Goal: Task Accomplishment & Management: Manage account settings

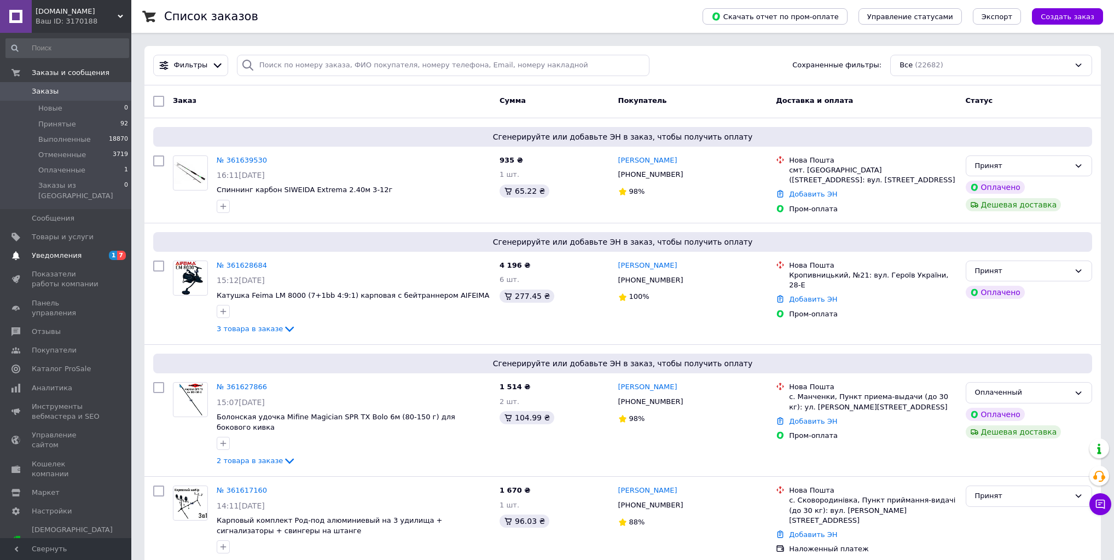
click at [70, 251] on span "Уведомления" at bounding box center [57, 256] width 50 height 10
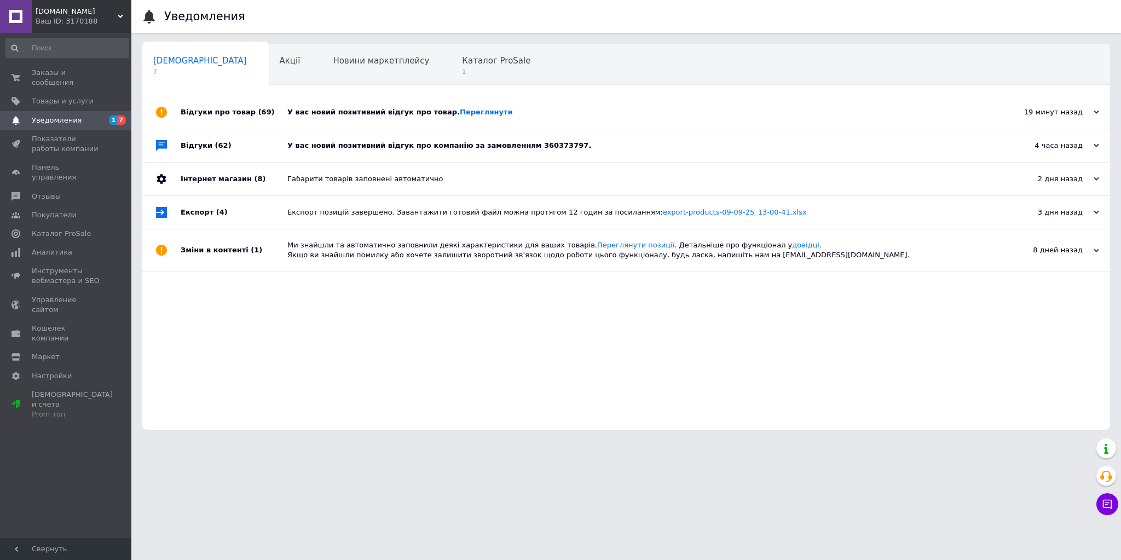
click at [353, 145] on div "У вас новий позитивний відгук про компанію за замовленням 360373797." at bounding box center [638, 146] width 702 height 10
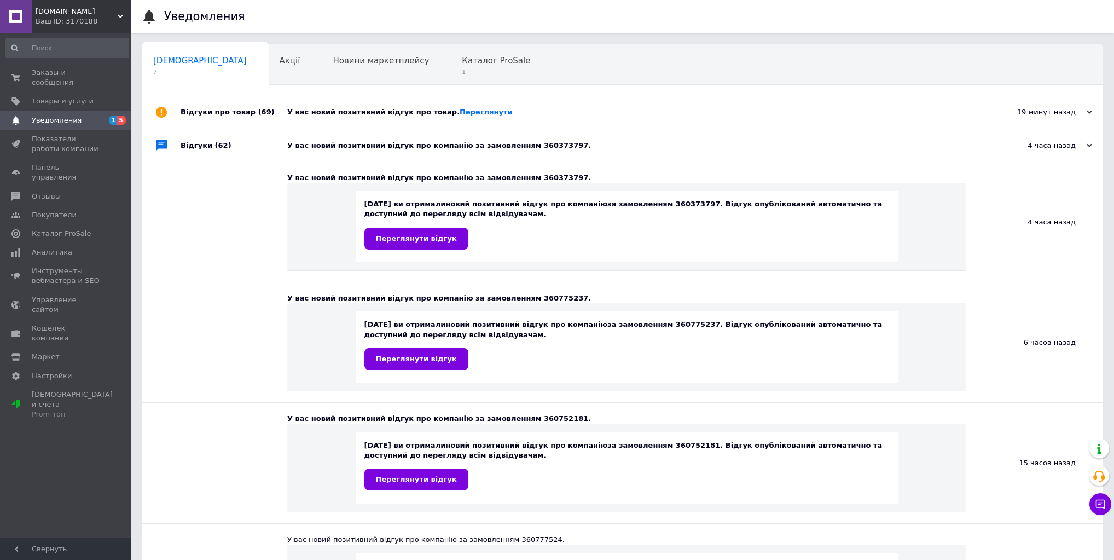
click at [377, 108] on div "У вас новий позитивний відгук про товар. Переглянути" at bounding box center [635, 112] width 696 height 10
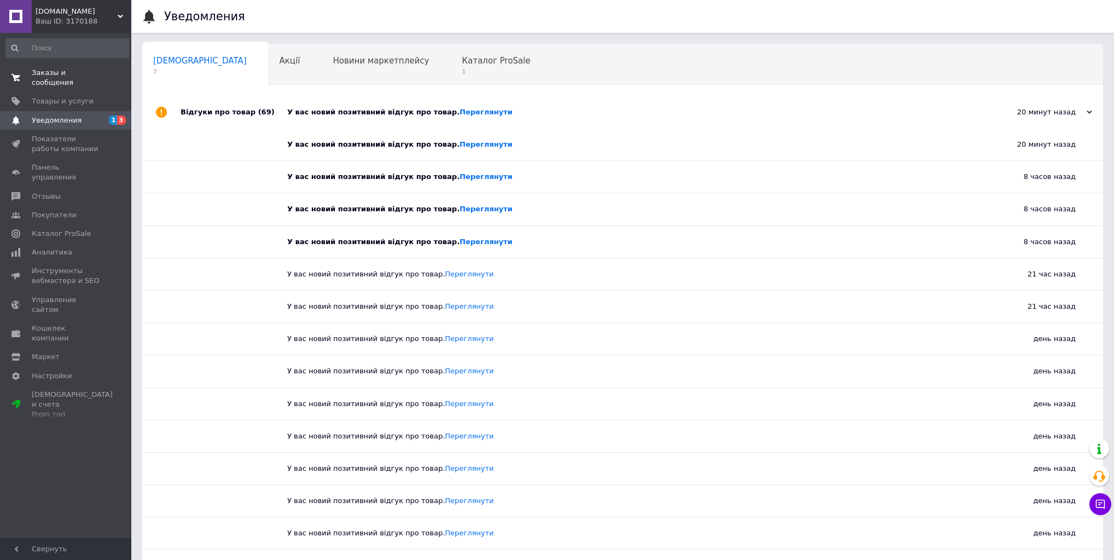
click at [68, 72] on span "Заказы и сообщения" at bounding box center [67, 78] width 70 height 20
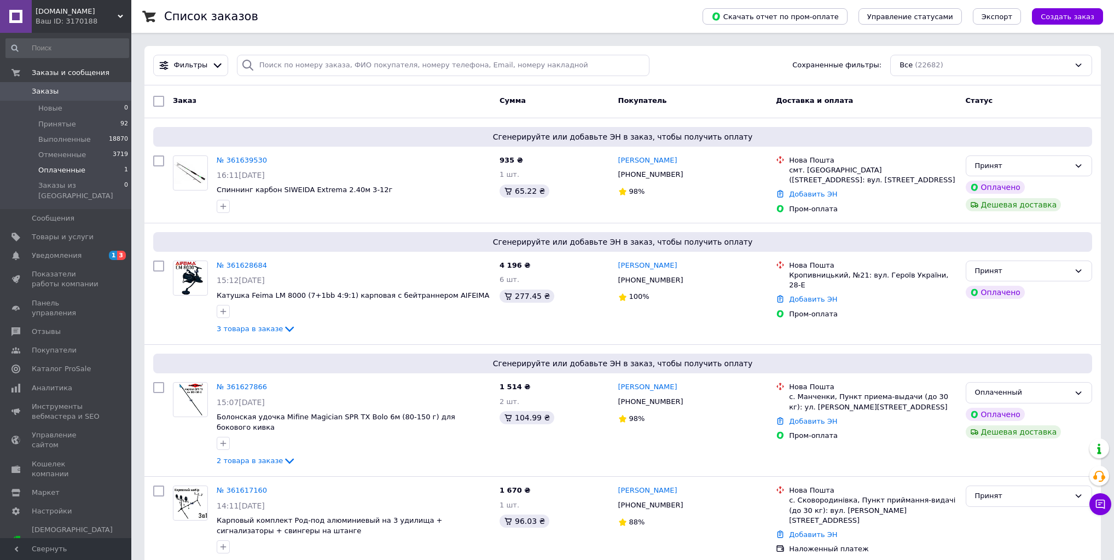
click at [46, 171] on span "Оплаченные" at bounding box center [61, 170] width 47 height 10
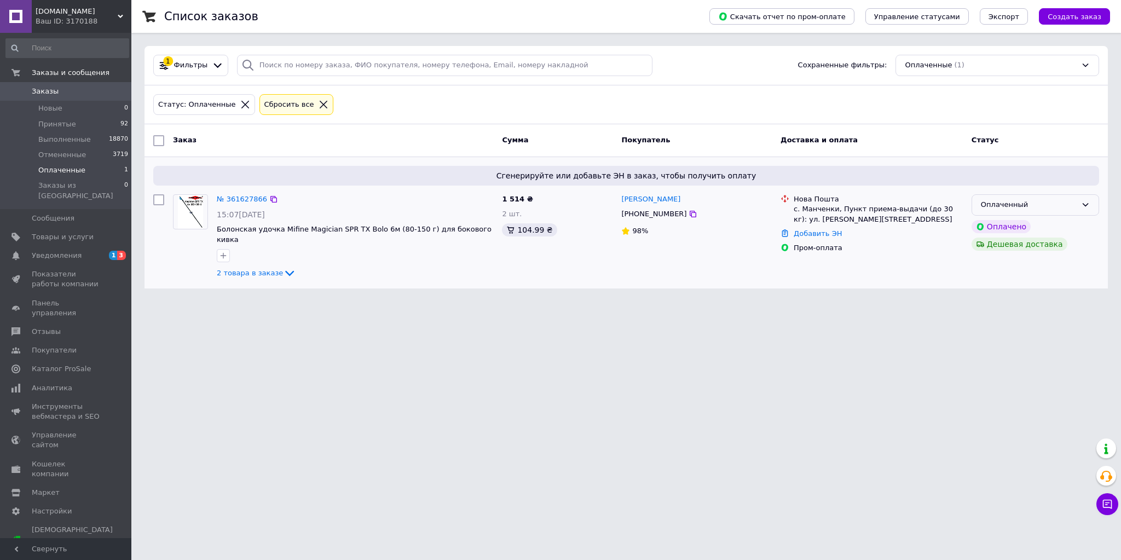
click at [1001, 204] on div "Оплаченный" at bounding box center [1029, 204] width 96 height 11
click at [1003, 223] on li "Принят" at bounding box center [1035, 228] width 126 height 20
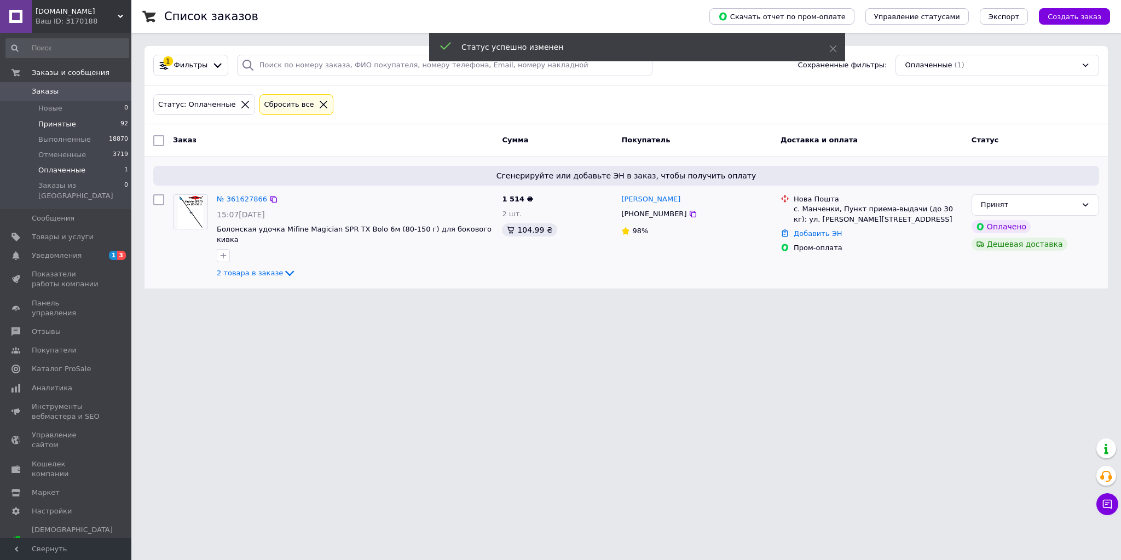
click at [68, 124] on span "Принятые" at bounding box center [57, 124] width 38 height 10
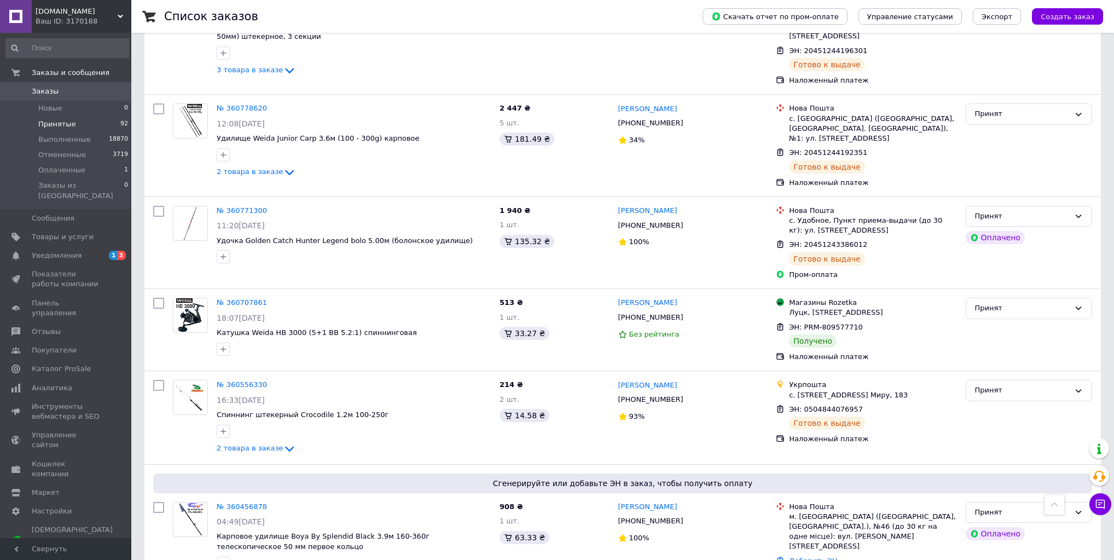
scroll to position [7979, 0]
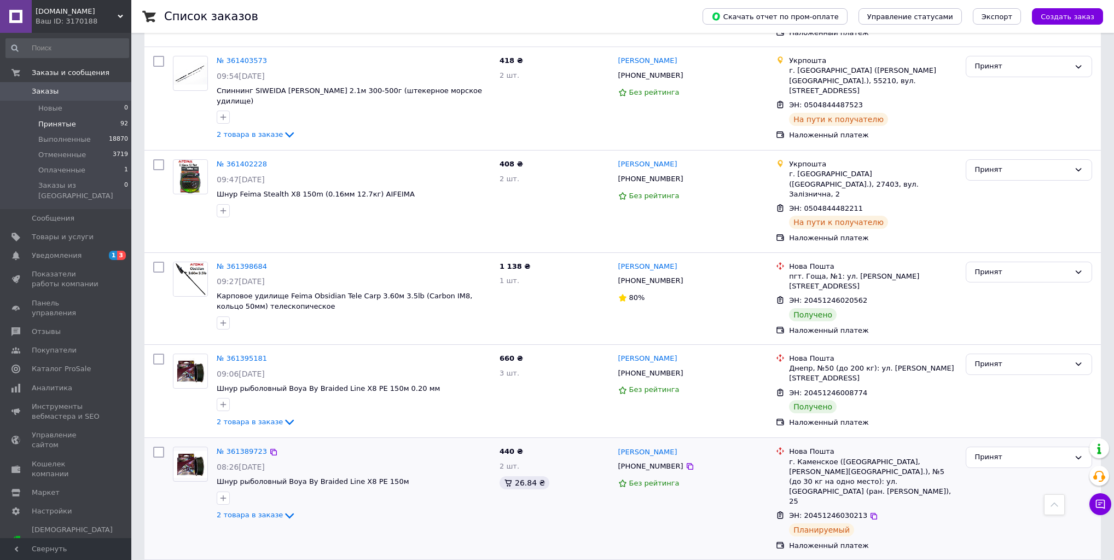
scroll to position [3644, 0]
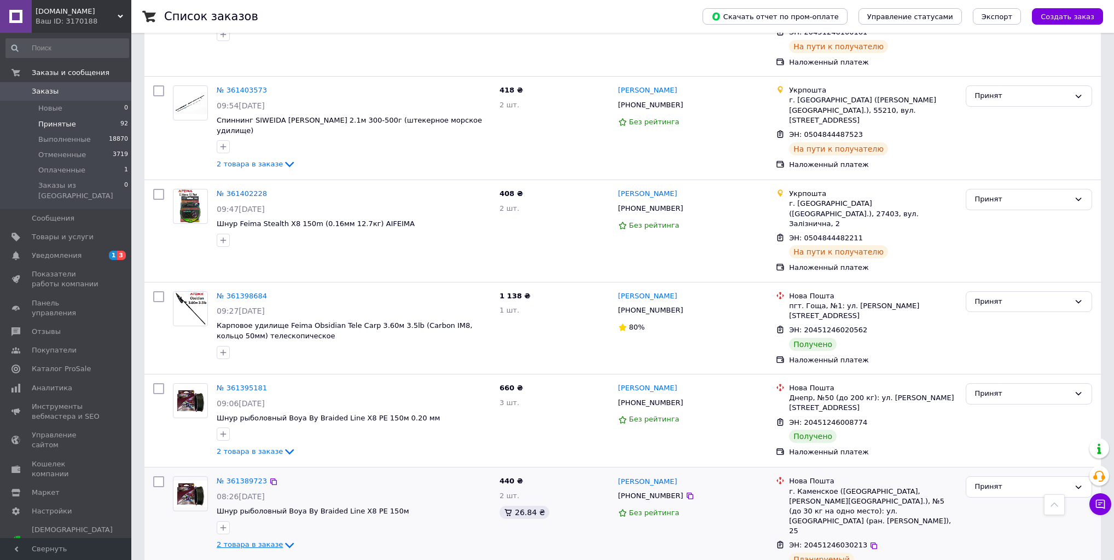
click at [273, 540] on span "2 товара в заказе" at bounding box center [250, 544] width 66 height 8
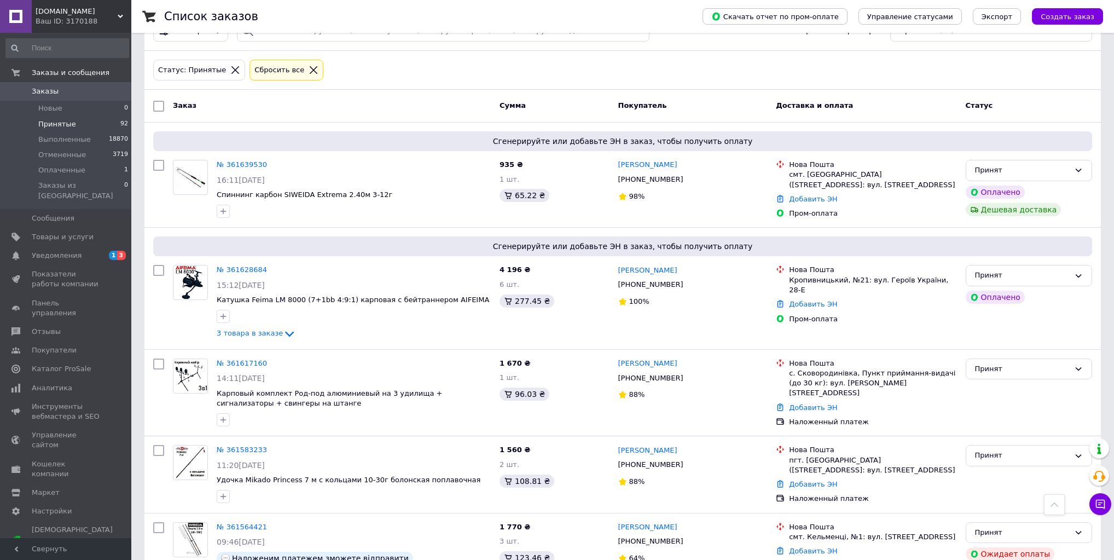
scroll to position [0, 0]
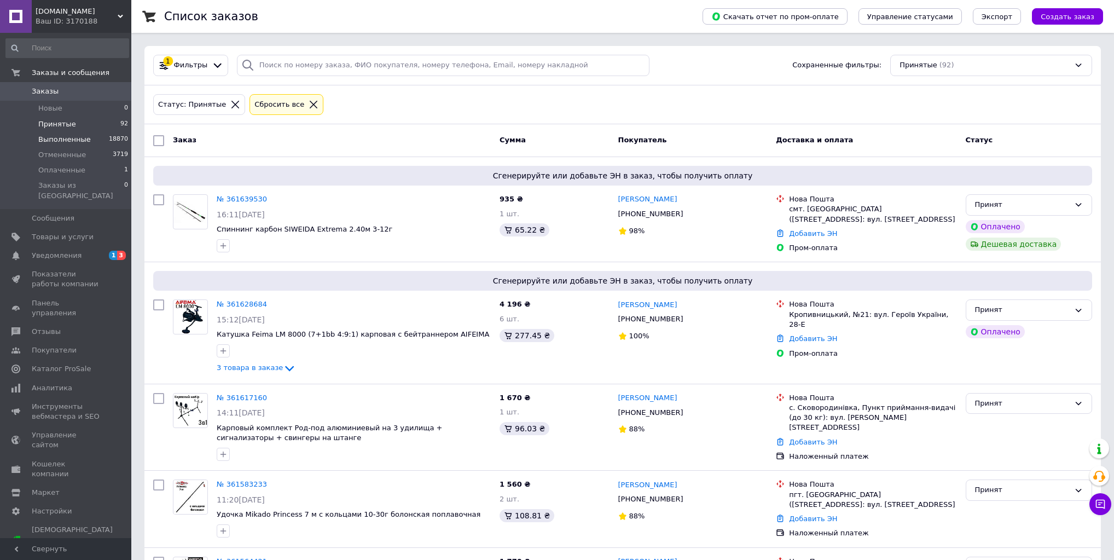
click at [69, 139] on span "Выполненные" at bounding box center [64, 140] width 53 height 10
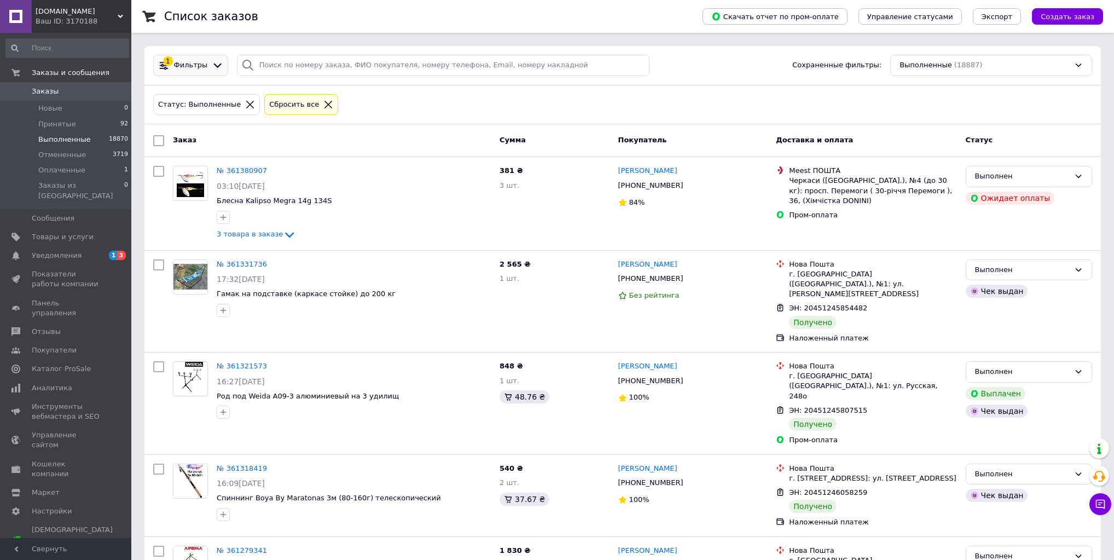
click at [195, 65] on span "Фильтры" at bounding box center [191, 65] width 34 height 10
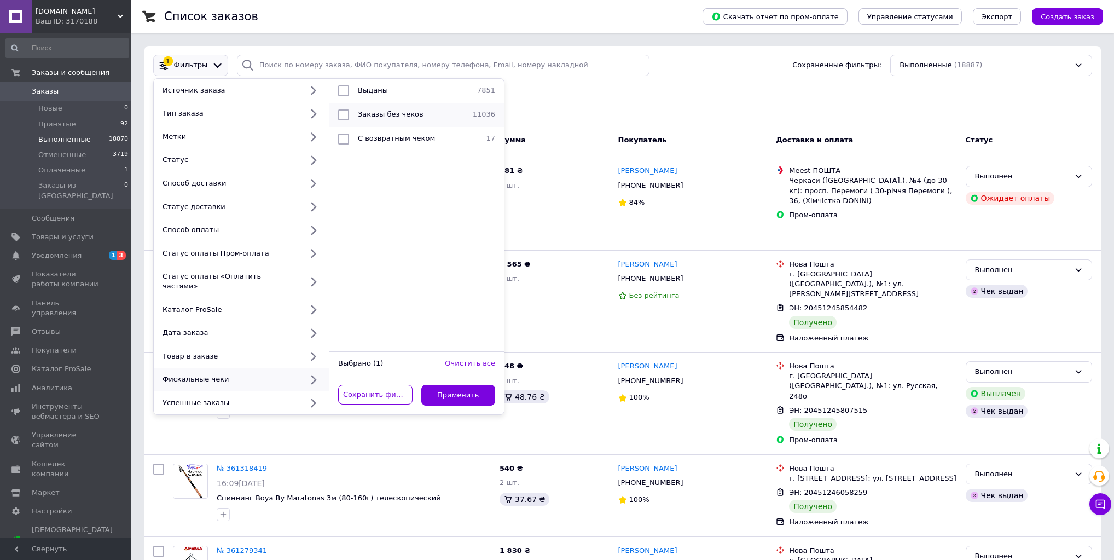
click at [412, 117] on span "Заказы без чеков" at bounding box center [391, 114] width 66 height 8
checkbox input "true"
click at [471, 385] on button "Применить" at bounding box center [458, 395] width 74 height 21
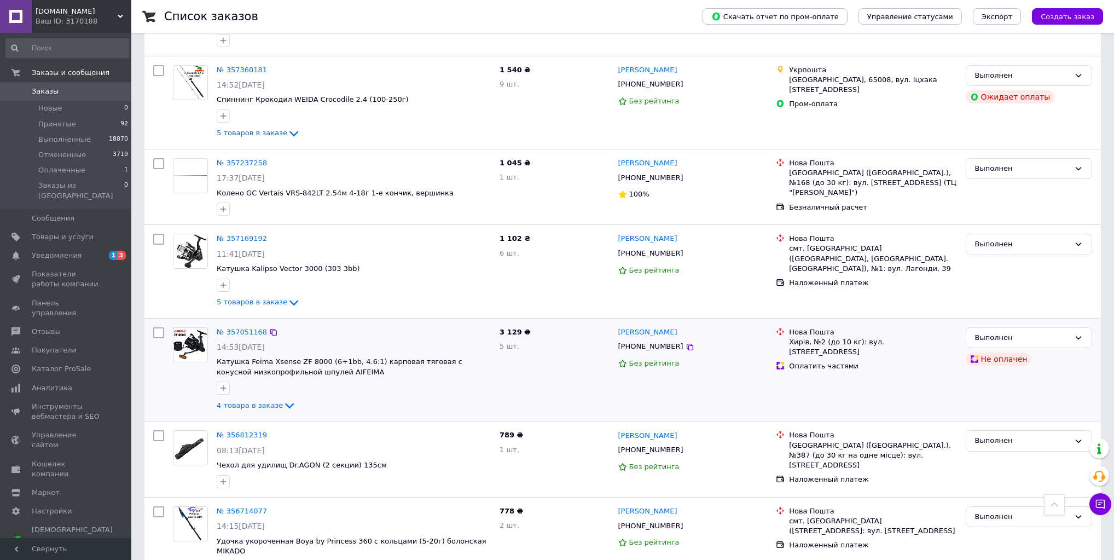
scroll to position [1839, 0]
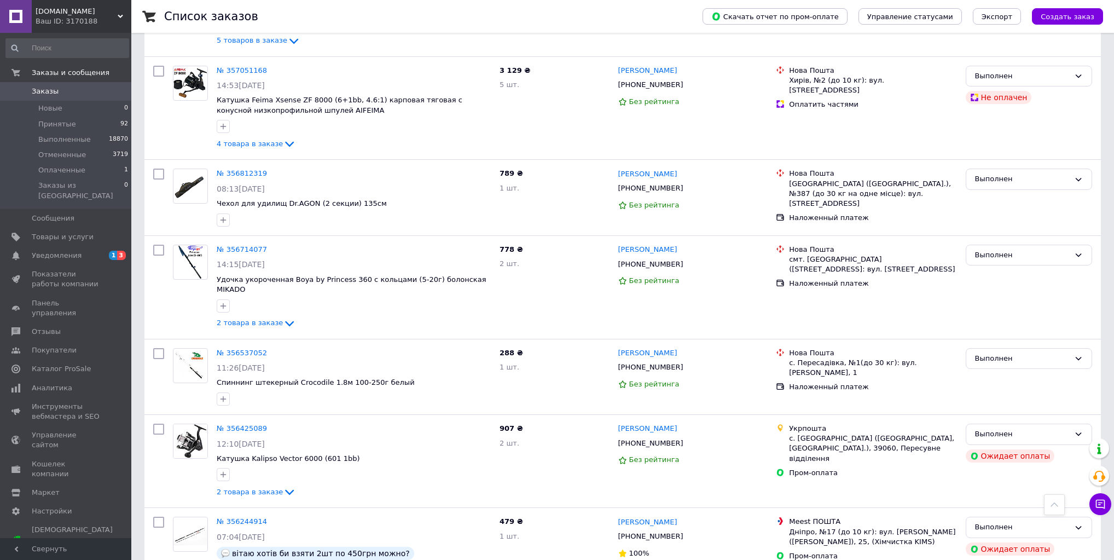
click at [90, 9] on span "[DOMAIN_NAME]" at bounding box center [77, 12] width 82 height 10
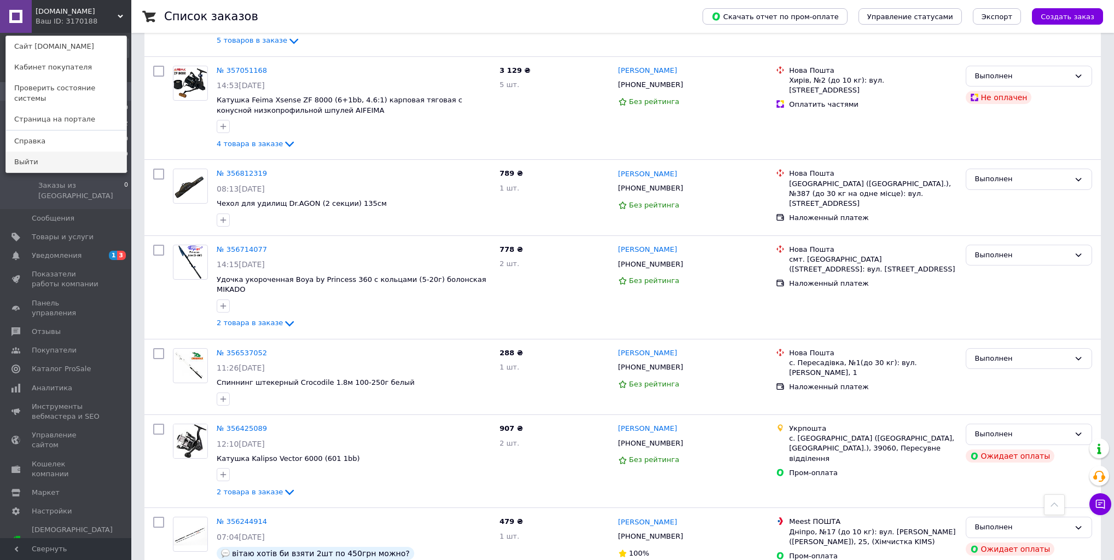
click at [44, 155] on link "Выйти" at bounding box center [66, 162] width 120 height 21
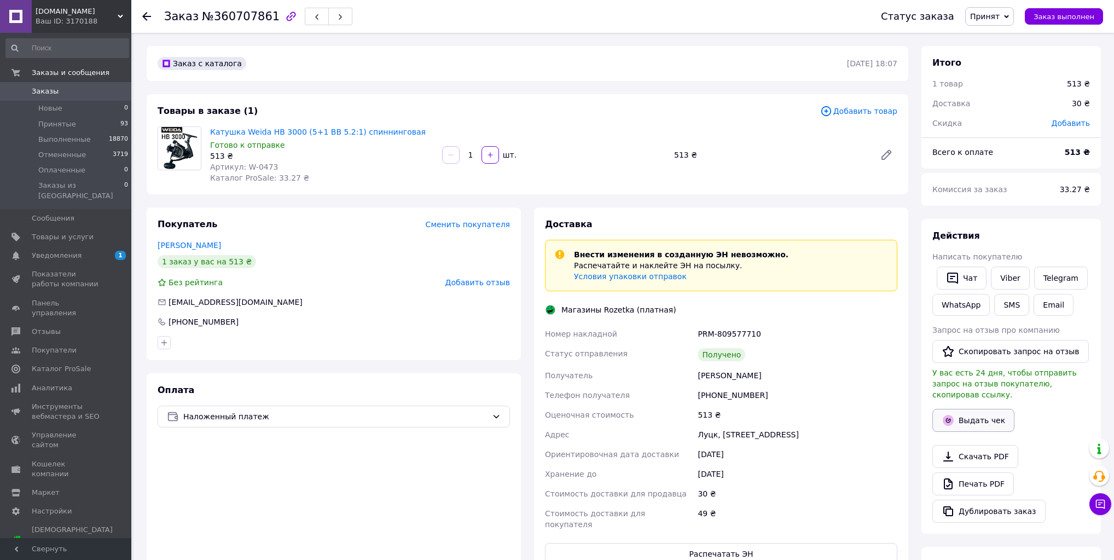
click at [979, 409] on button "Выдать чек" at bounding box center [974, 420] width 82 height 23
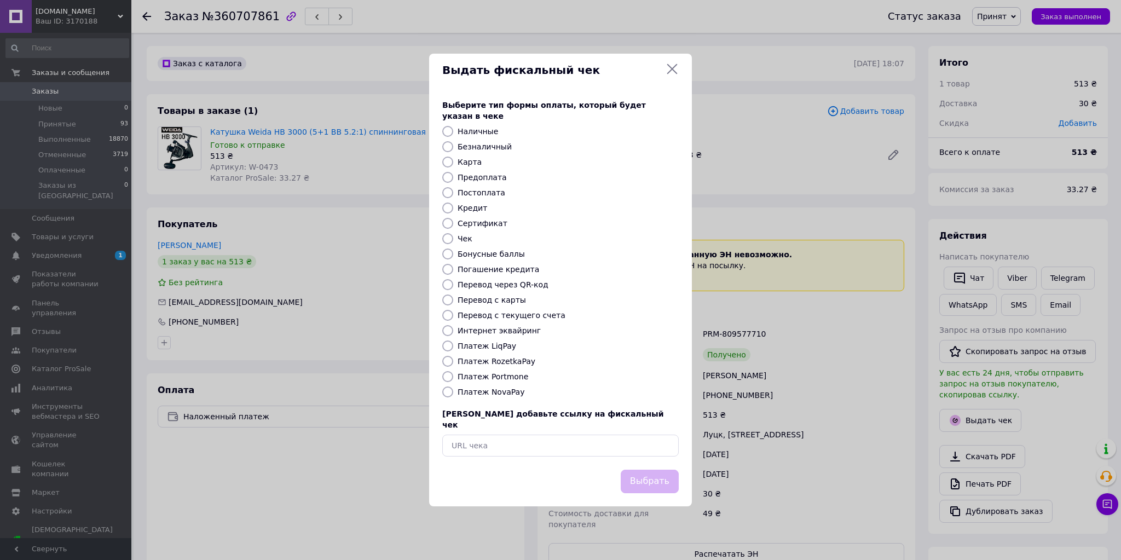
click at [519, 362] on label "Платеж RozetkaPay" at bounding box center [497, 361] width 78 height 9
click at [453, 362] on input "Платеж RozetkaPay" at bounding box center [447, 361] width 11 height 11
radio input "true"
click at [668, 470] on button "Выбрать" at bounding box center [650, 482] width 58 height 24
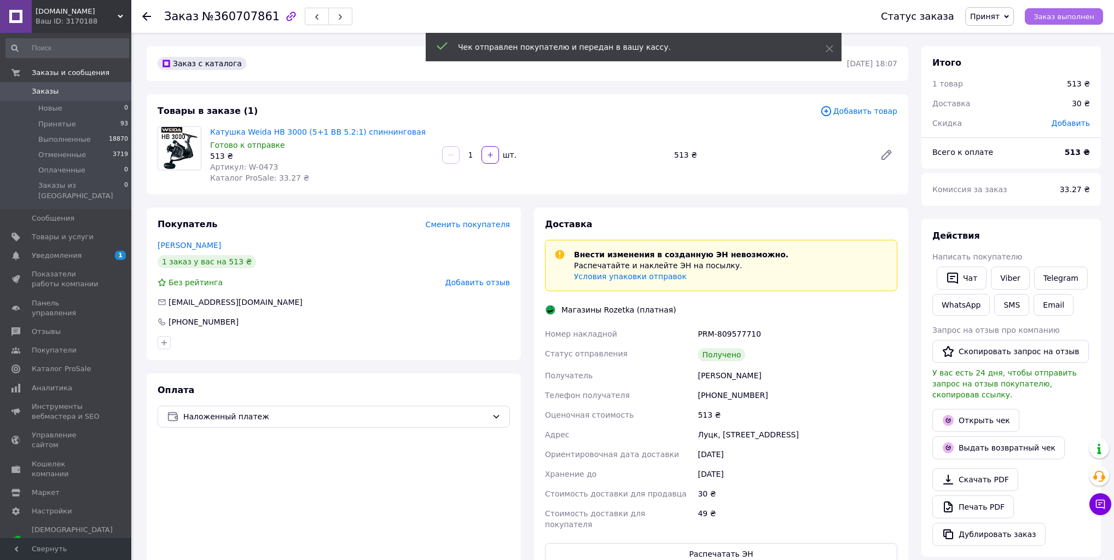
click at [1070, 20] on span "Заказ выполнен" at bounding box center [1064, 17] width 61 height 8
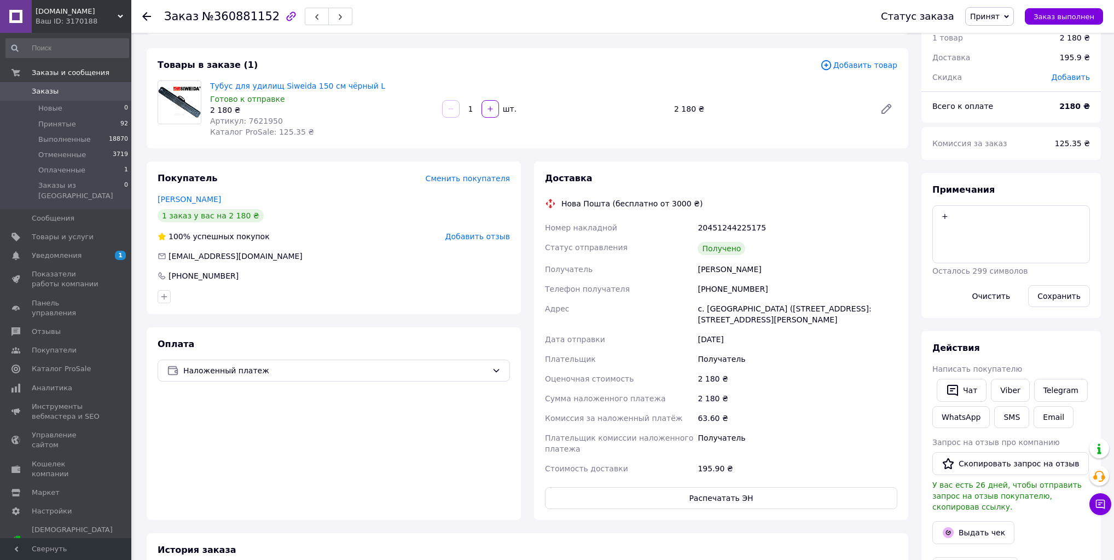
scroll to position [88, 0]
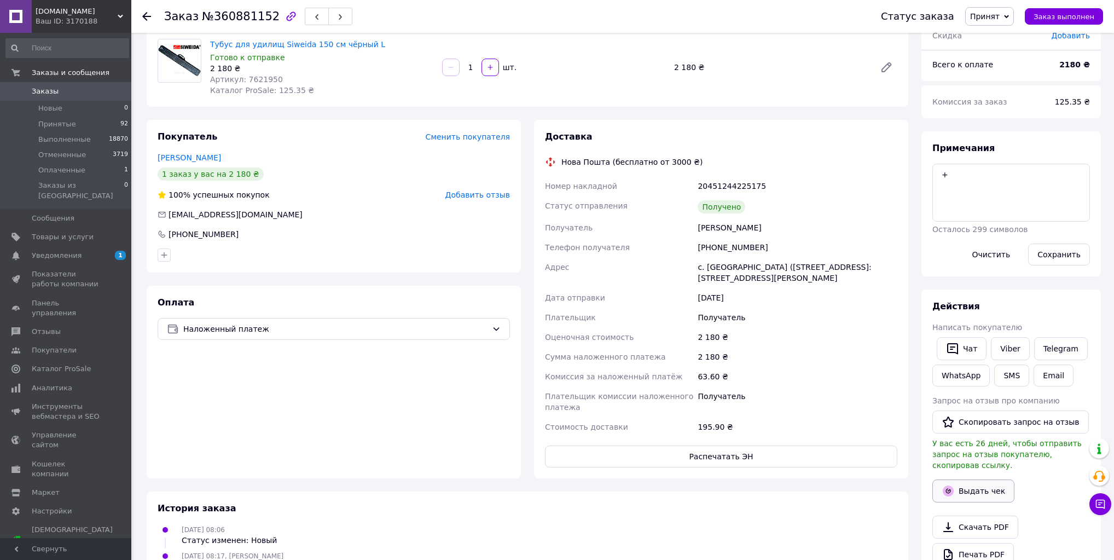
click at [971, 479] on button "Выдать чек" at bounding box center [974, 490] width 82 height 23
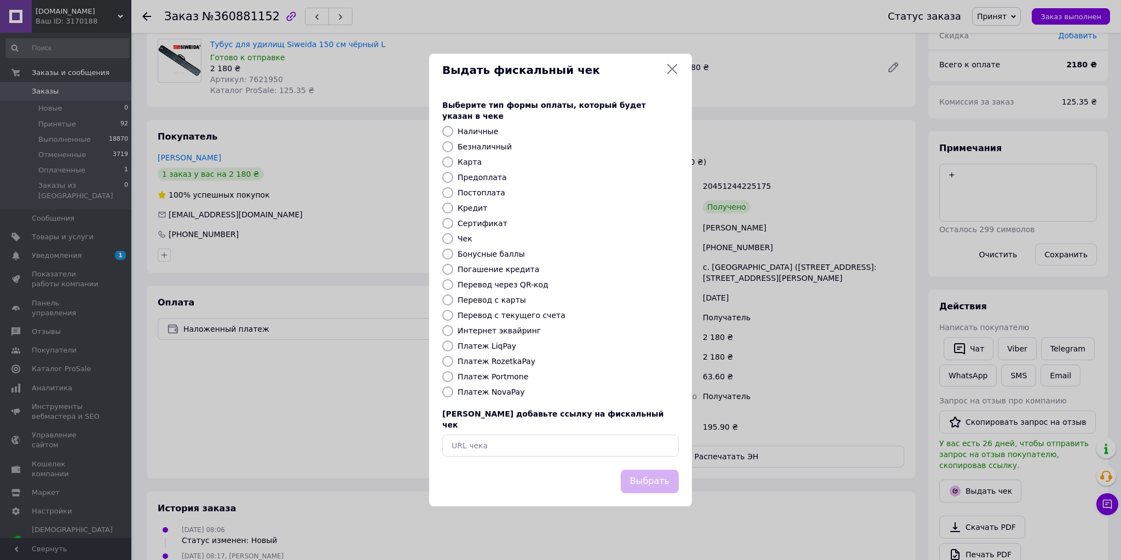
click at [493, 392] on label "Платеж NovaPay" at bounding box center [491, 392] width 67 height 9
click at [453, 392] on input "Платеж NovaPay" at bounding box center [447, 391] width 11 height 11
radio input "true"
click at [655, 470] on button "Выбрать" at bounding box center [650, 482] width 58 height 24
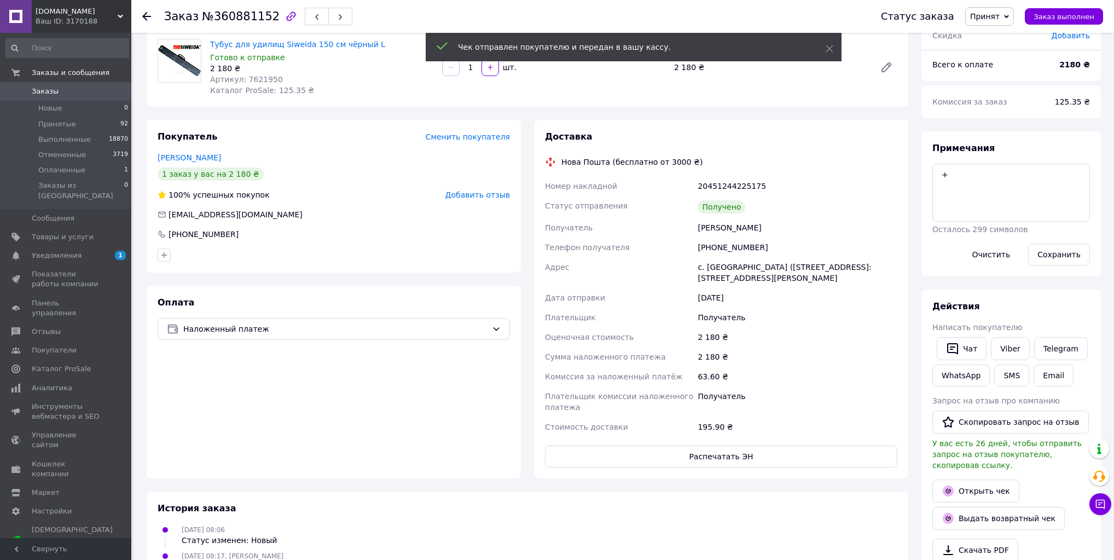
click at [1070, 15] on span "Заказ выполнен" at bounding box center [1064, 17] width 61 height 8
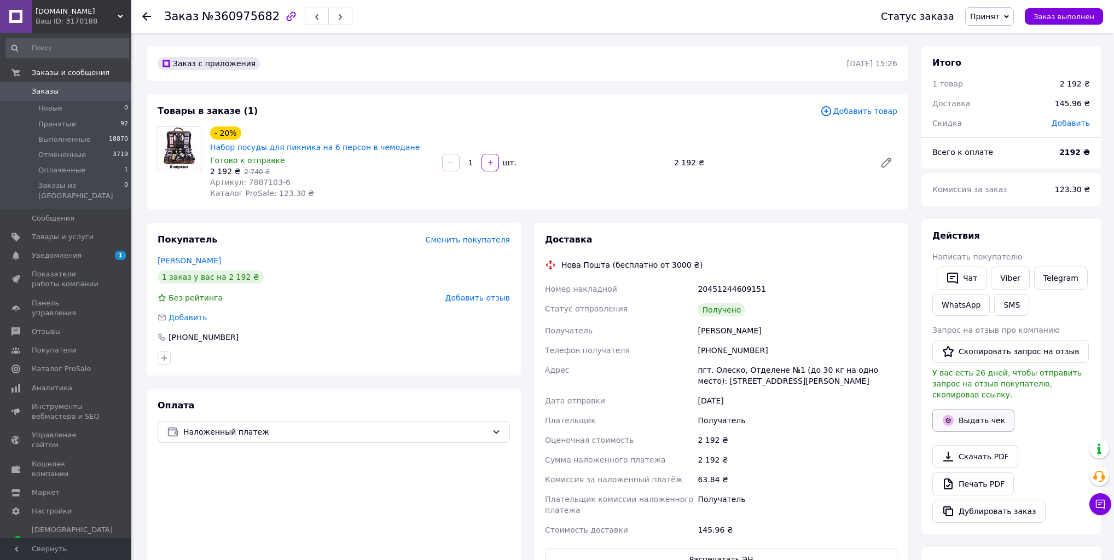
click at [987, 409] on button "Выдать чек" at bounding box center [974, 420] width 82 height 23
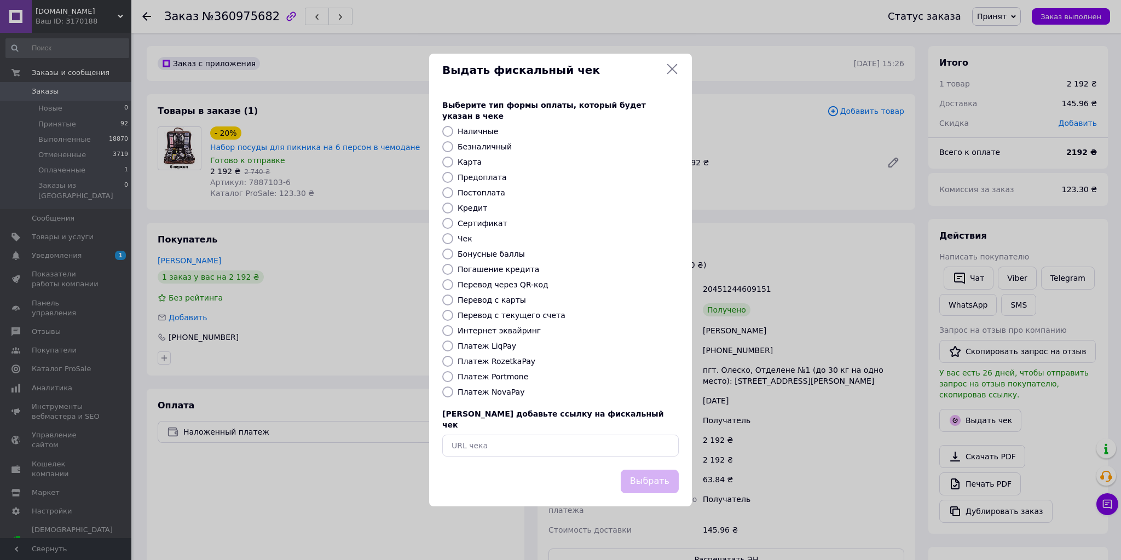
click at [504, 394] on label "Платеж NovaPay" at bounding box center [491, 392] width 67 height 9
click at [453, 394] on input "Платеж NovaPay" at bounding box center [447, 391] width 11 height 11
radio input "true"
click at [657, 476] on button "Выбрать" at bounding box center [650, 482] width 58 height 24
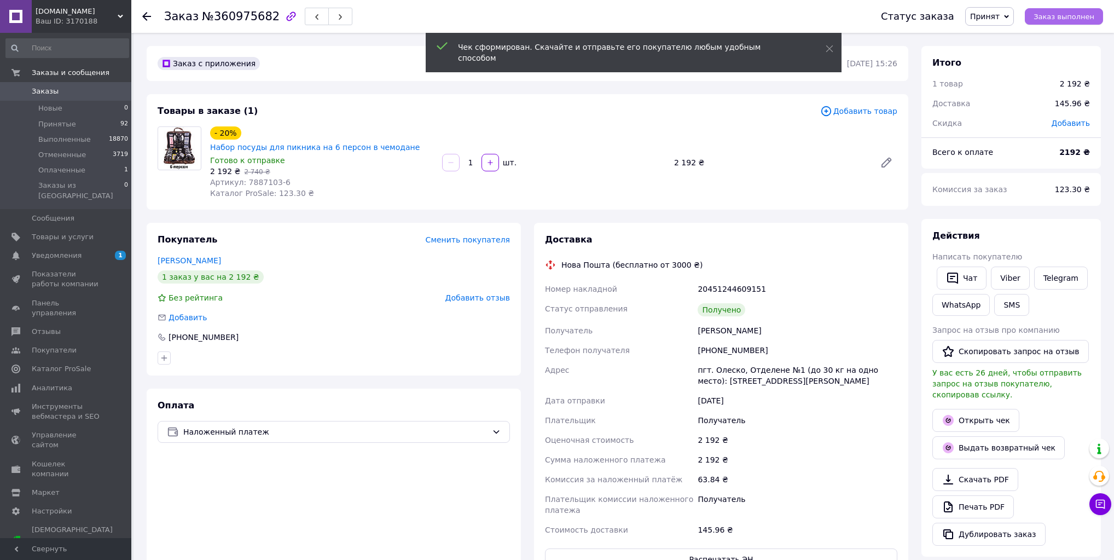
click at [1068, 18] on span "Заказ выполнен" at bounding box center [1064, 17] width 61 height 8
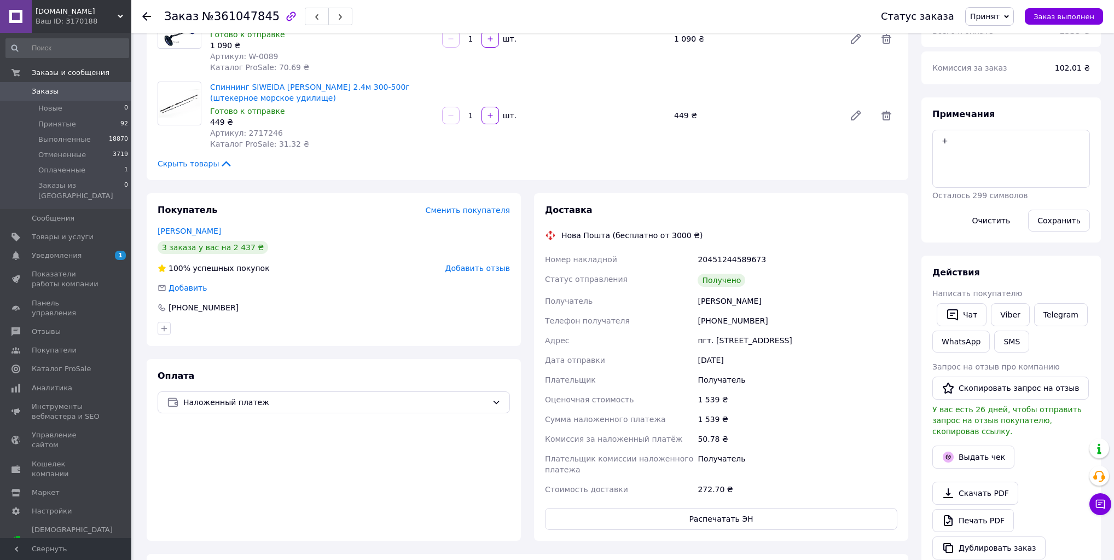
scroll to position [131, 0]
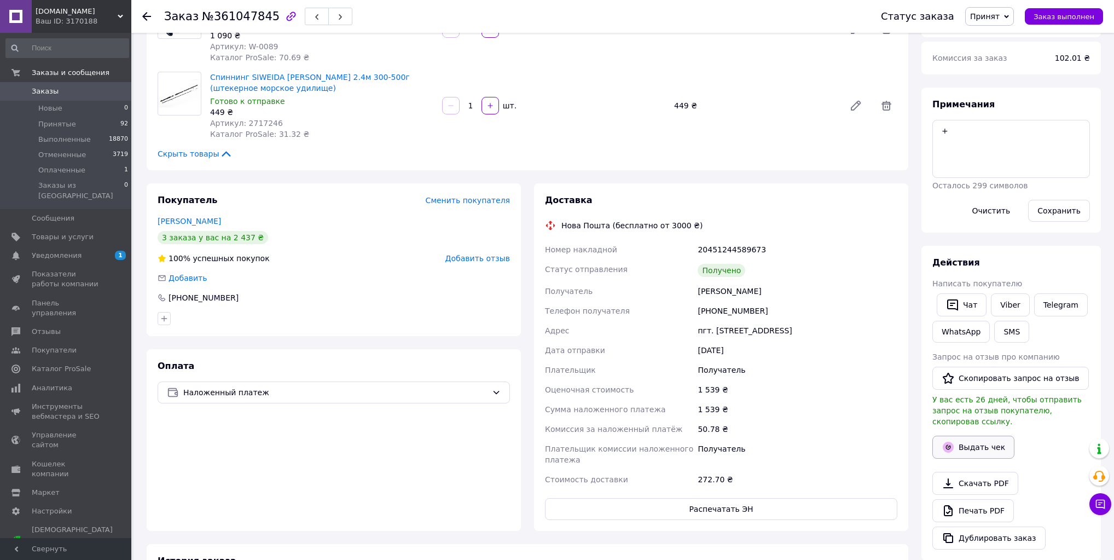
click at [978, 440] on button "Выдать чек" at bounding box center [974, 447] width 82 height 23
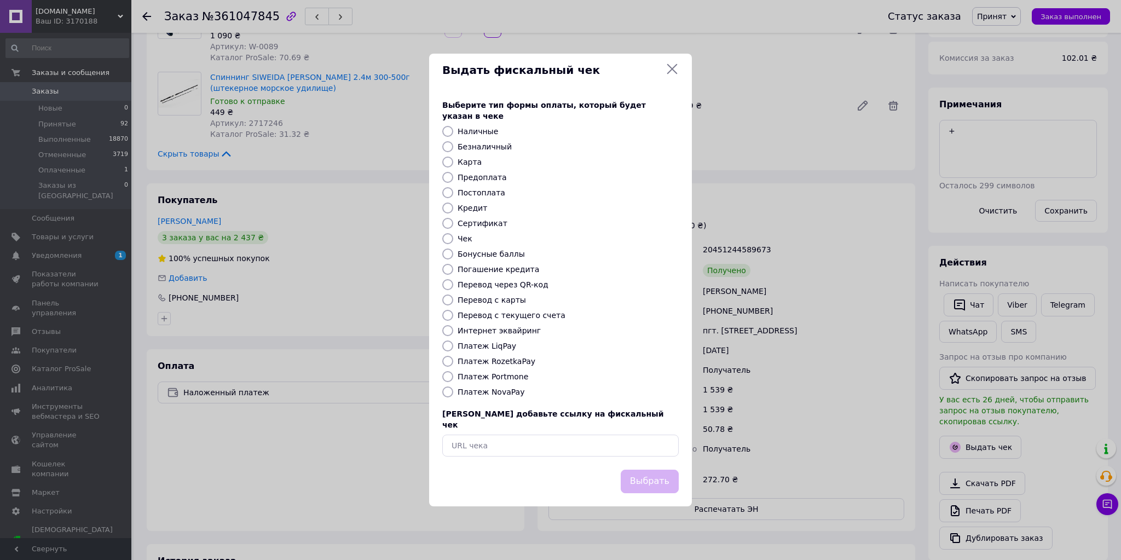
click at [492, 393] on label "Платеж NovaPay" at bounding box center [491, 392] width 67 height 9
click at [453, 393] on input "Платеж NovaPay" at bounding box center [447, 391] width 11 height 11
radio input "true"
click at [680, 467] on div "Выбрать" at bounding box center [650, 481] width 62 height 28
click at [672, 470] on button "Выбрать" at bounding box center [650, 482] width 58 height 24
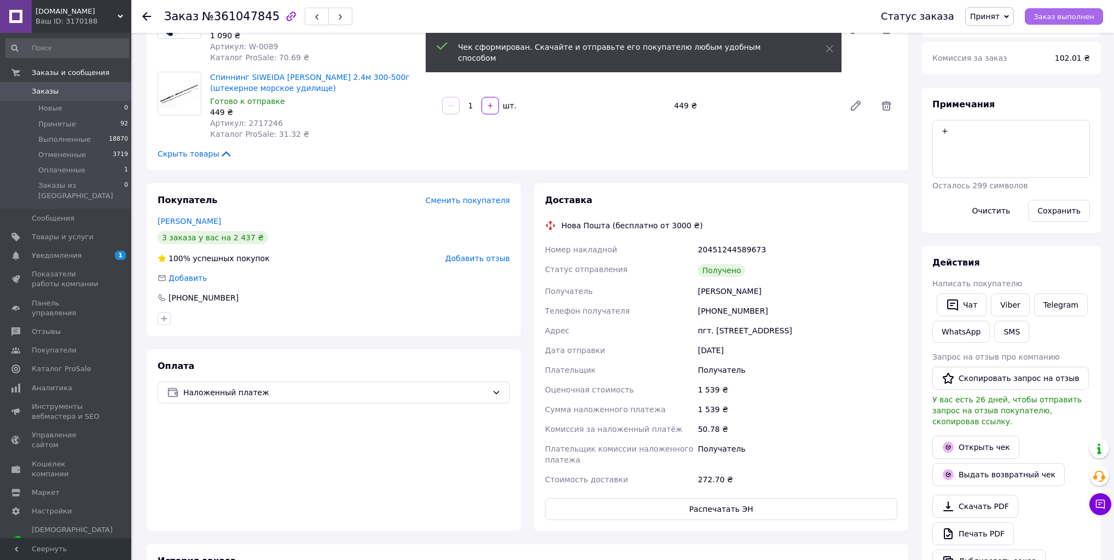
click at [1069, 13] on span "Заказ выполнен" at bounding box center [1064, 17] width 61 height 8
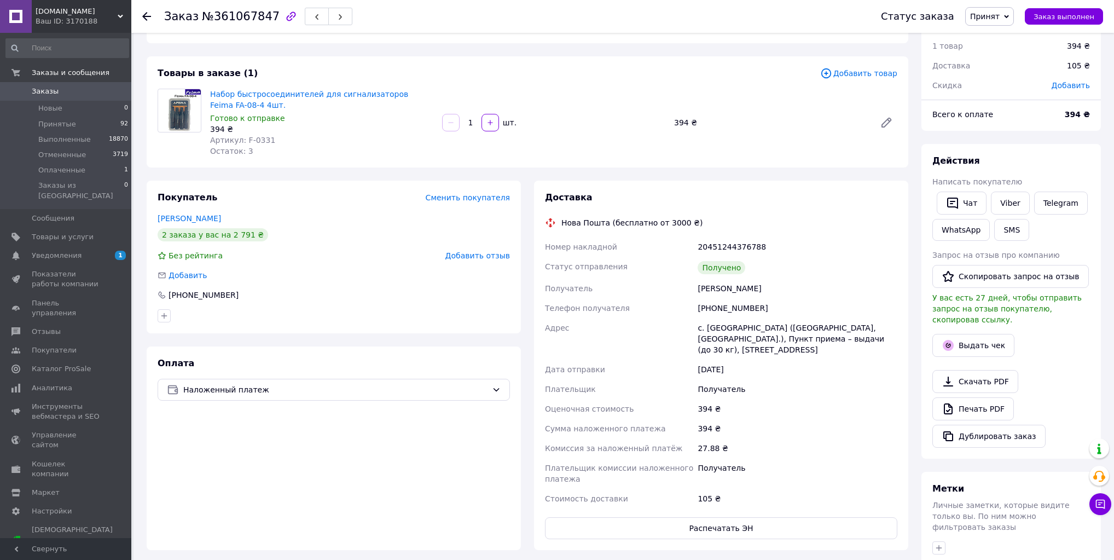
scroll to position [44, 0]
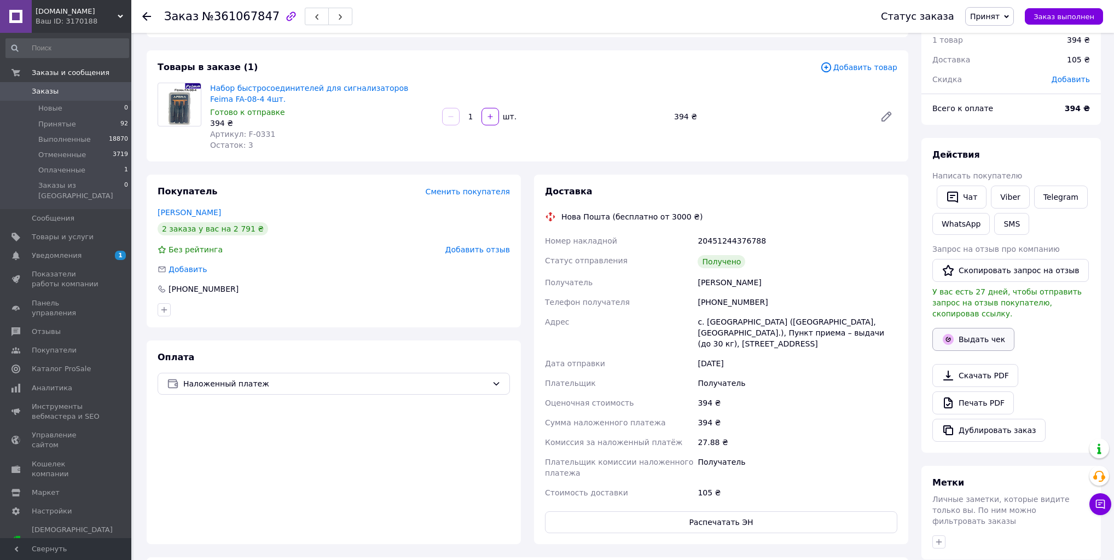
click at [984, 328] on button "Выдать чек" at bounding box center [974, 339] width 82 height 23
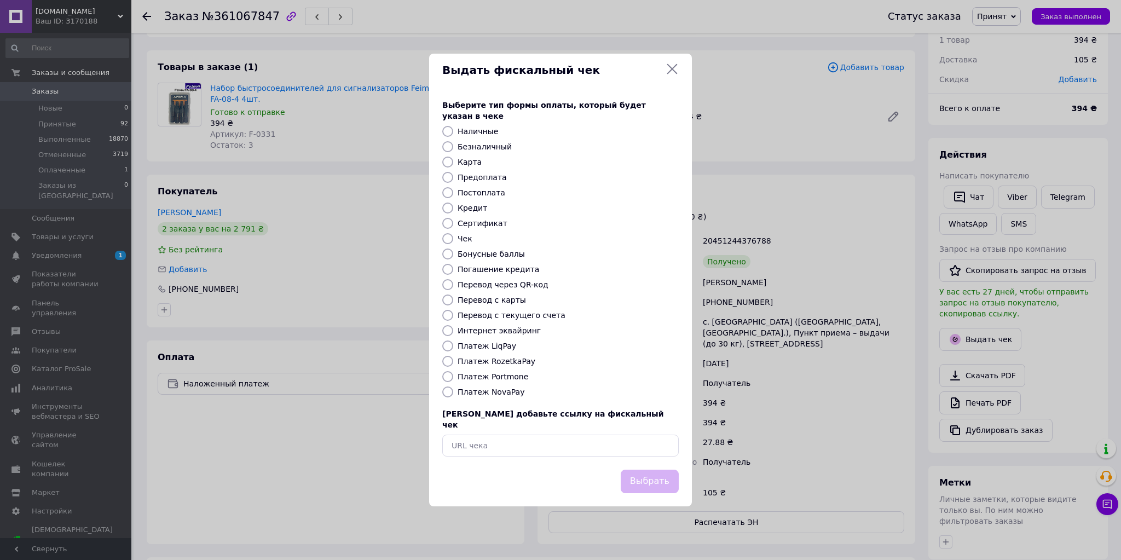
click at [496, 394] on label "Платеж NovaPay" at bounding box center [491, 392] width 67 height 9
click at [453, 394] on input "Платеж NovaPay" at bounding box center [447, 391] width 11 height 11
radio input "true"
click at [647, 477] on button "Выбрать" at bounding box center [650, 482] width 58 height 24
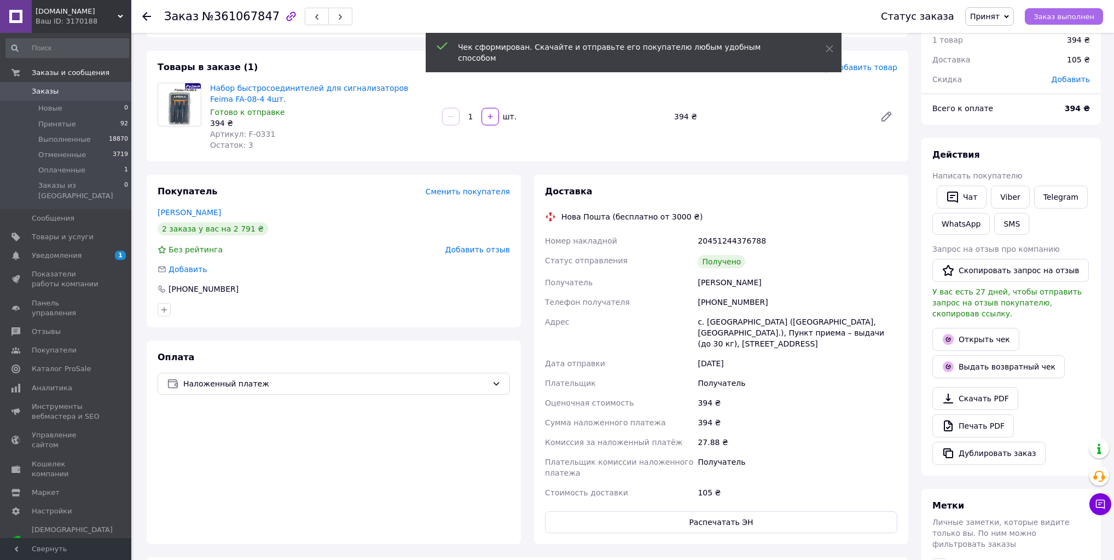
click at [1063, 17] on span "Заказ выполнен" at bounding box center [1064, 17] width 61 height 8
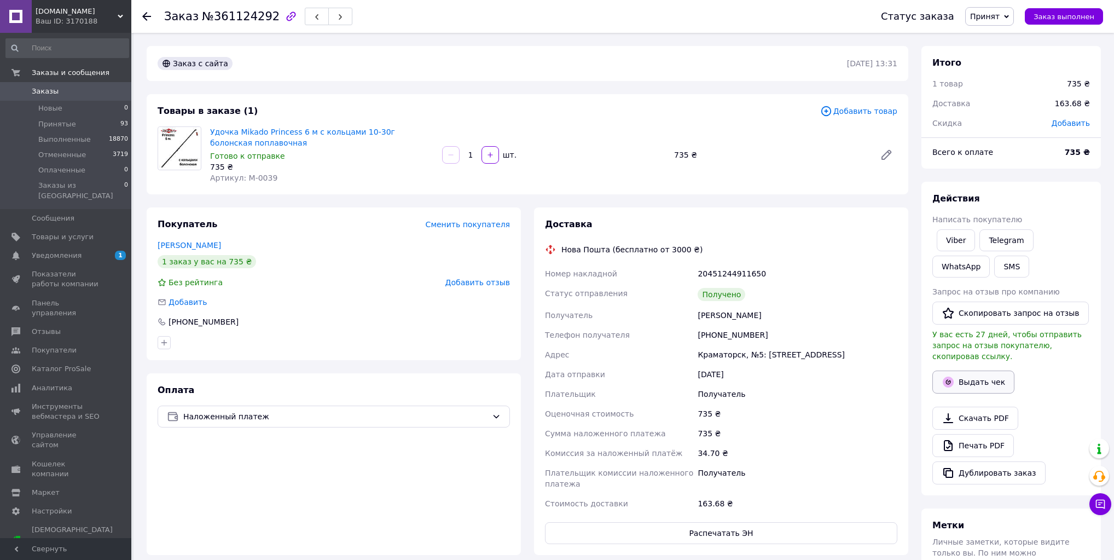
click at [983, 371] on button "Выдать чек" at bounding box center [974, 382] width 82 height 23
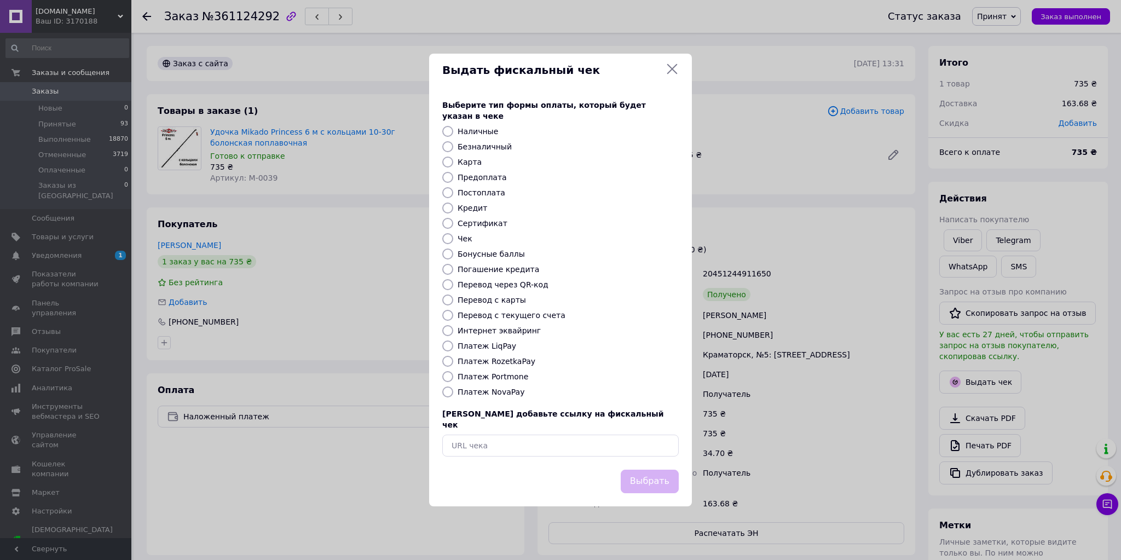
click at [497, 390] on label "Платеж NovaPay" at bounding box center [491, 392] width 67 height 9
click at [453, 390] on input "Платеж NovaPay" at bounding box center [447, 391] width 11 height 11
radio input "true"
drag, startPoint x: 644, startPoint y: 480, endPoint x: 644, endPoint y: 460, distance: 20.3
click at [645, 480] on button "Выбрать" at bounding box center [650, 482] width 58 height 24
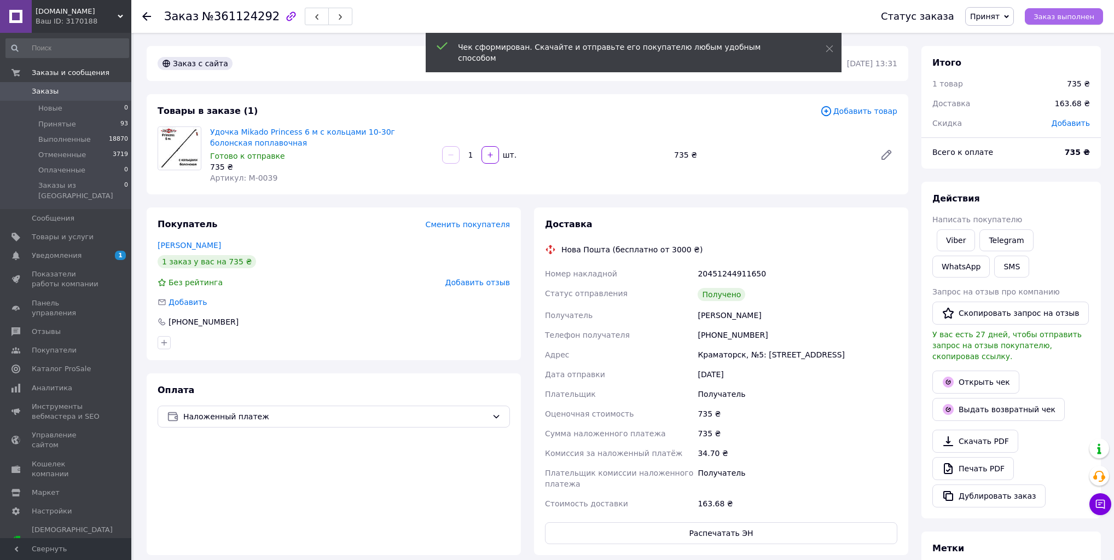
click at [1085, 18] on span "Заказ выполнен" at bounding box center [1064, 17] width 61 height 8
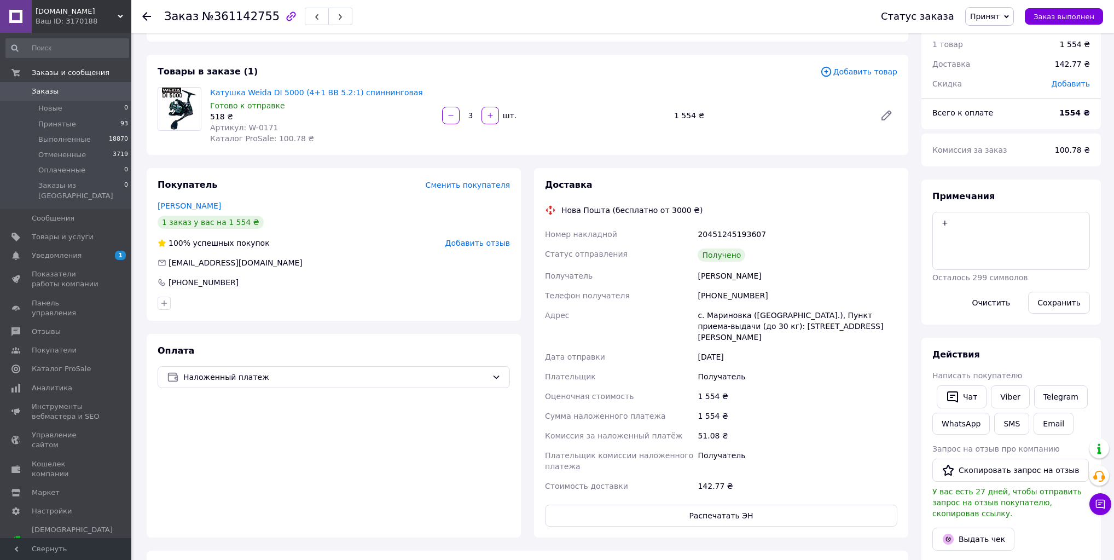
scroll to position [44, 0]
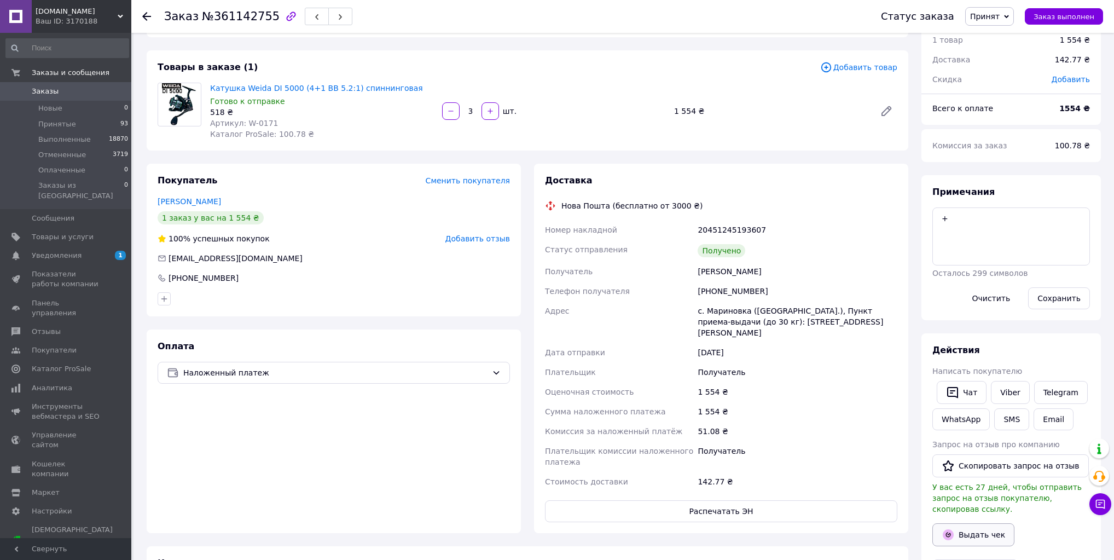
click at [982, 523] on button "Выдать чек" at bounding box center [974, 534] width 82 height 23
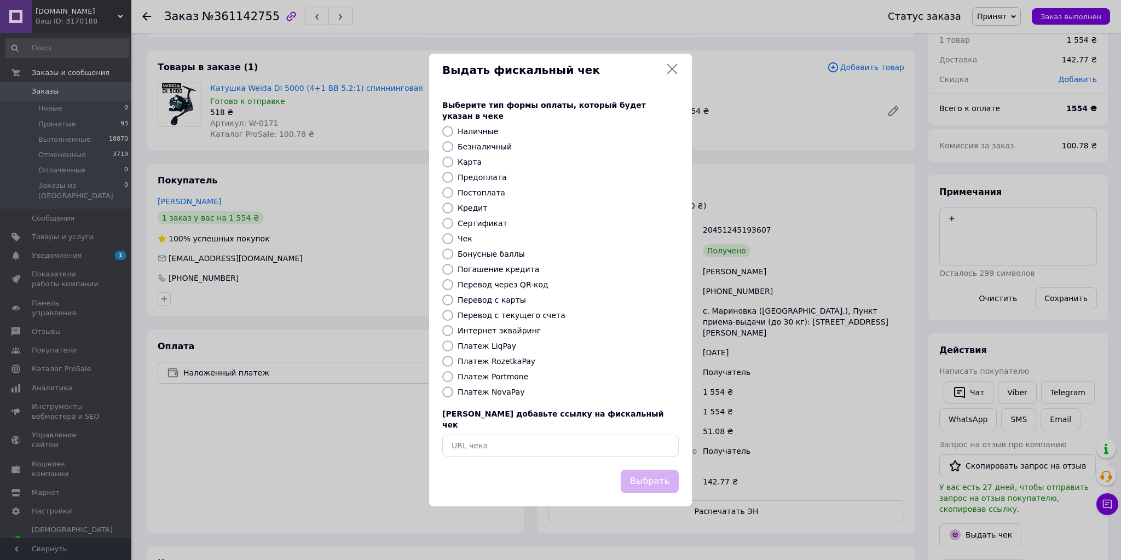
click at [506, 396] on label "Платеж NovaPay" at bounding box center [491, 392] width 67 height 9
click at [453, 397] on input "Платеж NovaPay" at bounding box center [447, 391] width 11 height 11
radio input "true"
click at [659, 470] on button "Выбрать" at bounding box center [650, 482] width 58 height 24
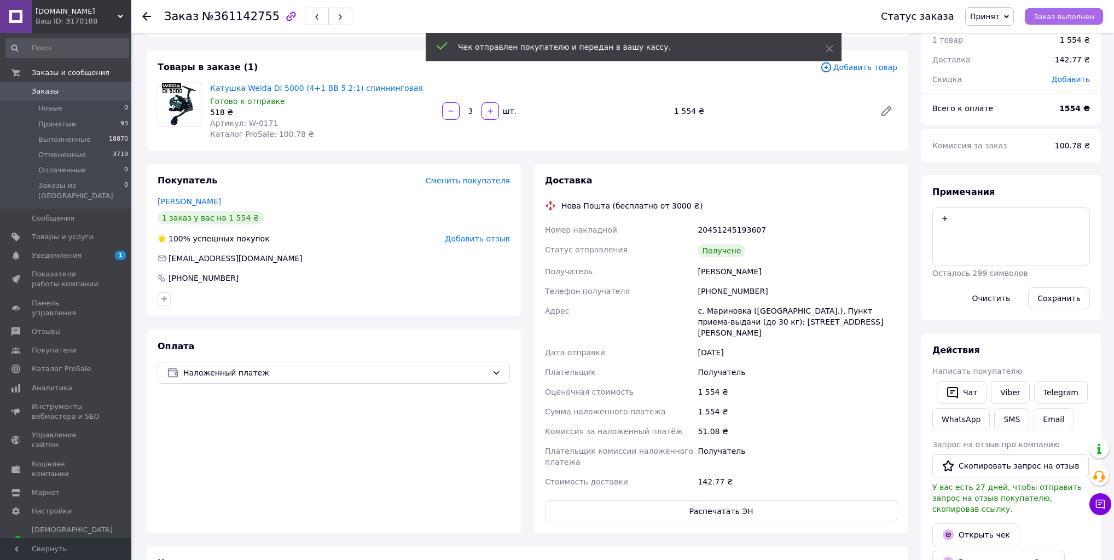
click at [1054, 16] on span "Заказ выполнен" at bounding box center [1064, 17] width 61 height 8
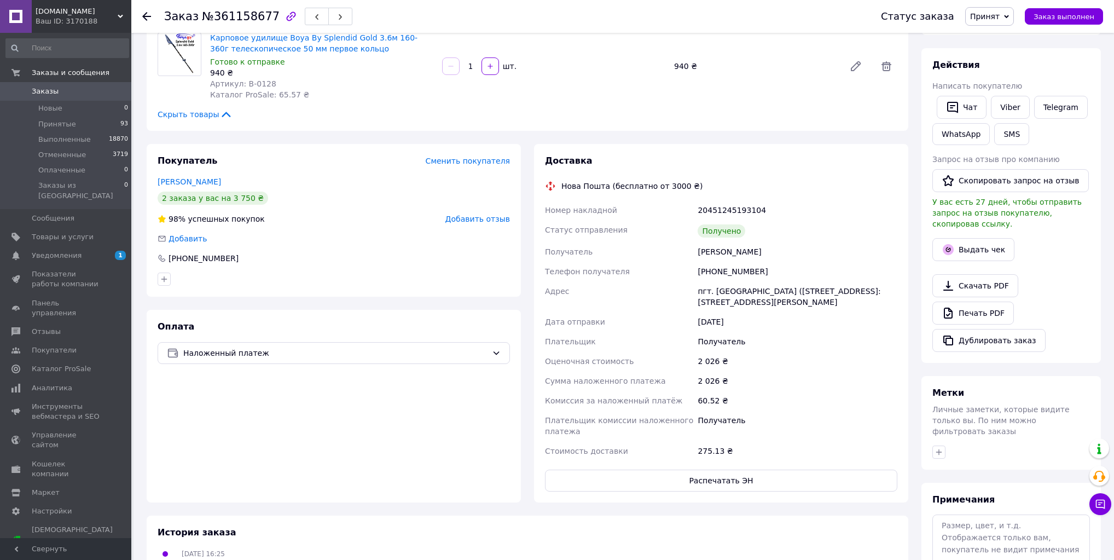
scroll to position [175, 0]
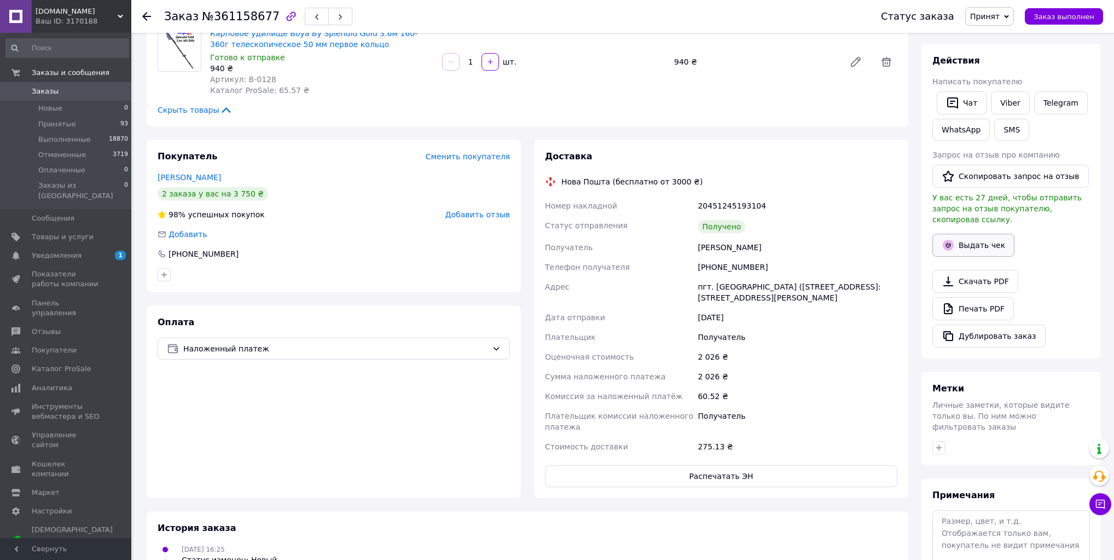
click at [990, 234] on button "Выдать чек" at bounding box center [974, 245] width 82 height 23
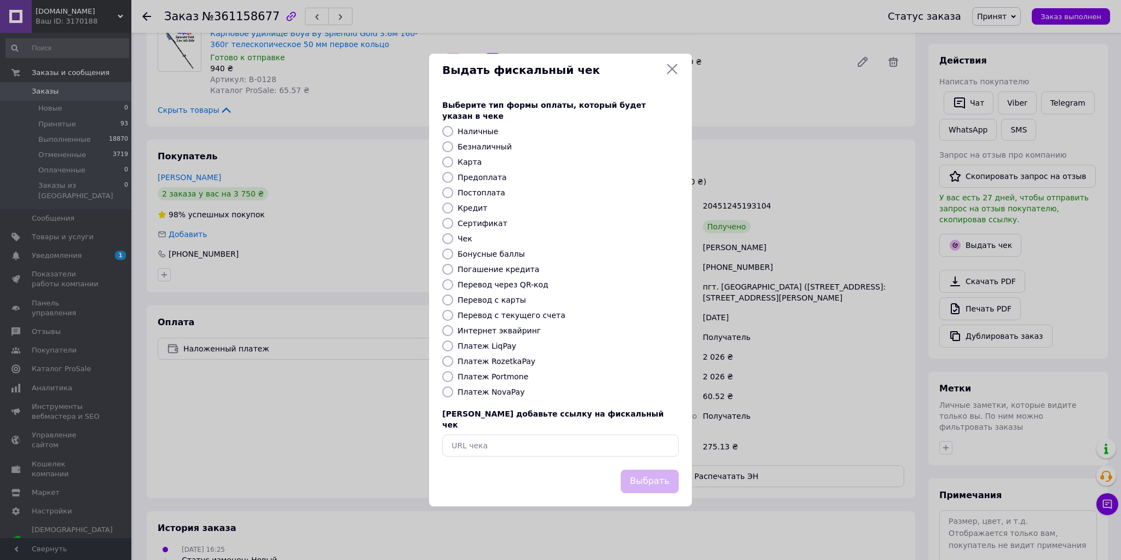
click at [475, 392] on label "Платеж NovaPay" at bounding box center [491, 392] width 67 height 9
click at [453, 392] on input "Платеж NovaPay" at bounding box center [447, 391] width 11 height 11
radio input "true"
click at [661, 473] on button "Выбрать" at bounding box center [650, 482] width 58 height 24
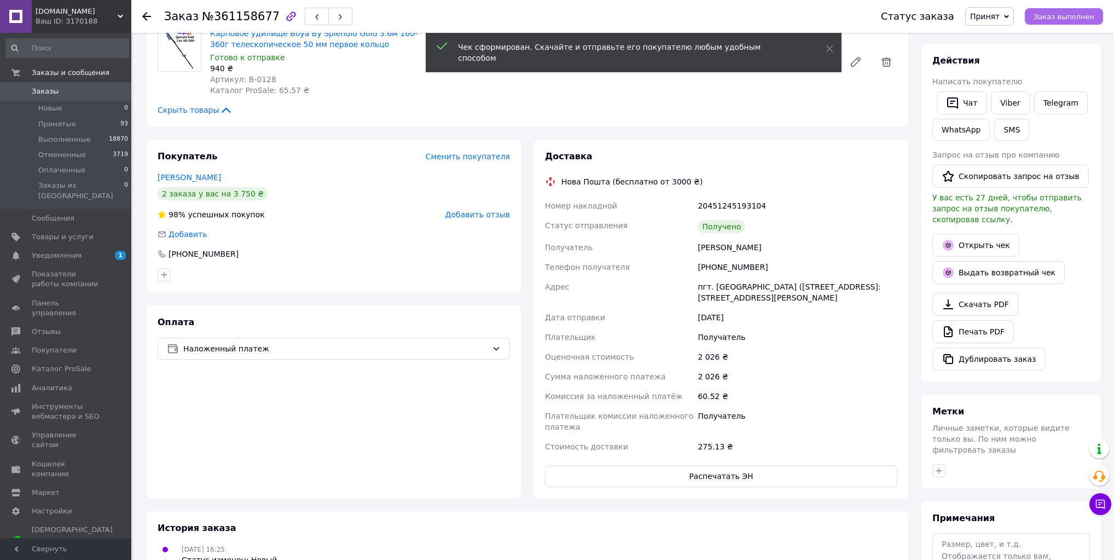
click at [1075, 15] on span "Заказ выполнен" at bounding box center [1064, 17] width 61 height 8
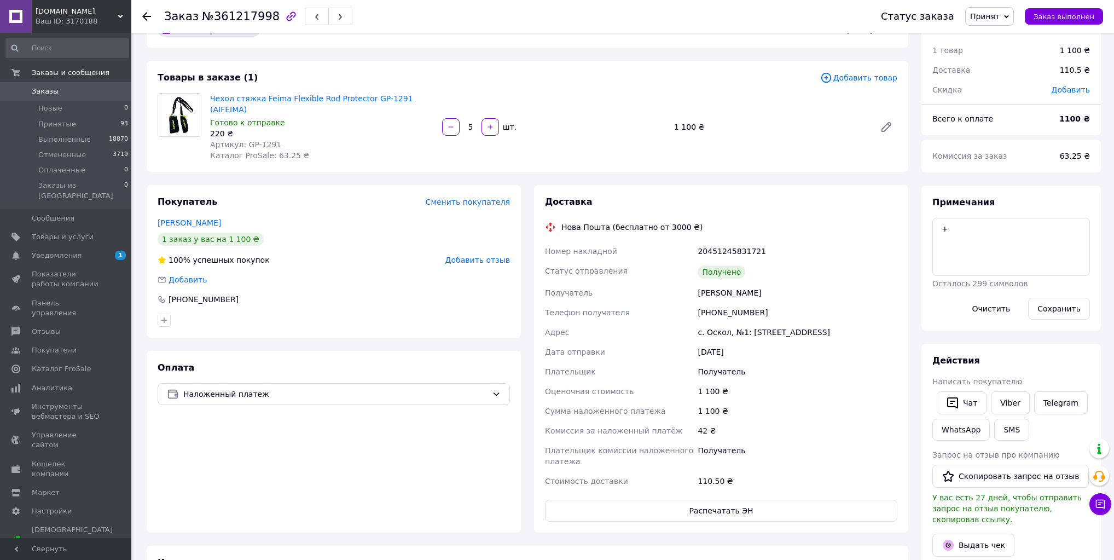
scroll to position [44, 0]
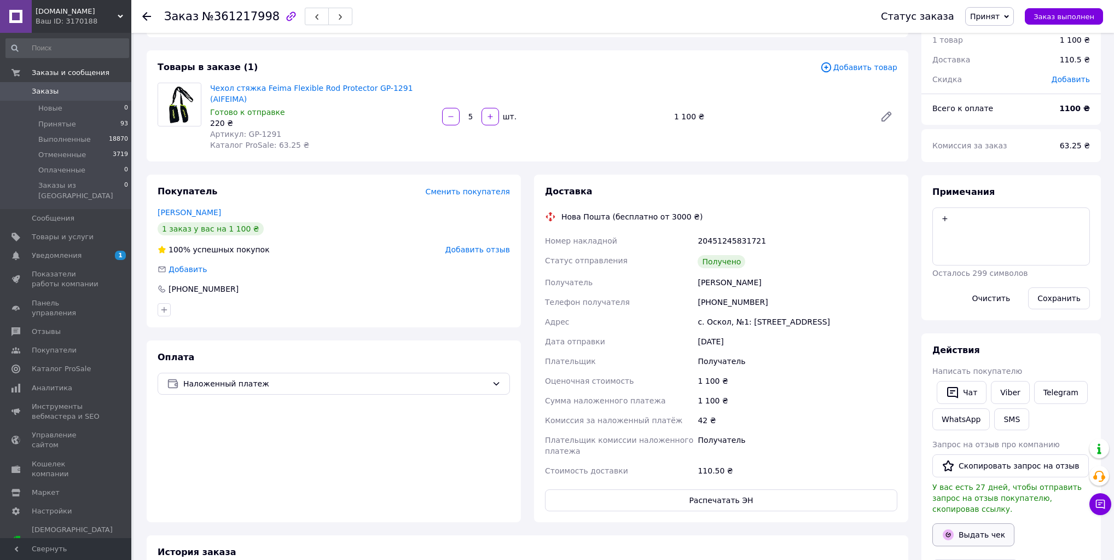
click at [968, 526] on button "Выдать чек" at bounding box center [974, 534] width 82 height 23
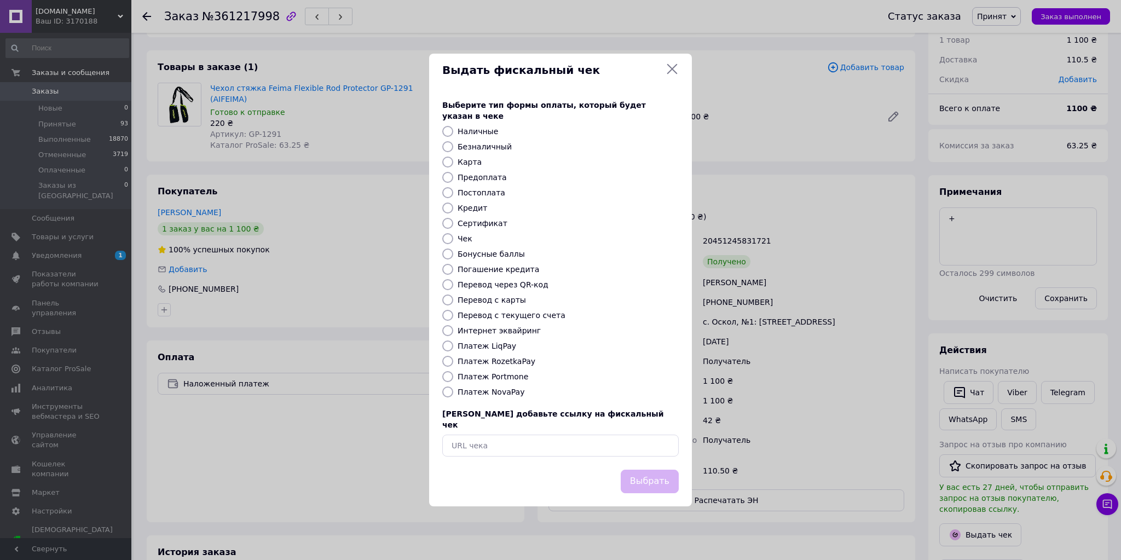
click at [508, 396] on label "Платеж NovaPay" at bounding box center [491, 392] width 67 height 9
click at [453, 396] on input "Платеж NovaPay" at bounding box center [447, 391] width 11 height 11
radio input "true"
click at [649, 470] on button "Выбрать" at bounding box center [650, 482] width 58 height 24
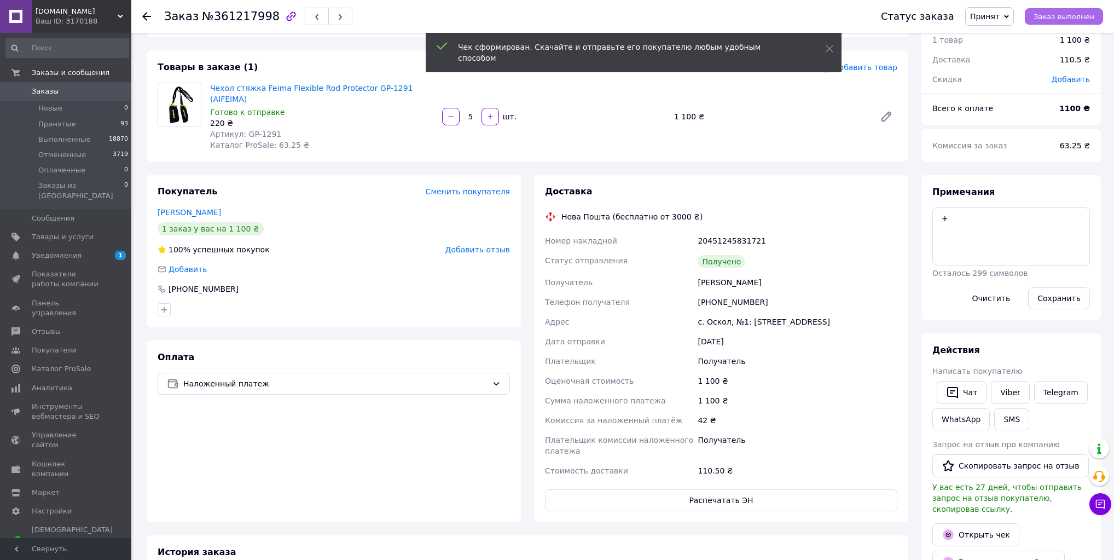
click at [1080, 13] on span "Заказ выполнен" at bounding box center [1064, 17] width 61 height 8
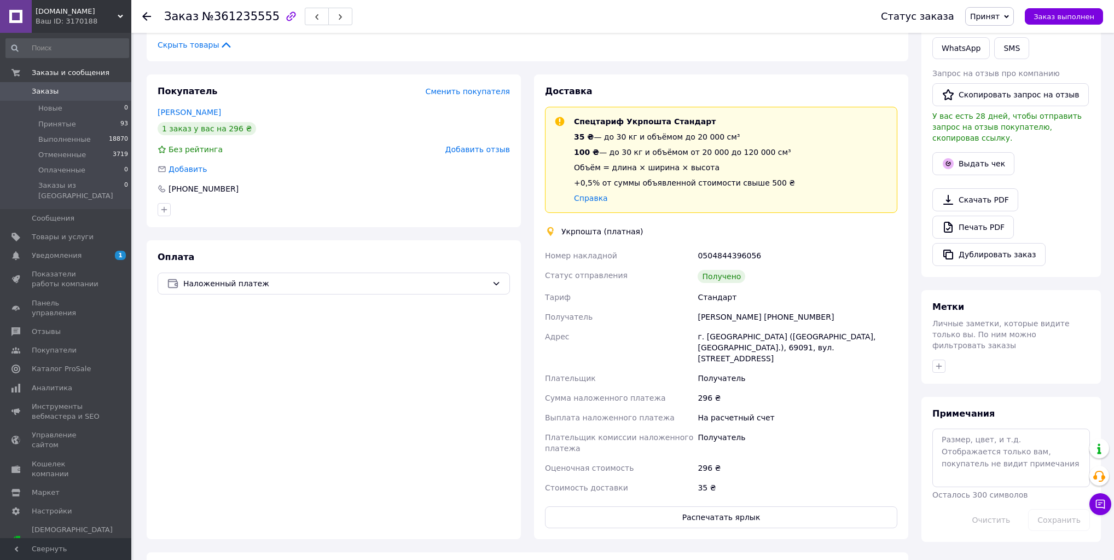
scroll to position [219, 0]
click at [984, 152] on button "Выдать чек" at bounding box center [974, 163] width 82 height 23
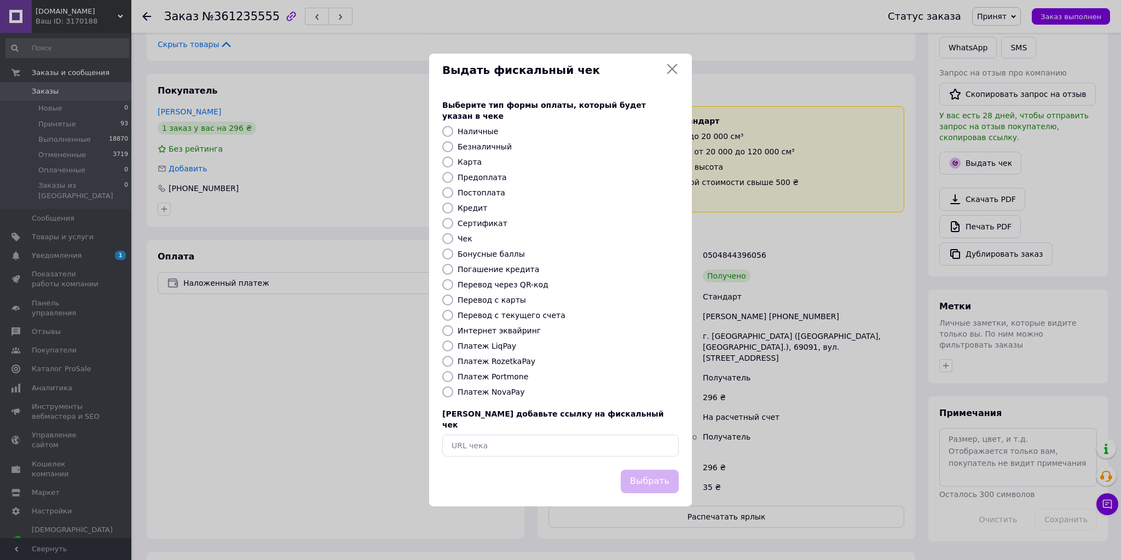
click at [479, 148] on label "Безналичный" at bounding box center [485, 146] width 54 height 9
click at [453, 148] on input "Безналичный" at bounding box center [447, 146] width 11 height 11
radio input "true"
click at [655, 471] on button "Выбрать" at bounding box center [650, 482] width 58 height 24
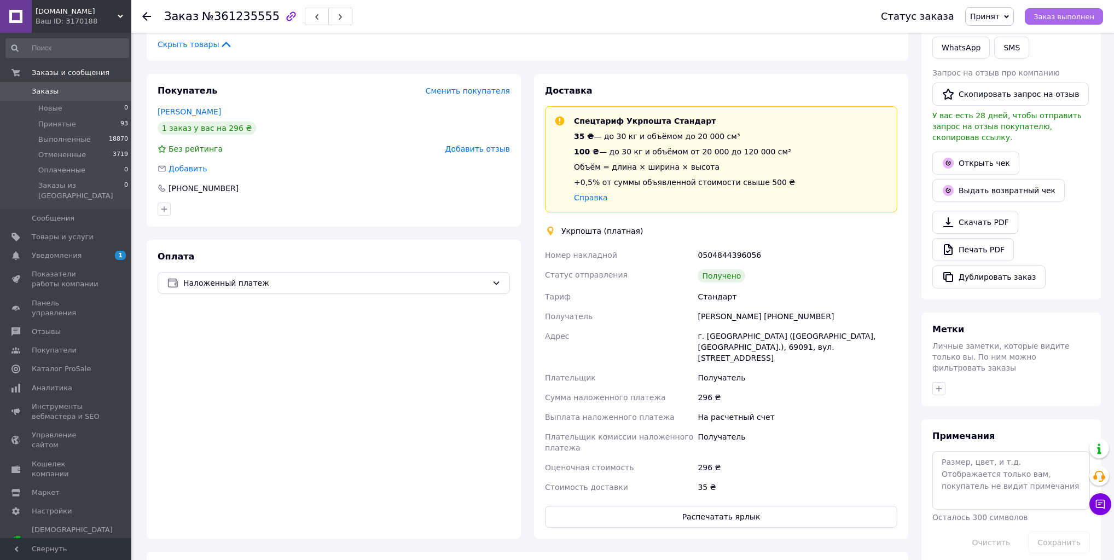
click at [1083, 16] on span "Заказ выполнен" at bounding box center [1064, 17] width 61 height 8
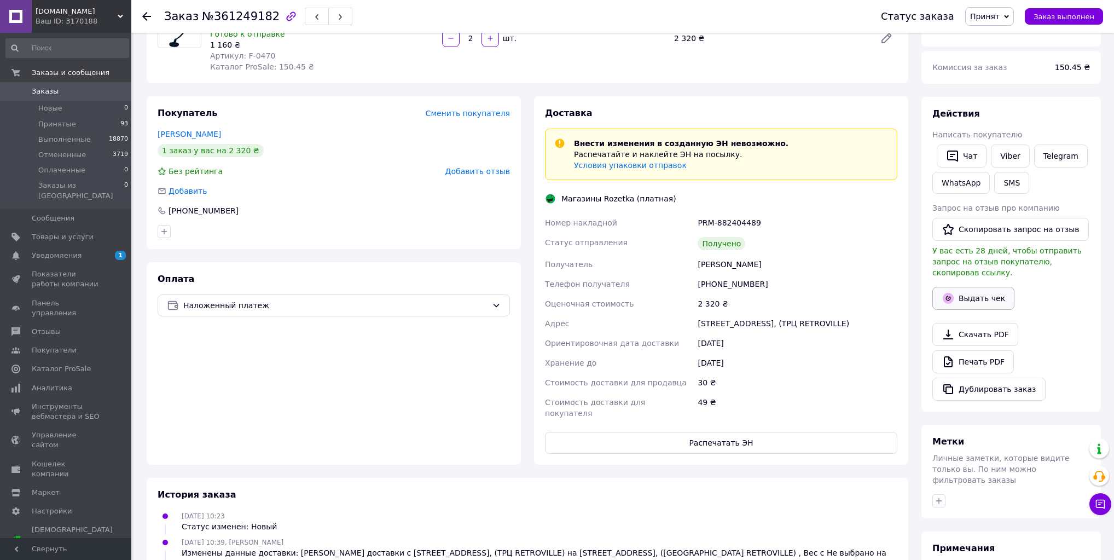
scroll to position [131, 0]
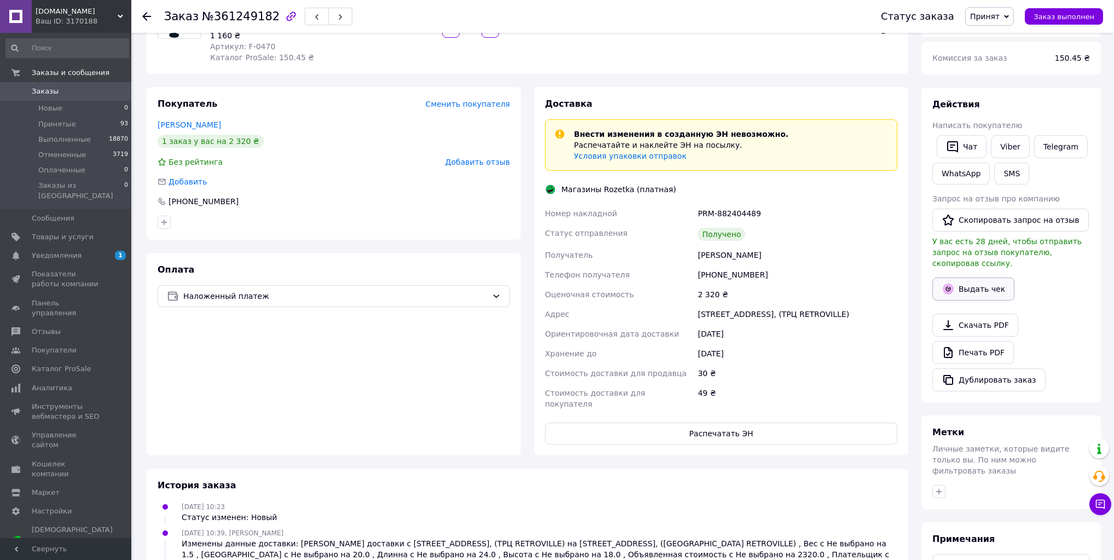
click at [979, 278] on button "Выдать чек" at bounding box center [974, 289] width 82 height 23
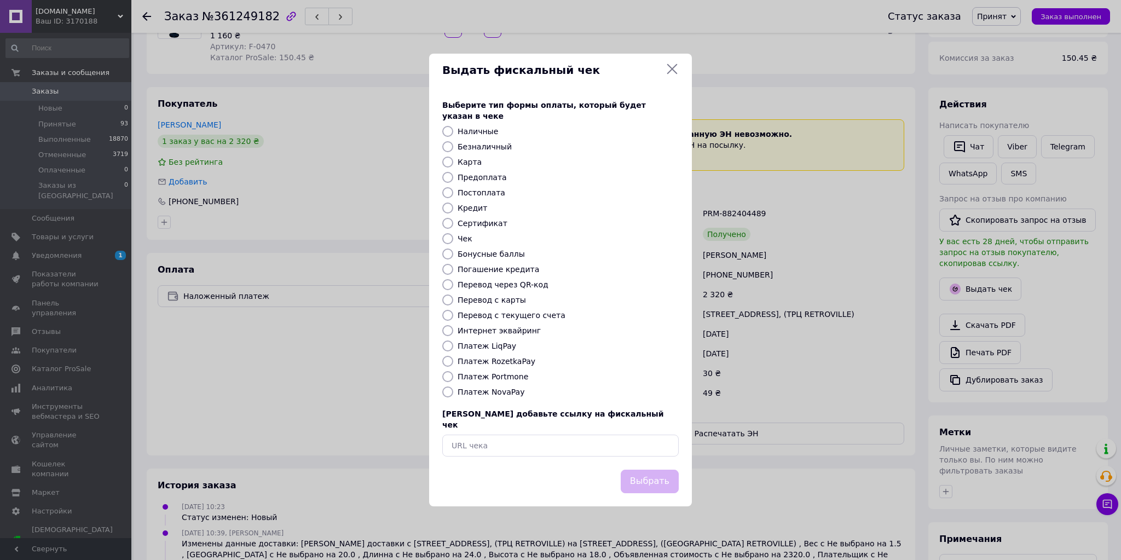
click at [505, 363] on label "Платеж RozetkaPay" at bounding box center [497, 361] width 78 height 9
click at [453, 363] on input "Платеж RozetkaPay" at bounding box center [447, 361] width 11 height 11
radio input "true"
click at [647, 473] on button "Выбрать" at bounding box center [650, 482] width 58 height 24
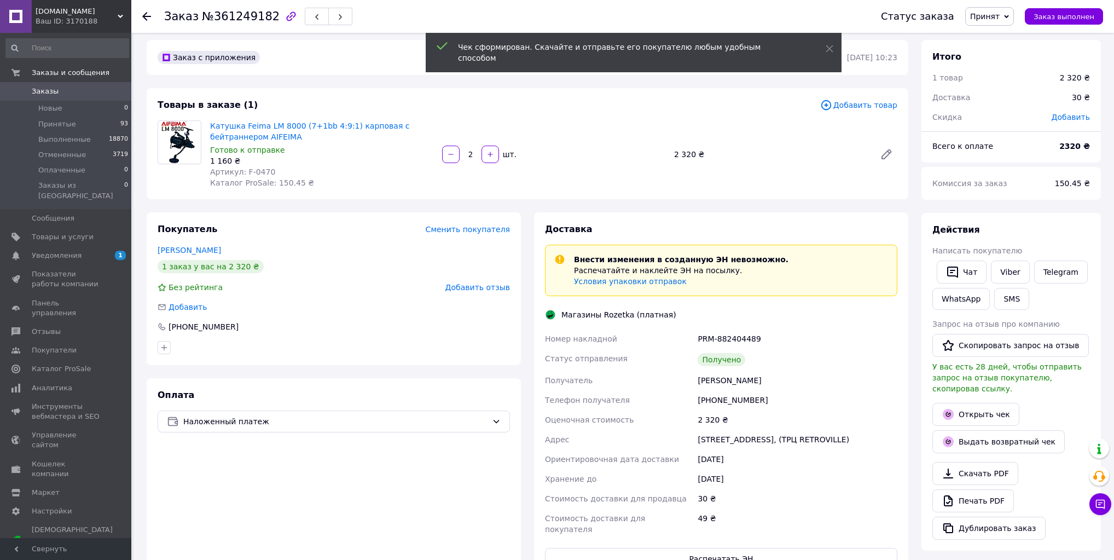
scroll to position [0, 0]
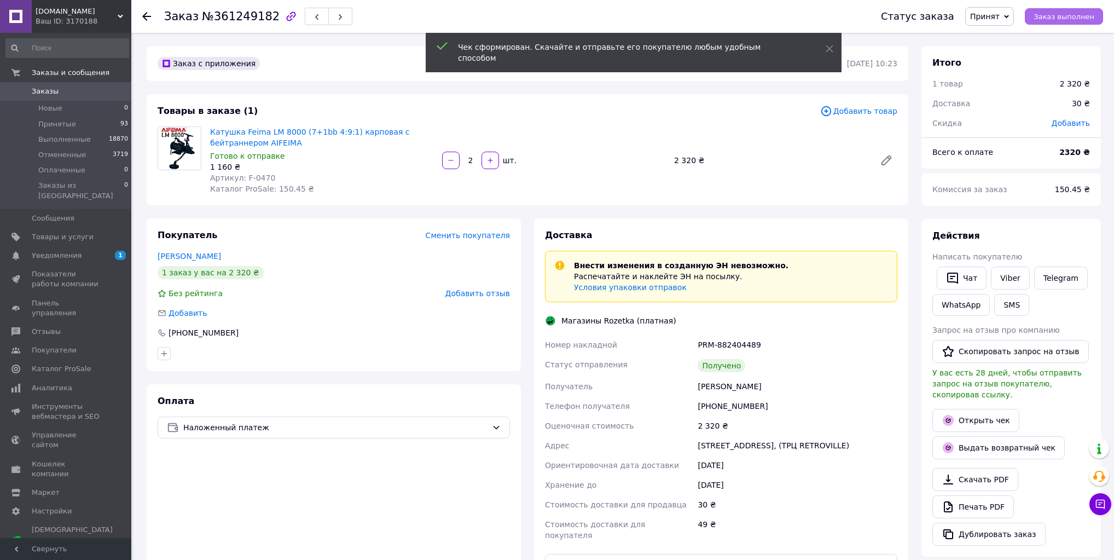
click at [1060, 15] on span "Заказ выполнен" at bounding box center [1064, 17] width 61 height 8
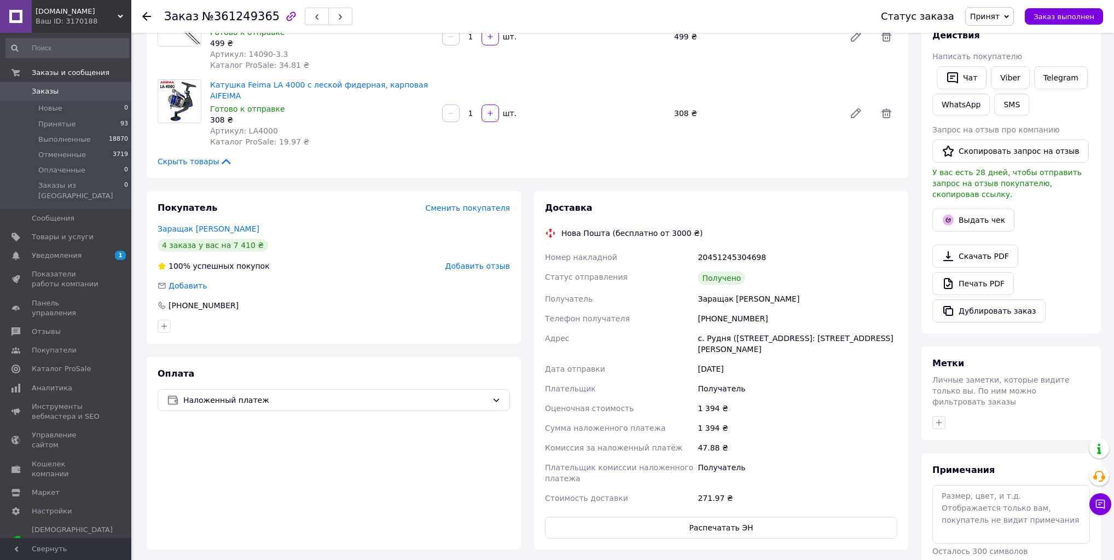
scroll to position [219, 0]
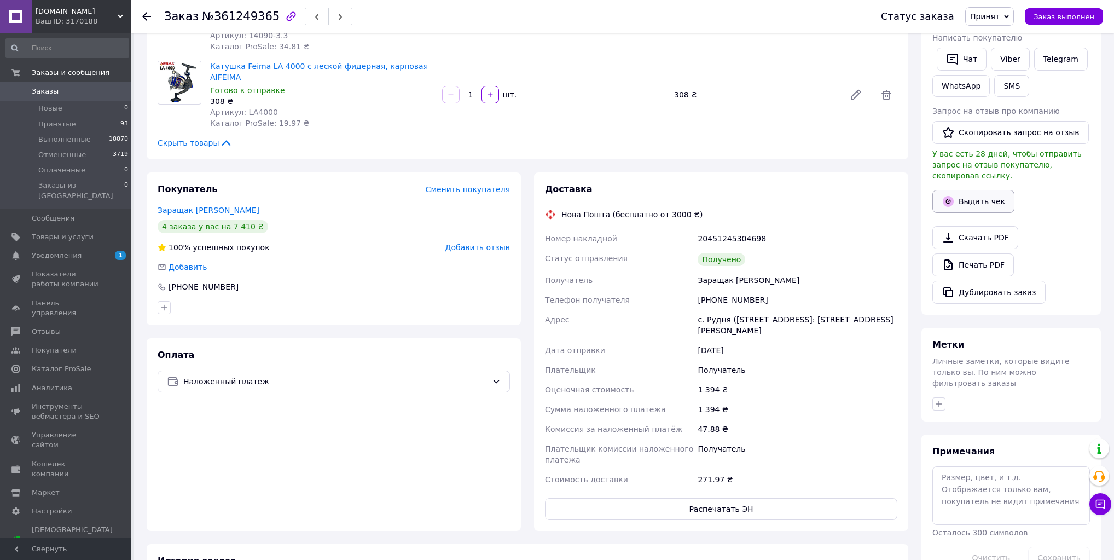
click at [974, 190] on button "Выдать чек" at bounding box center [974, 201] width 82 height 23
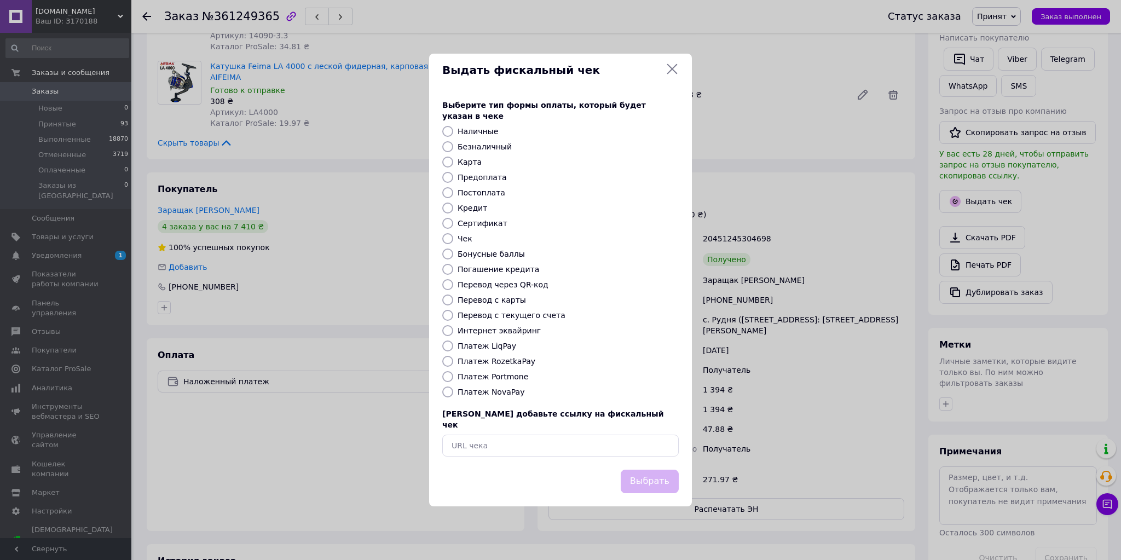
click at [496, 393] on label "Платеж NovaPay" at bounding box center [491, 392] width 67 height 9
click at [453, 393] on input "Платеж NovaPay" at bounding box center [447, 391] width 11 height 11
radio input "true"
click at [658, 470] on button "Выбрать" at bounding box center [650, 482] width 58 height 24
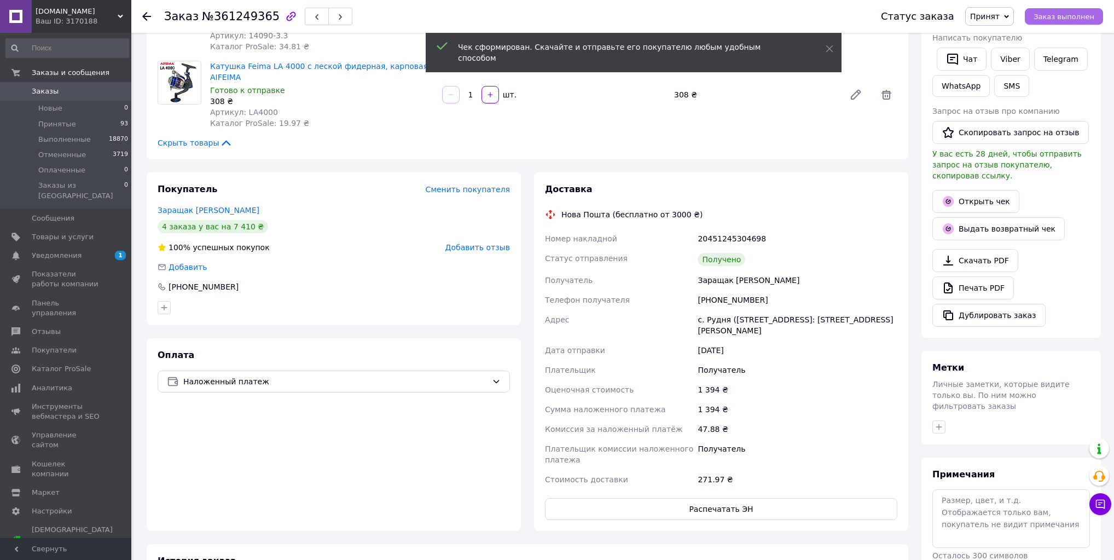
click at [1071, 18] on span "Заказ выполнен" at bounding box center [1064, 17] width 61 height 8
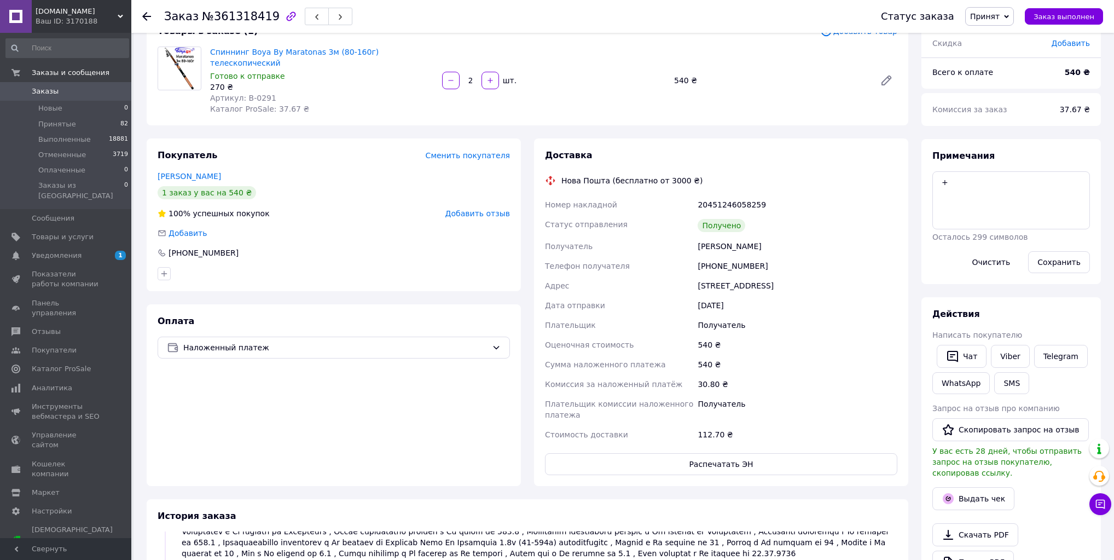
scroll to position [131, 0]
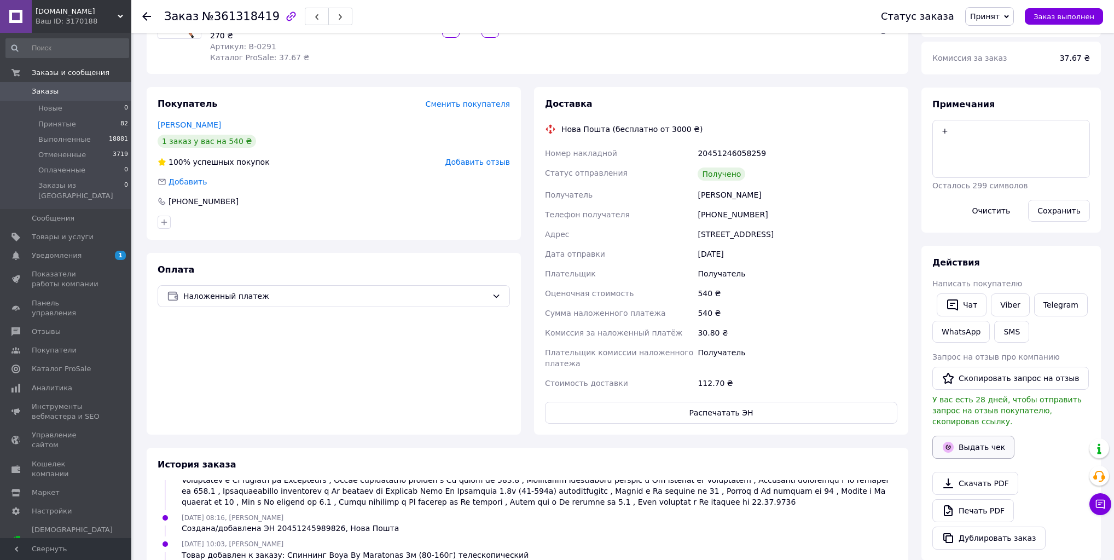
click at [979, 436] on button "Выдать чек" at bounding box center [974, 447] width 82 height 23
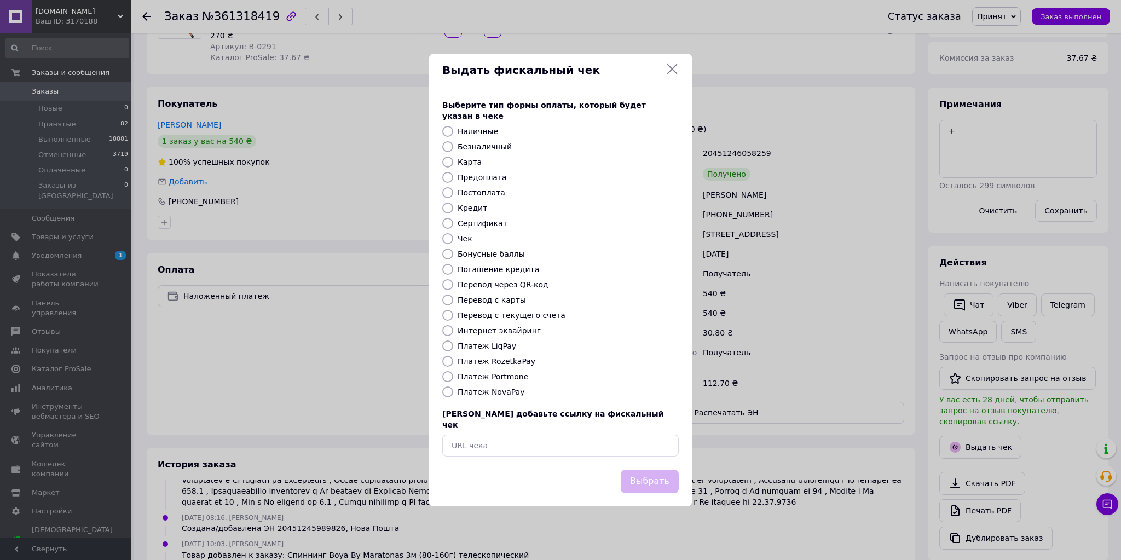
click at [476, 392] on label "Платеж NovaPay" at bounding box center [491, 392] width 67 height 9
click at [453, 392] on input "Платеж NovaPay" at bounding box center [447, 391] width 11 height 11
radio input "true"
click at [654, 470] on button "Выбрать" at bounding box center [650, 482] width 58 height 24
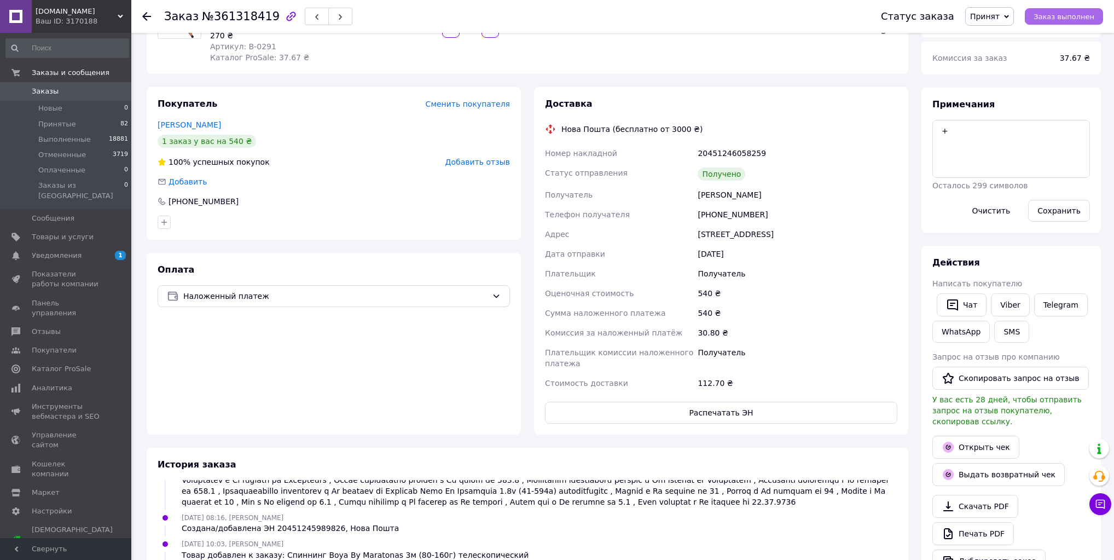
click at [1063, 15] on span "Заказ выполнен" at bounding box center [1064, 17] width 61 height 8
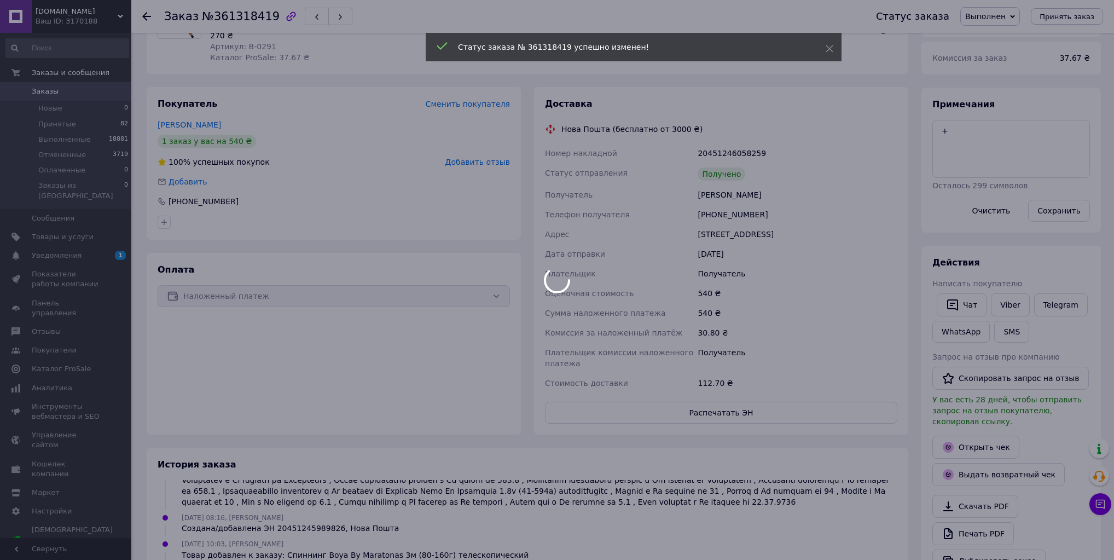
scroll to position [187, 0]
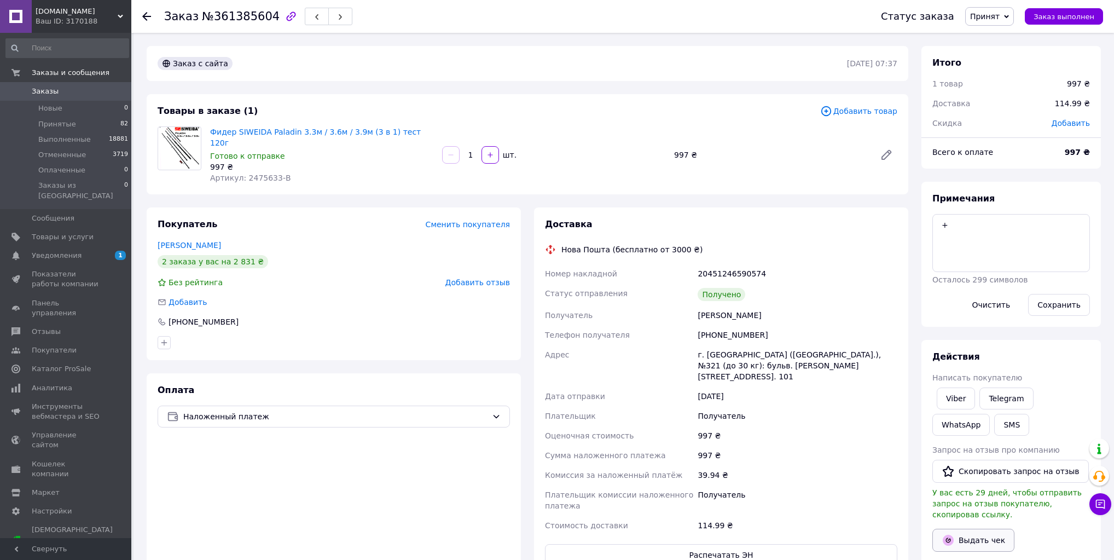
click at [979, 532] on button "Выдать чек" at bounding box center [974, 540] width 82 height 23
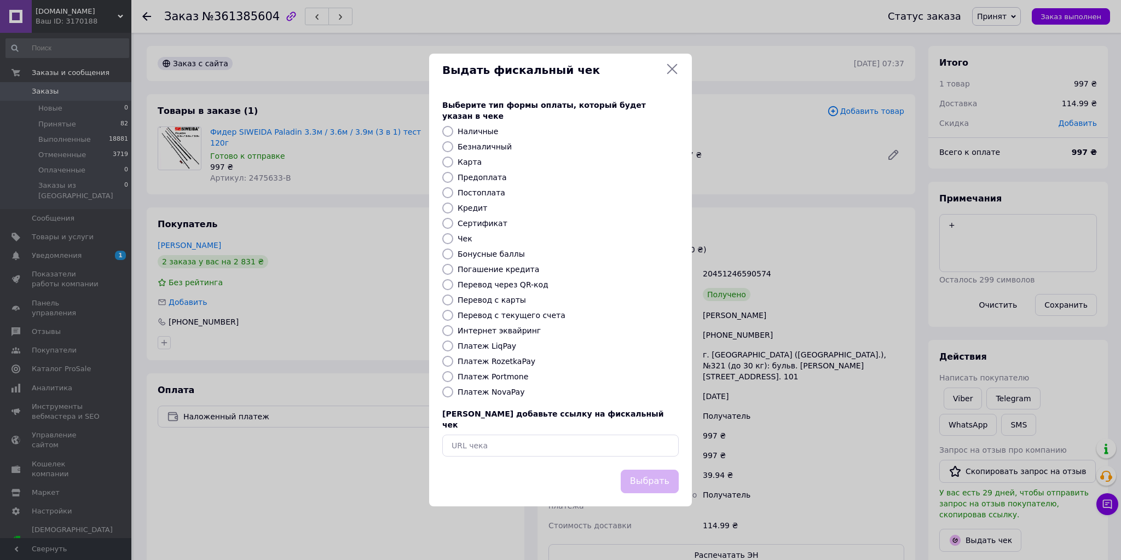
click at [512, 391] on label "Платеж NovaPay" at bounding box center [491, 392] width 67 height 9
click at [453, 391] on input "Платеж NovaPay" at bounding box center [447, 391] width 11 height 11
radio input "true"
click at [659, 477] on button "Выбрать" at bounding box center [650, 482] width 58 height 24
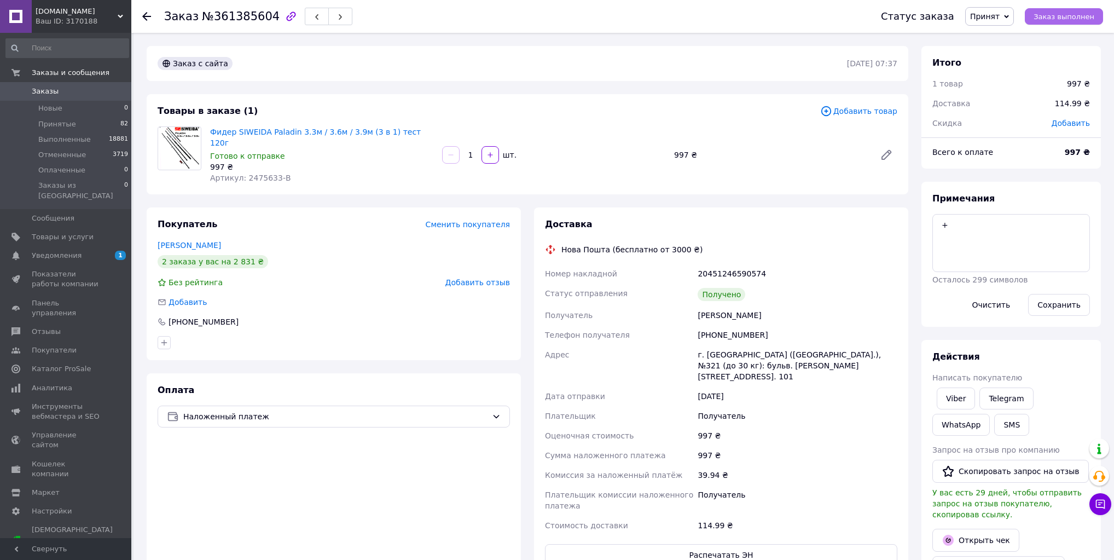
click at [1071, 11] on button "Заказ выполнен" at bounding box center [1064, 16] width 78 height 16
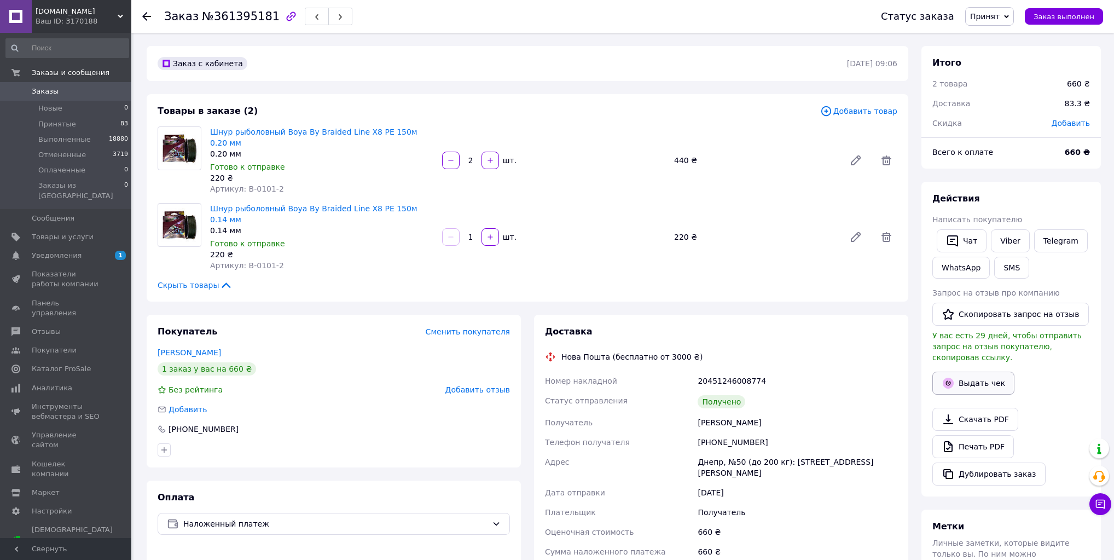
click at [991, 372] on button "Выдать чек" at bounding box center [974, 383] width 82 height 23
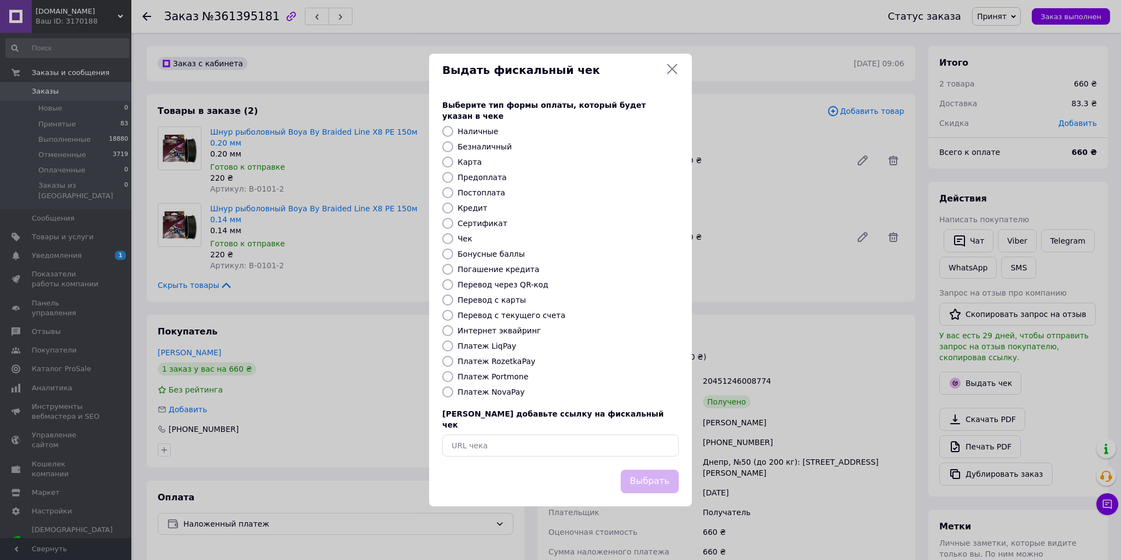
click at [506, 395] on label "Платеж NovaPay" at bounding box center [491, 392] width 67 height 9
click at [453, 395] on input "Платеж NovaPay" at bounding box center [447, 391] width 11 height 11
radio input "true"
click at [664, 470] on button "Выбрать" at bounding box center [650, 482] width 58 height 24
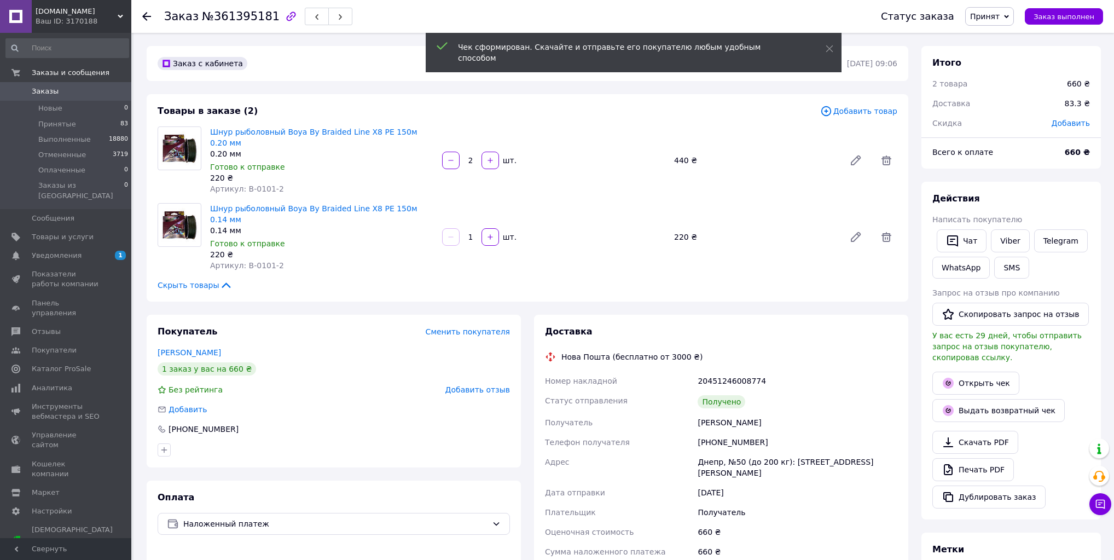
click at [1077, 15] on span "Заказ выполнен" at bounding box center [1064, 17] width 61 height 8
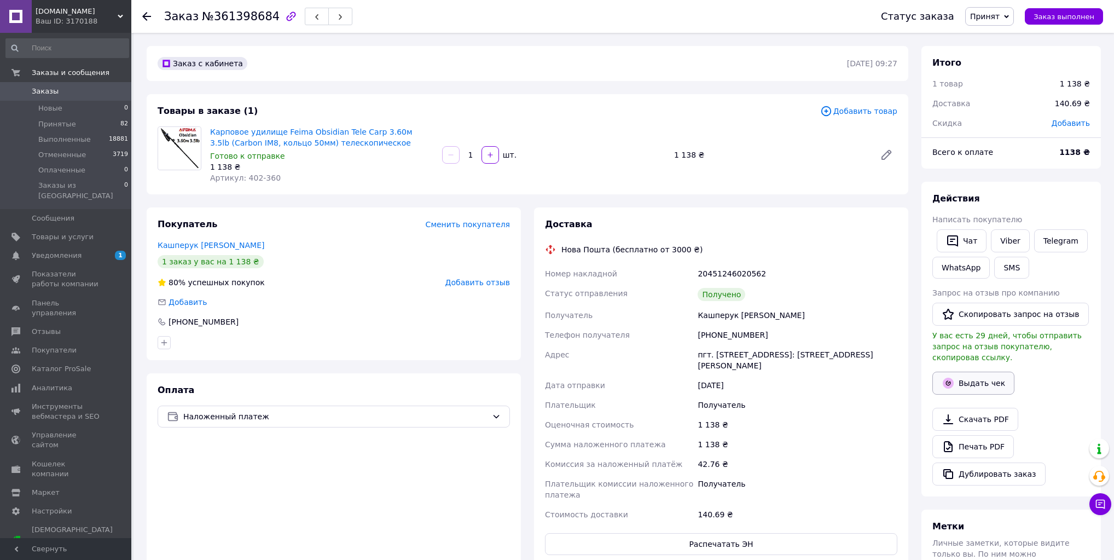
click at [991, 372] on button "Выдать чек" at bounding box center [974, 383] width 82 height 23
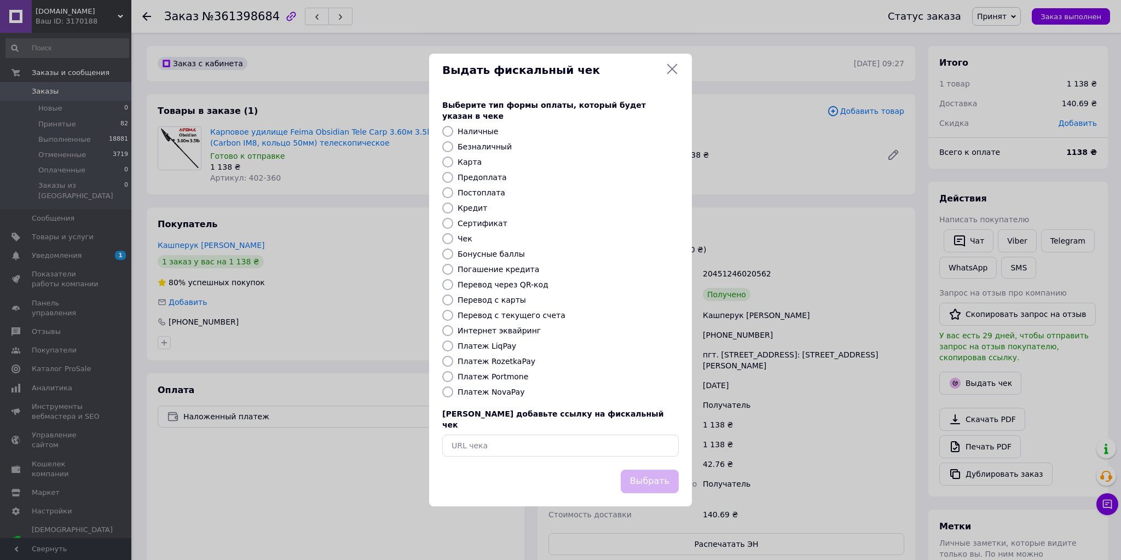
click at [499, 394] on label "Платеж NovaPay" at bounding box center [491, 392] width 67 height 9
click at [453, 394] on input "Платеж NovaPay" at bounding box center [447, 391] width 11 height 11
radio input "true"
click at [655, 470] on button "Выбрать" at bounding box center [650, 482] width 58 height 24
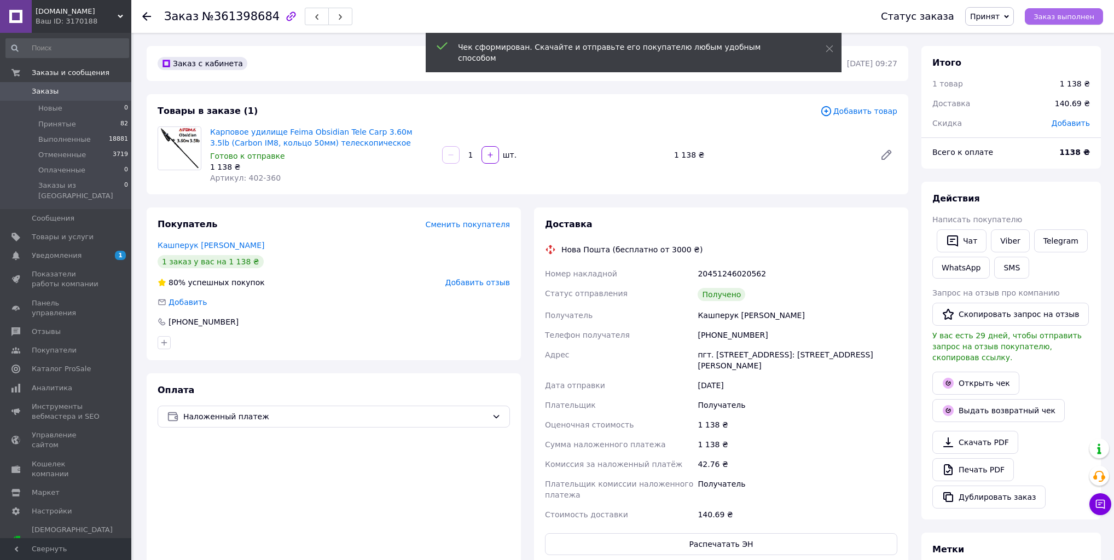
click at [1055, 16] on span "Заказ выполнен" at bounding box center [1064, 17] width 61 height 8
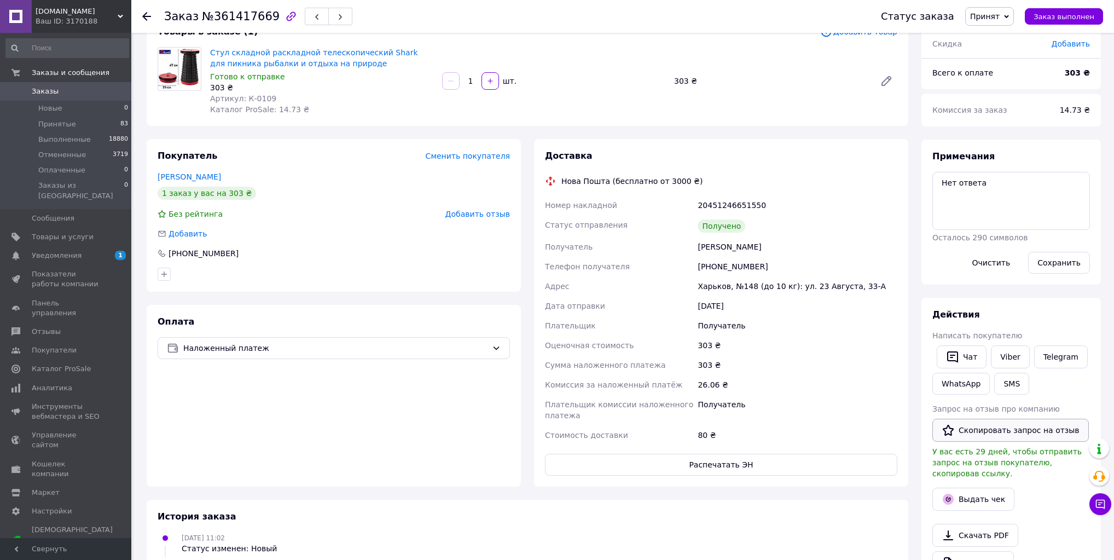
scroll to position [88, 0]
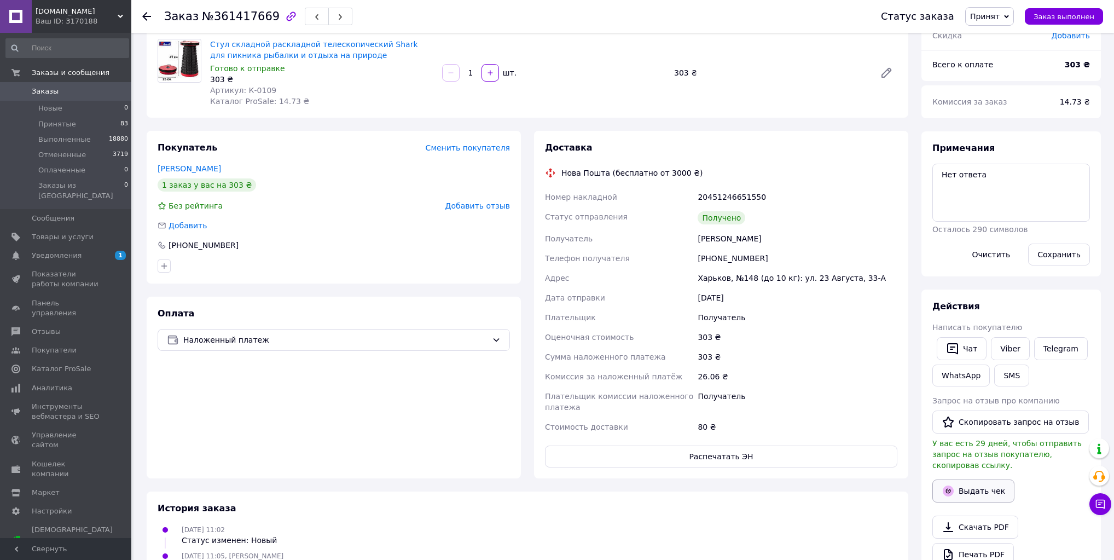
click at [978, 479] on button "Выдать чек" at bounding box center [974, 490] width 82 height 23
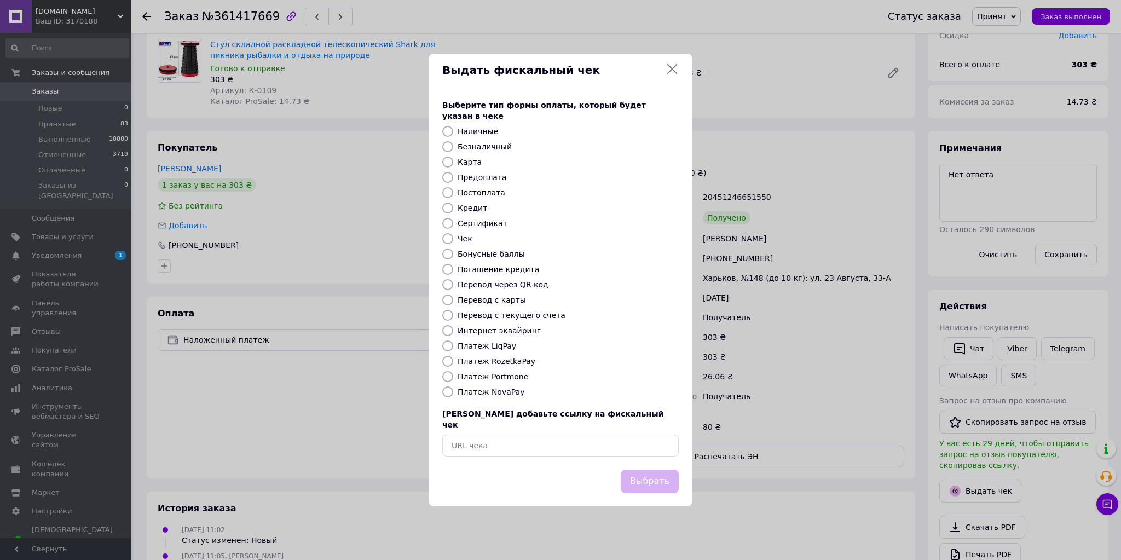
click at [488, 390] on label "Платеж NovaPay" at bounding box center [491, 392] width 67 height 9
click at [453, 390] on input "Платеж NovaPay" at bounding box center [447, 391] width 11 height 11
radio input "true"
click at [672, 473] on button "Выбрать" at bounding box center [650, 482] width 58 height 24
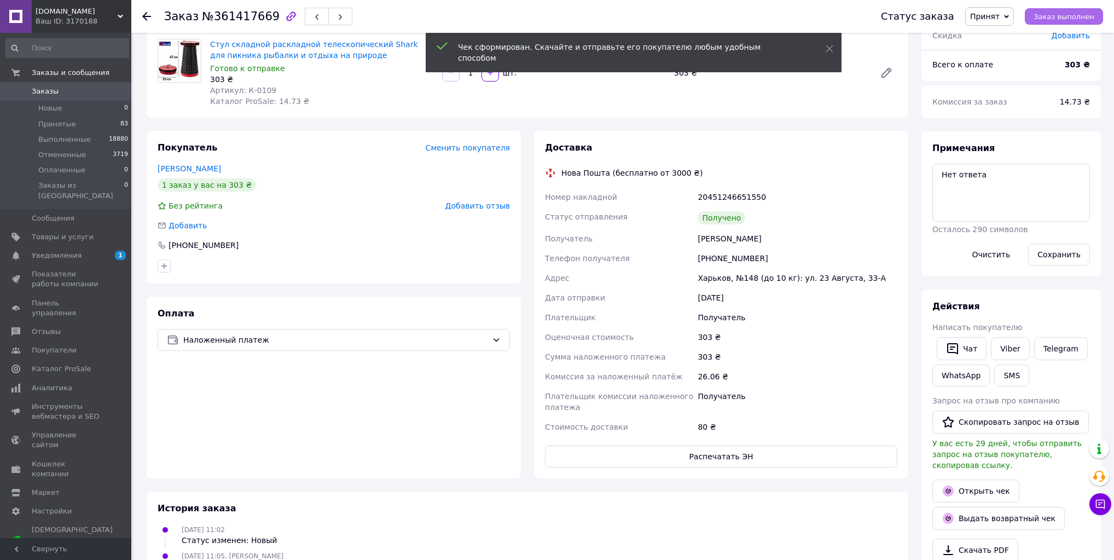
click at [1062, 13] on span "Заказ выполнен" at bounding box center [1064, 17] width 61 height 8
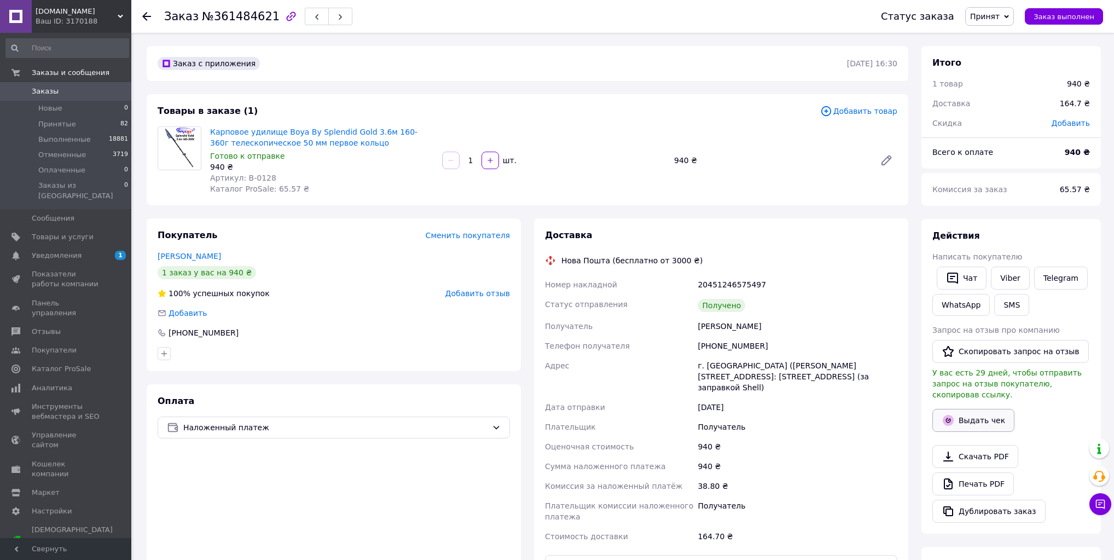
click at [978, 409] on button "Выдать чек" at bounding box center [974, 420] width 82 height 23
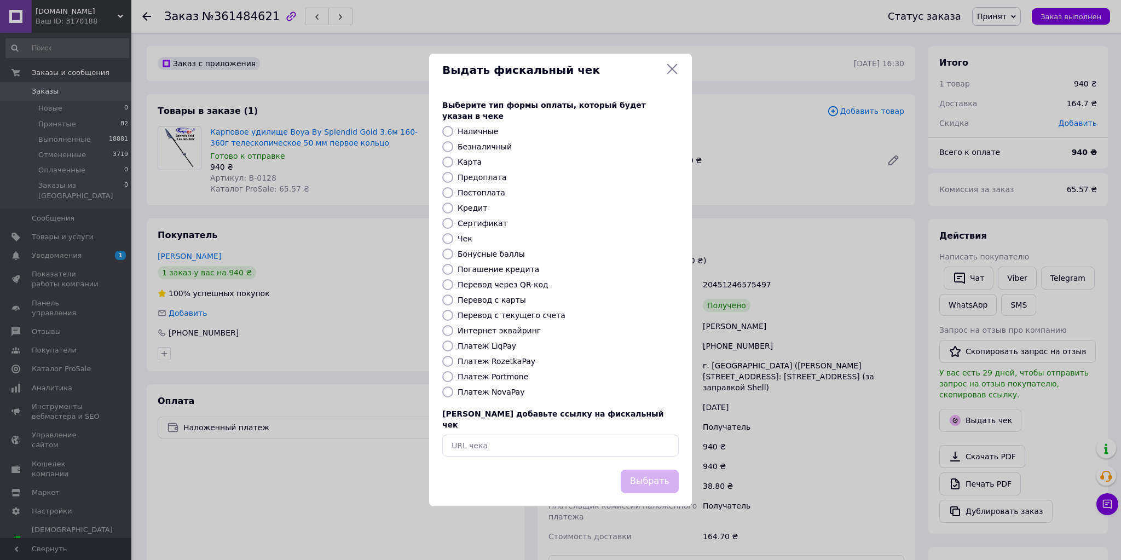
click at [499, 394] on label "Платеж NovaPay" at bounding box center [491, 392] width 67 height 9
click at [453, 394] on input "Платеж NovaPay" at bounding box center [447, 391] width 11 height 11
radio input "true"
click at [661, 470] on button "Выбрать" at bounding box center [650, 482] width 58 height 24
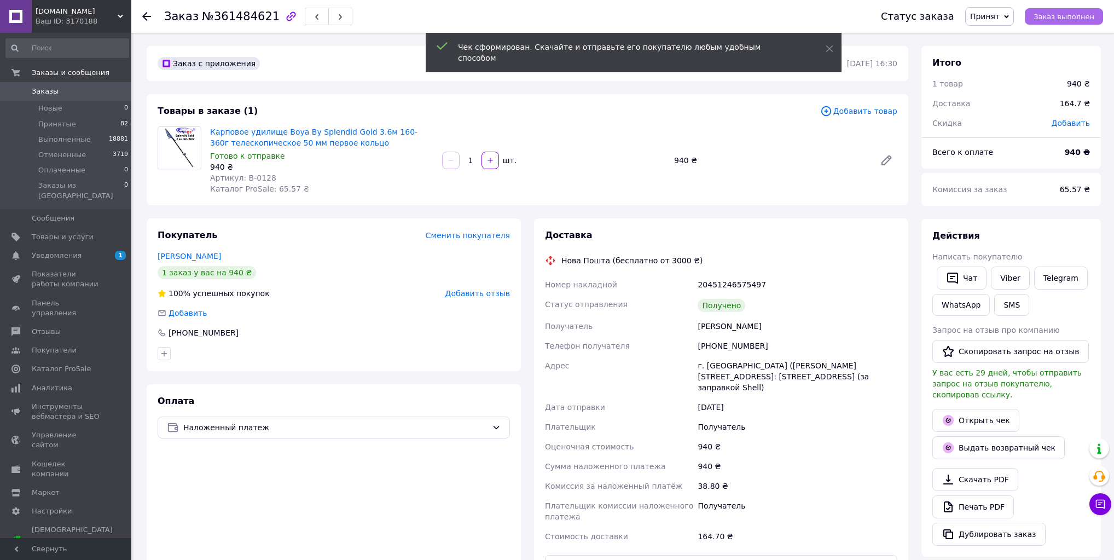
click at [1068, 14] on span "Заказ выполнен" at bounding box center [1064, 17] width 61 height 8
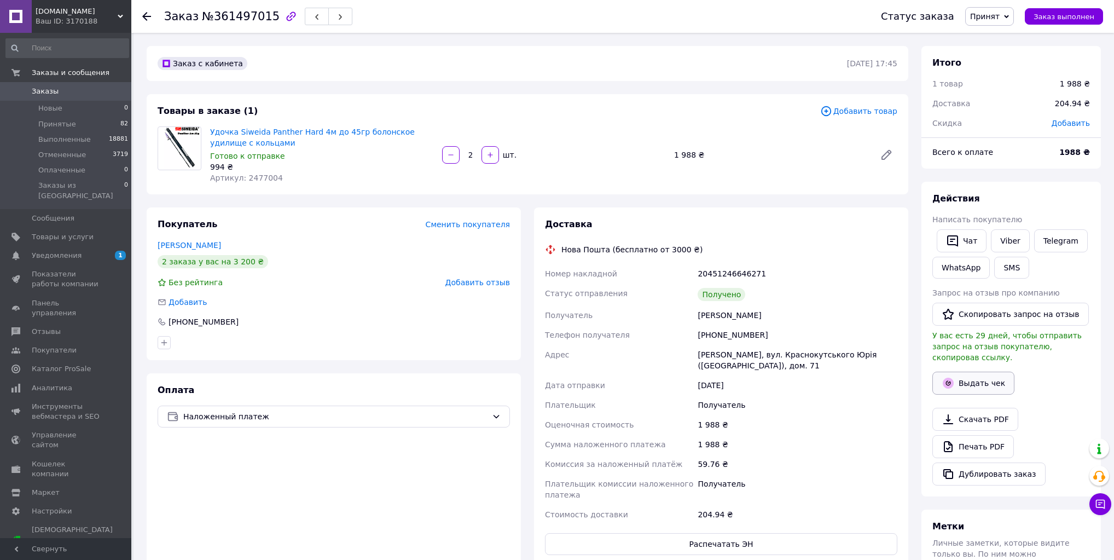
click at [981, 375] on button "Выдать чек" at bounding box center [974, 383] width 82 height 23
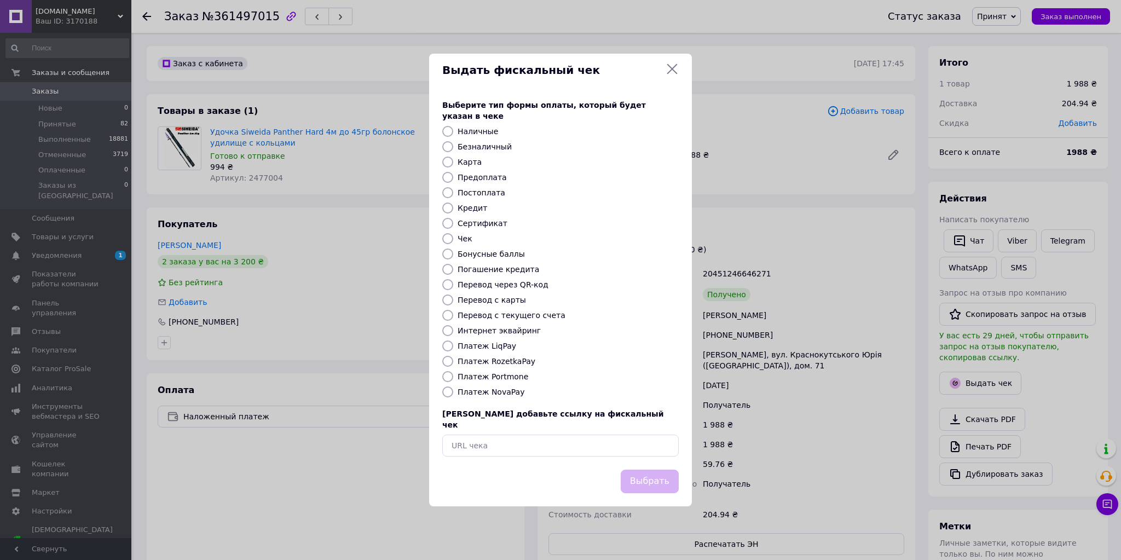
click at [501, 392] on label "Платеж NovaPay" at bounding box center [491, 392] width 67 height 9
click at [453, 392] on input "Платеж NovaPay" at bounding box center [447, 391] width 11 height 11
radio input "true"
click at [646, 470] on button "Выбрать" at bounding box center [650, 482] width 58 height 24
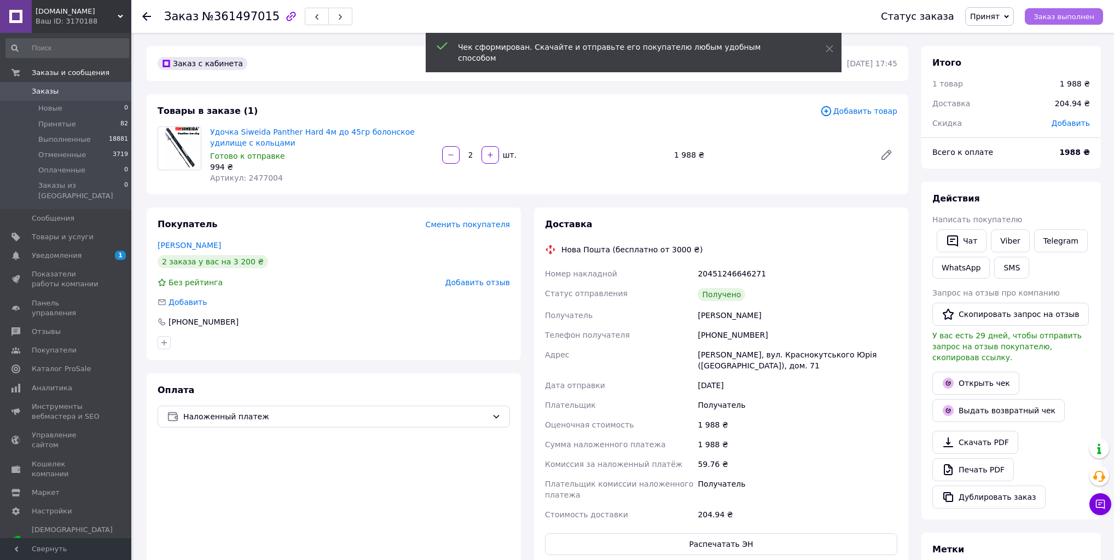
click at [1076, 18] on span "Заказ выполнен" at bounding box center [1064, 17] width 61 height 8
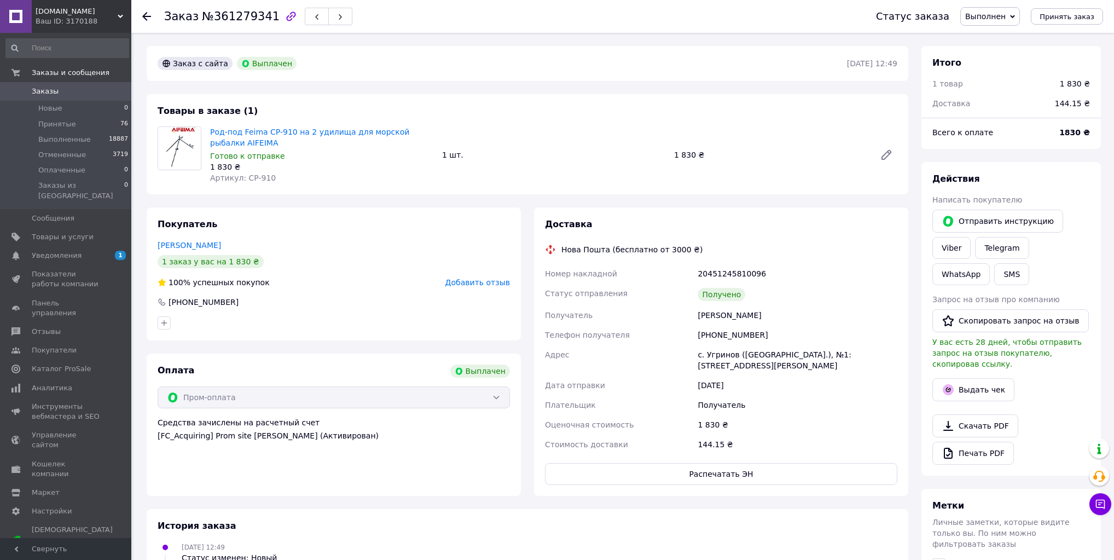
scroll to position [44, 0]
click at [973, 378] on button "Выдать чек" at bounding box center [974, 389] width 82 height 23
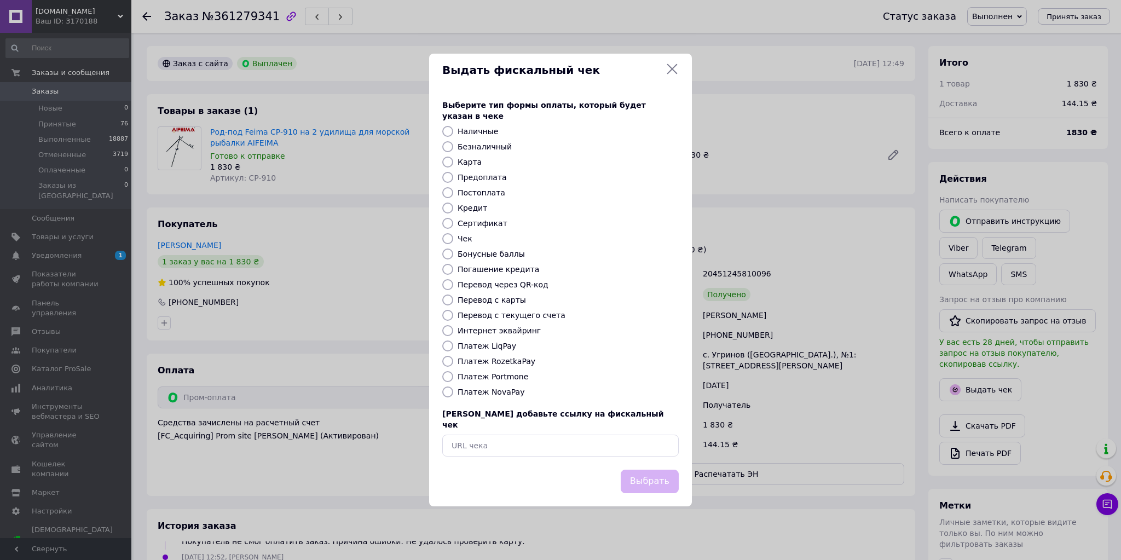
click at [507, 334] on label "Интернет эквайринг" at bounding box center [499, 330] width 83 height 9
click at [453, 334] on input "Интернет эквайринг" at bounding box center [447, 330] width 11 height 11
radio input "true"
click at [646, 473] on button "Выбрать" at bounding box center [650, 482] width 58 height 24
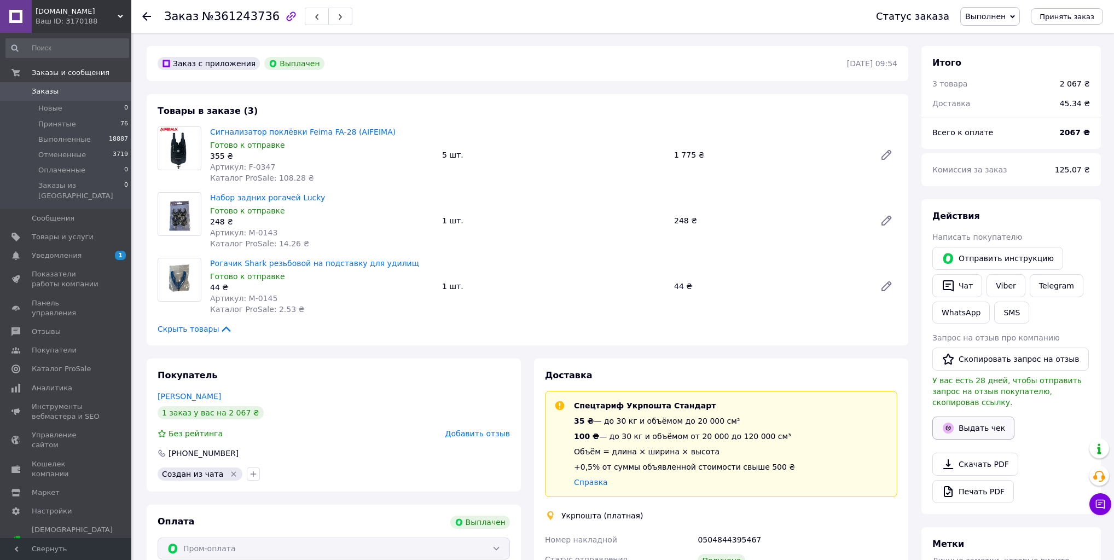
click at [980, 418] on button "Выдать чек" at bounding box center [974, 428] width 82 height 23
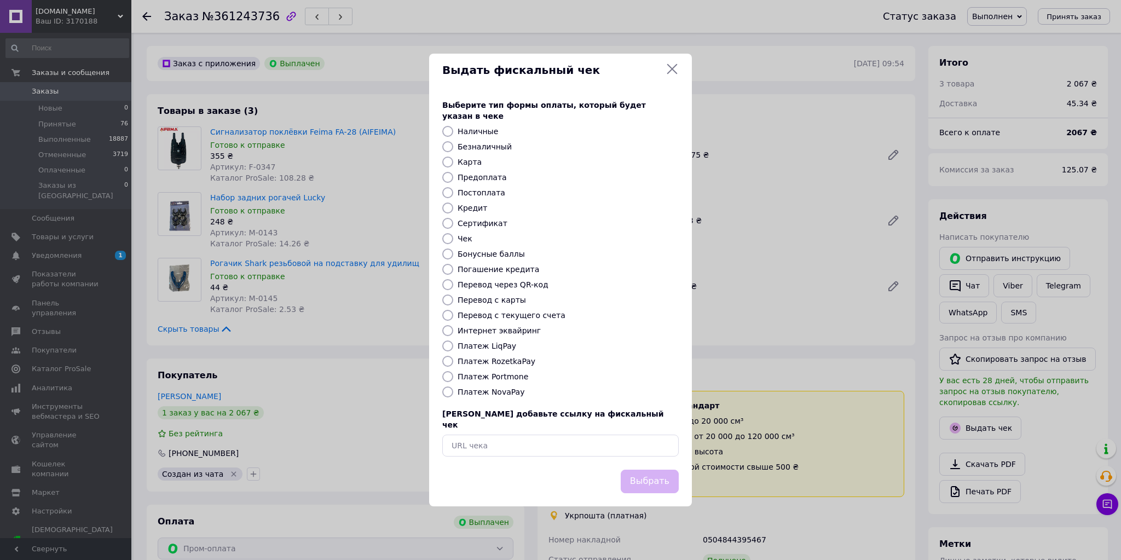
click at [516, 334] on label "Интернет эквайринг" at bounding box center [499, 330] width 83 height 9
click at [453, 334] on input "Интернет эквайринг" at bounding box center [447, 330] width 11 height 11
radio input "true"
click at [652, 476] on button "Выбрать" at bounding box center [650, 482] width 58 height 24
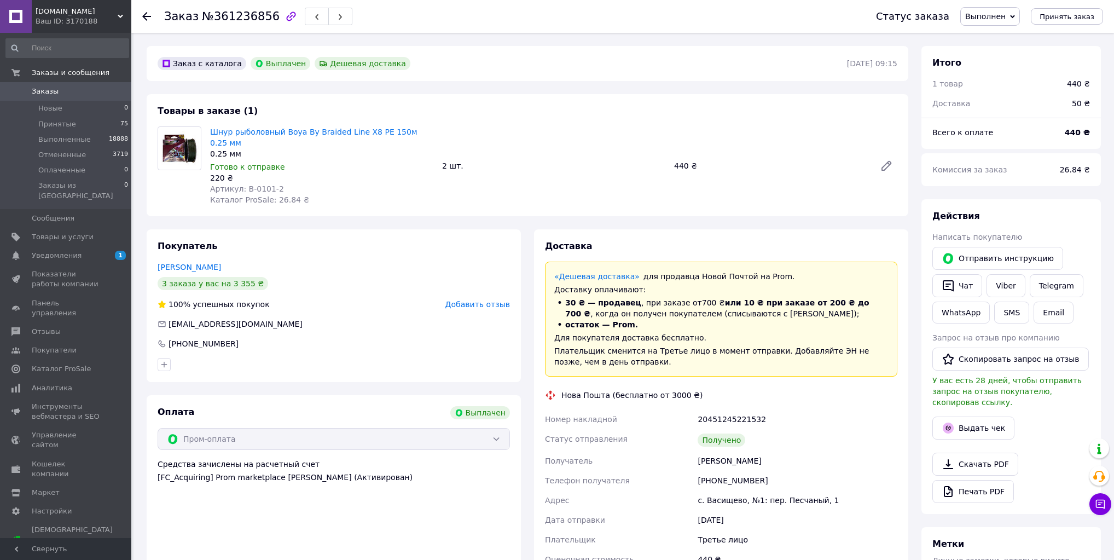
scroll to position [18, 0]
click at [964, 417] on button "Выдать чек" at bounding box center [974, 428] width 82 height 23
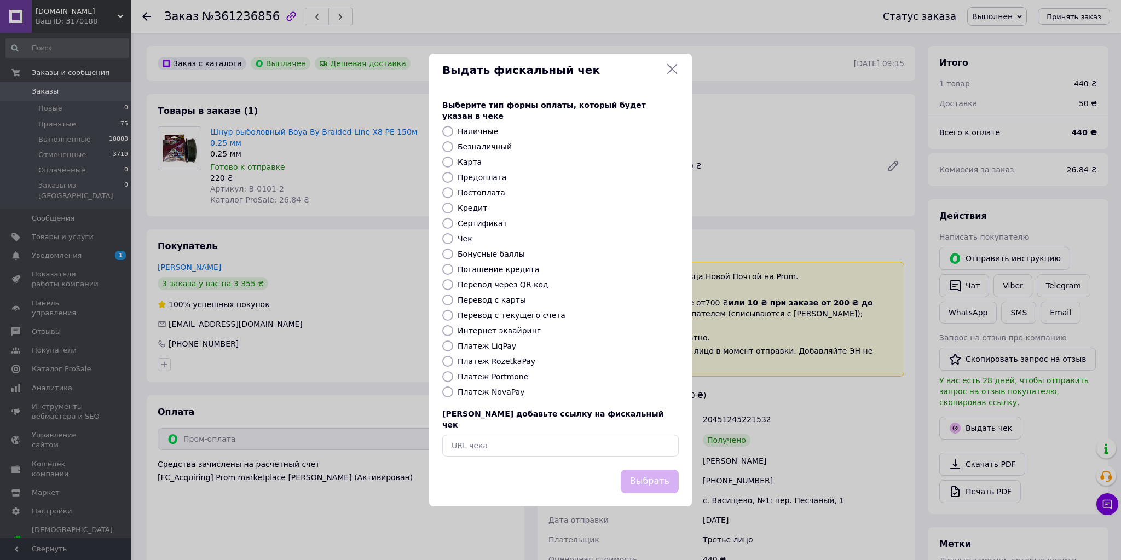
click at [505, 331] on label "Интернет эквайринг" at bounding box center [499, 330] width 83 height 9
click at [453, 331] on input "Интернет эквайринг" at bounding box center [447, 330] width 11 height 11
radio input "true"
click at [648, 470] on button "Выбрать" at bounding box center [650, 482] width 58 height 24
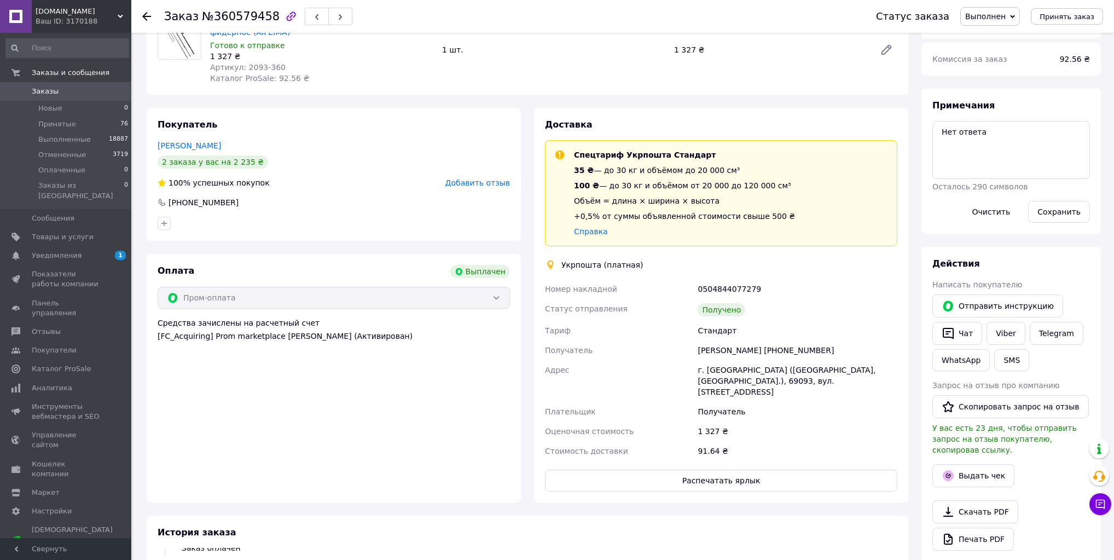
scroll to position [131, 0]
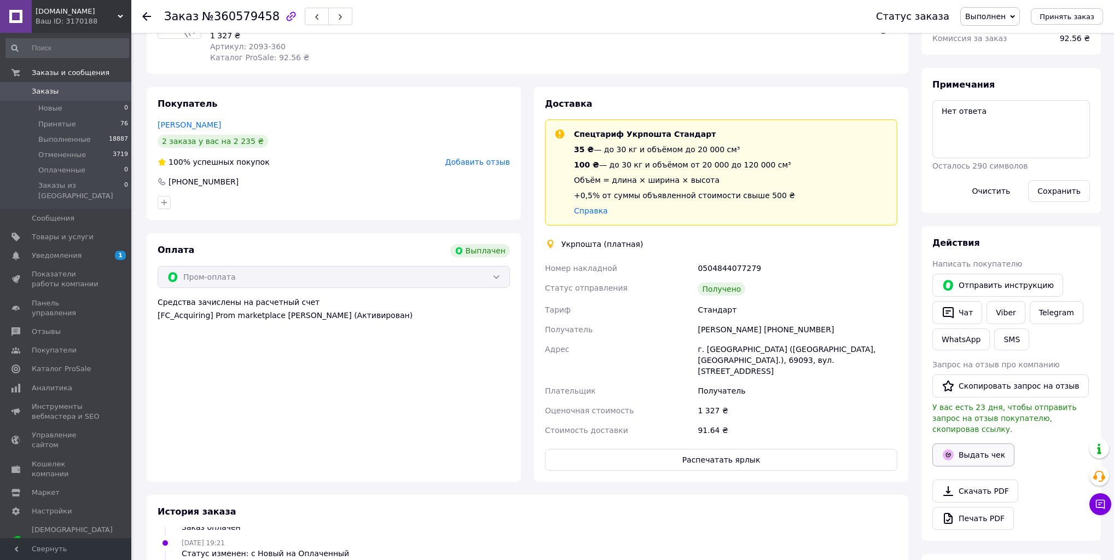
click at [981, 444] on button "Выдать чек" at bounding box center [974, 454] width 82 height 23
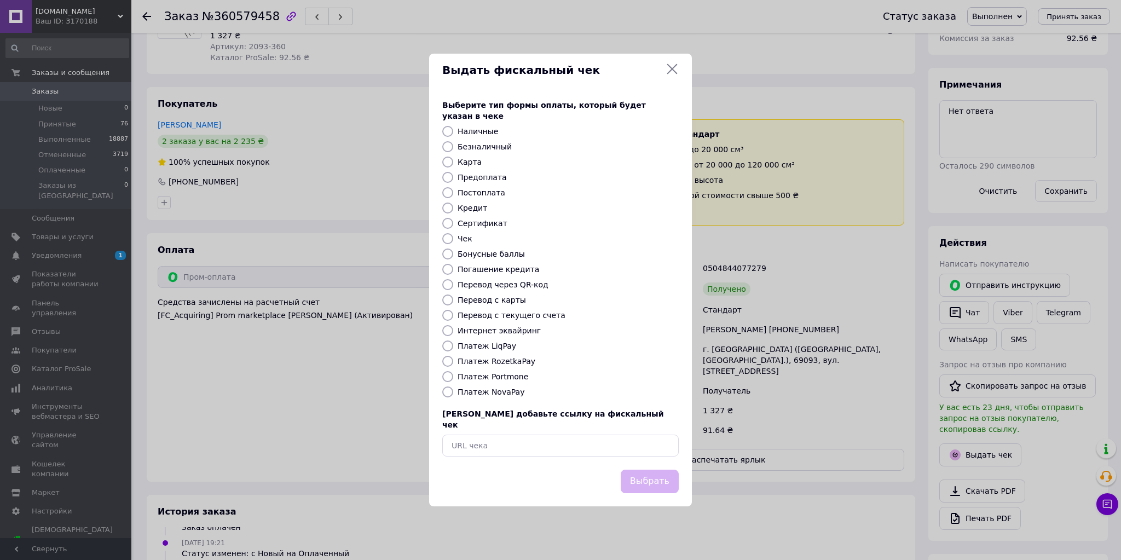
click at [507, 331] on label "Интернет эквайринг" at bounding box center [499, 330] width 83 height 9
click at [453, 331] on input "Интернет эквайринг" at bounding box center [447, 330] width 11 height 11
radio input "true"
click at [668, 475] on button "Выбрать" at bounding box center [650, 482] width 58 height 24
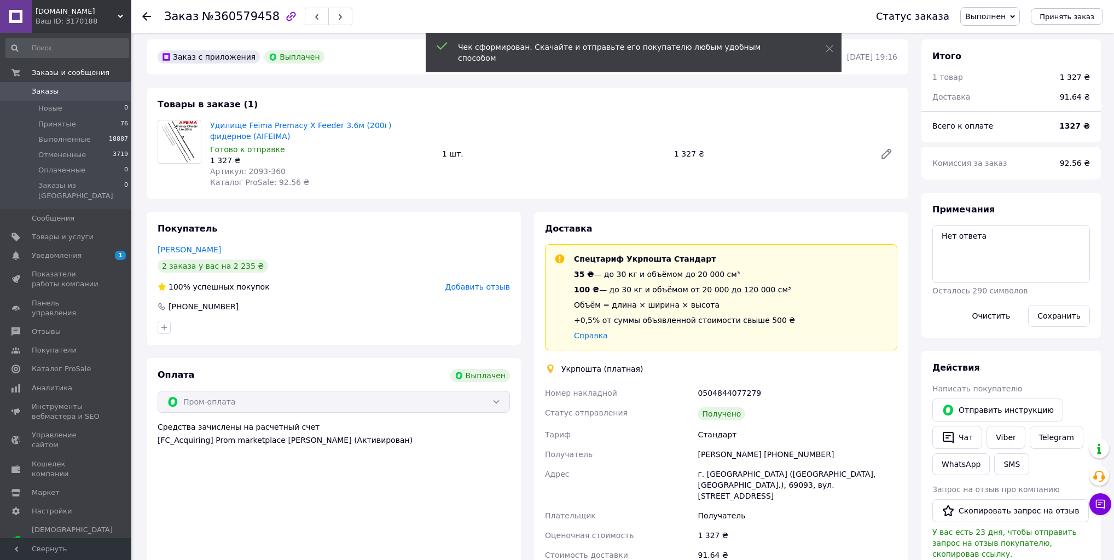
scroll to position [0, 0]
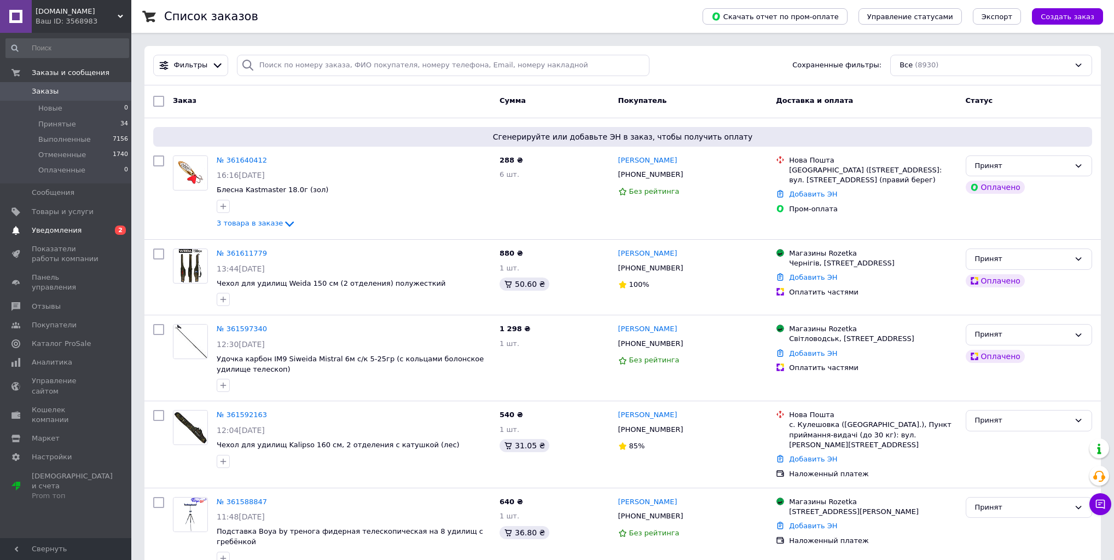
click at [45, 230] on span "Уведомления" at bounding box center [57, 231] width 50 height 10
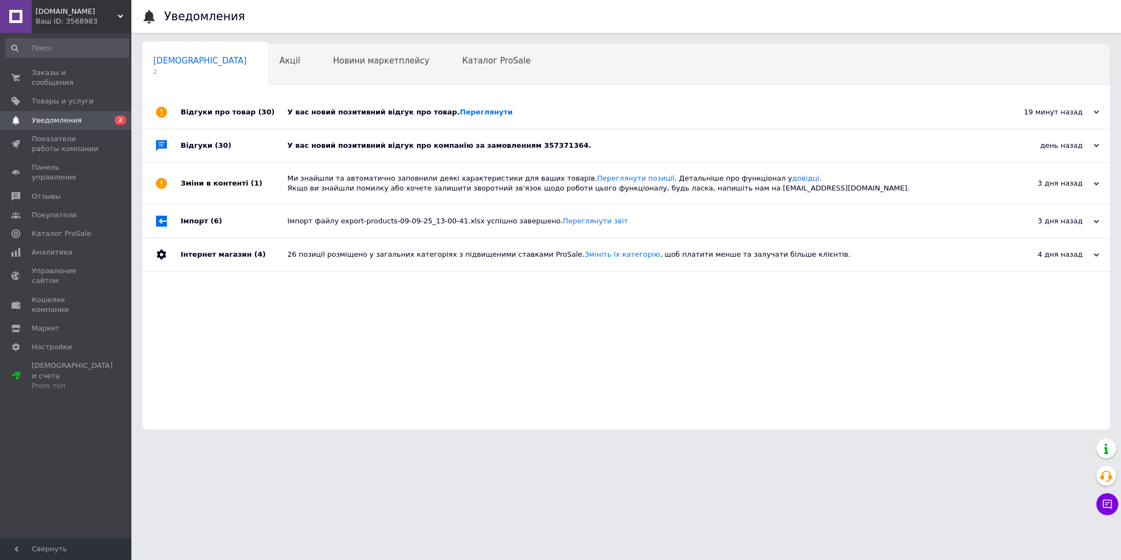
click at [407, 152] on div "У вас новий позитивний відгук про компанію за замовленням 357371364." at bounding box center [638, 145] width 702 height 33
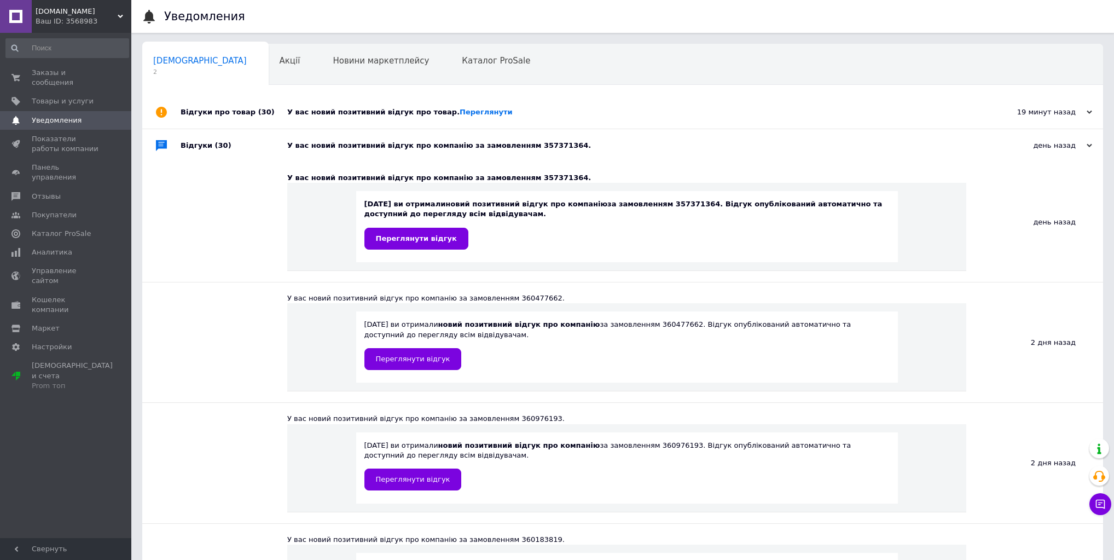
click at [391, 116] on div "У вас новий позитивний відгук про товар. Переглянути" at bounding box center [635, 112] width 696 height 10
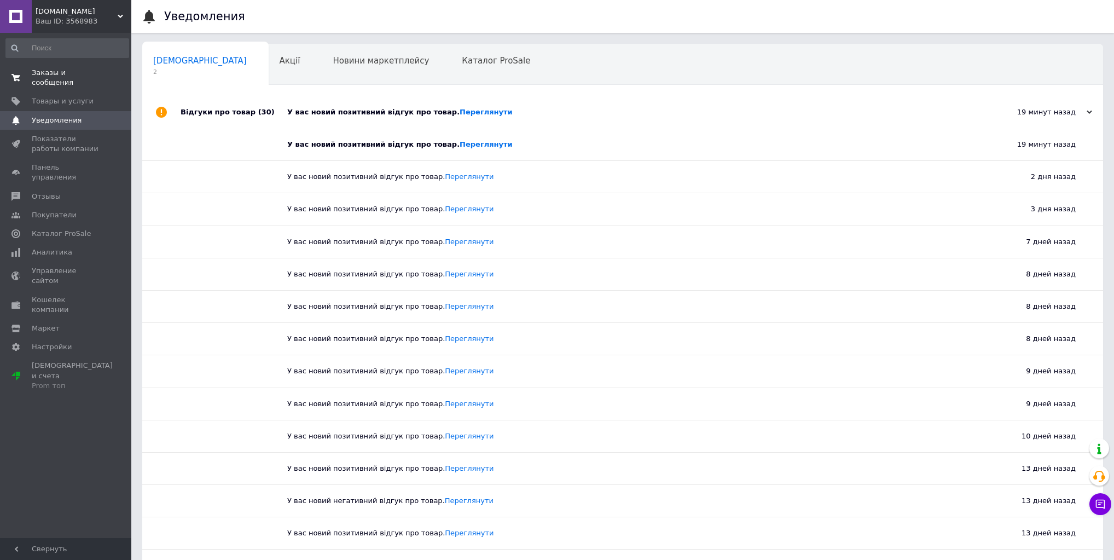
drag, startPoint x: 50, startPoint y: 72, endPoint x: 64, endPoint y: 72, distance: 14.2
click at [50, 72] on span "Заказы и сообщения" at bounding box center [67, 78] width 70 height 20
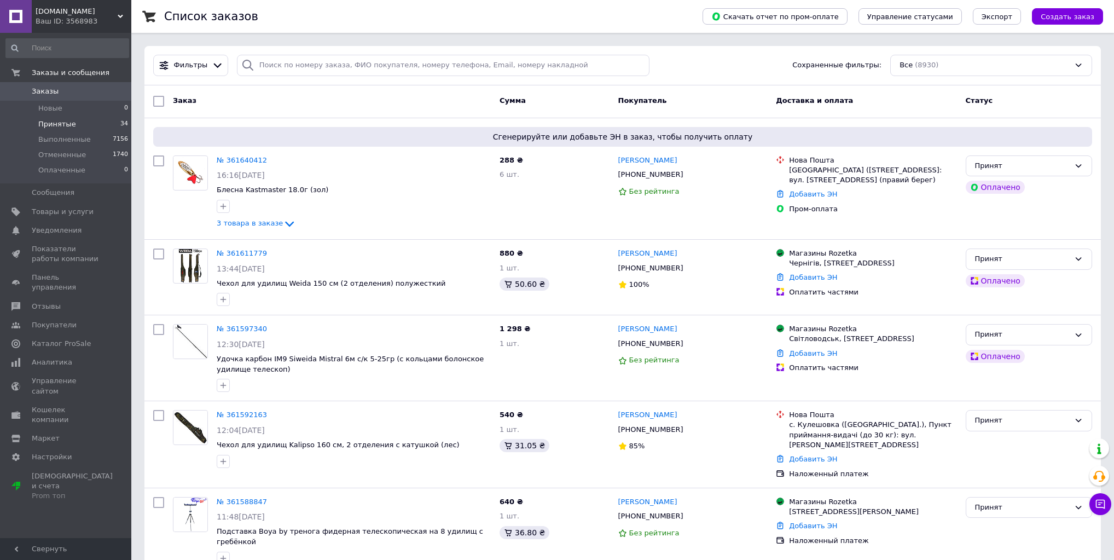
click at [55, 126] on span "Принятые" at bounding box center [57, 124] width 38 height 10
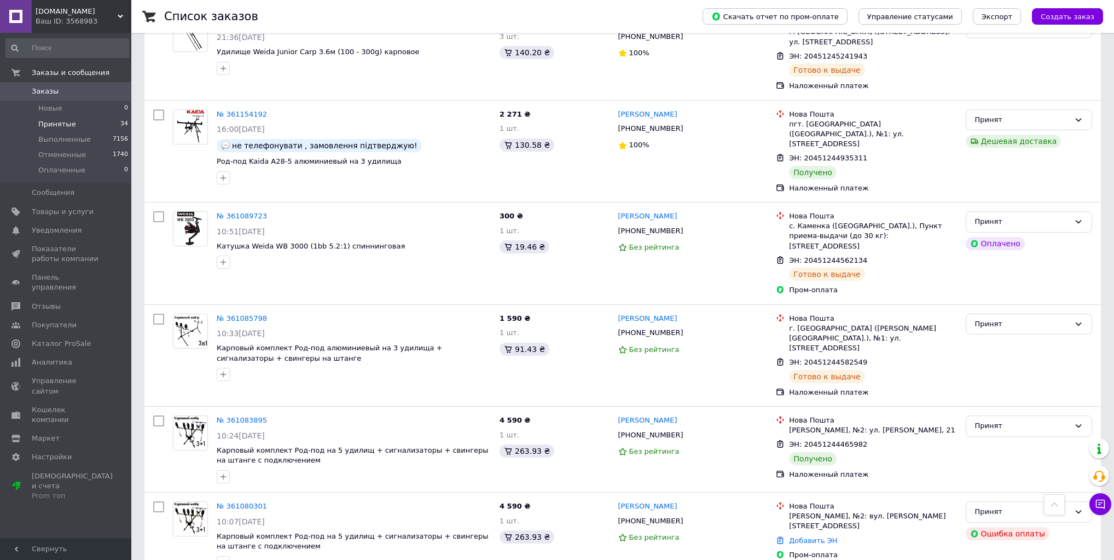
scroll to position [2057, 0]
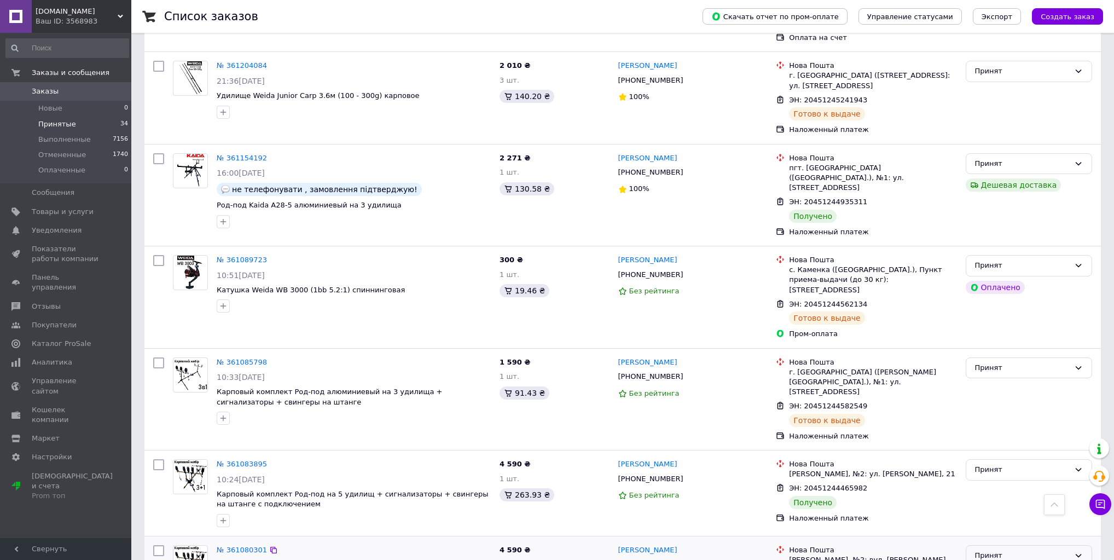
click at [1035, 550] on div "Принят" at bounding box center [1022, 555] width 95 height 11
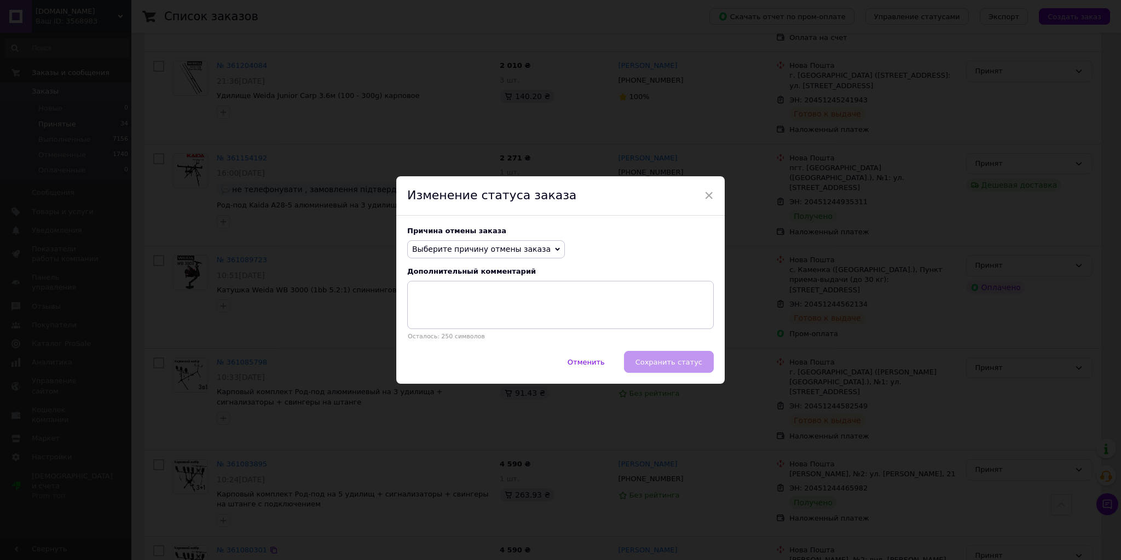
click at [517, 248] on span "Выберите причину отмены заказа" at bounding box center [481, 249] width 138 height 9
click at [468, 331] on li "Заказ-дубликат" at bounding box center [486, 332] width 157 height 15
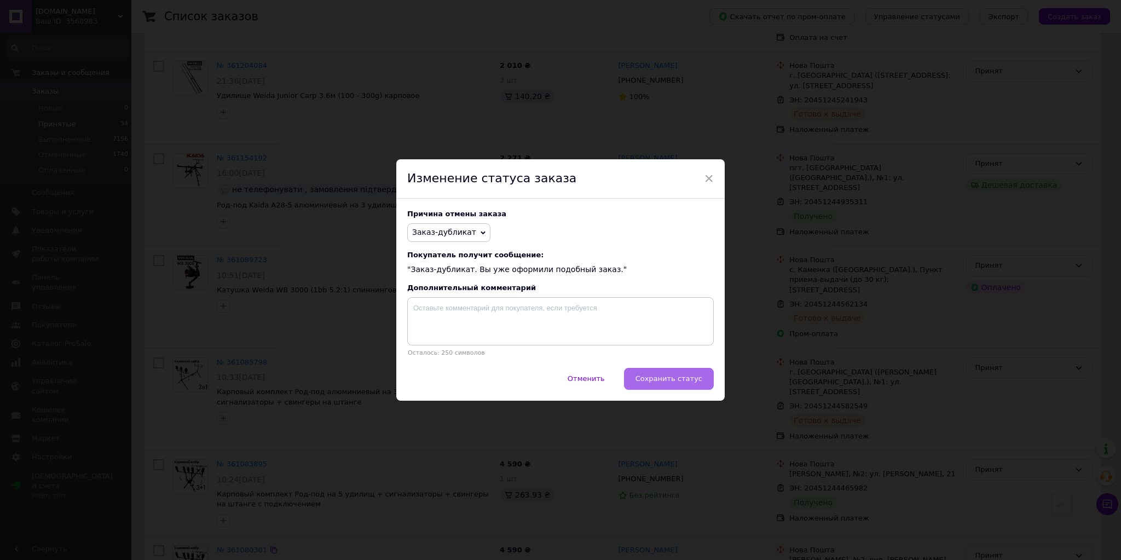
click at [677, 381] on span "Сохранить статус" at bounding box center [668, 378] width 67 height 8
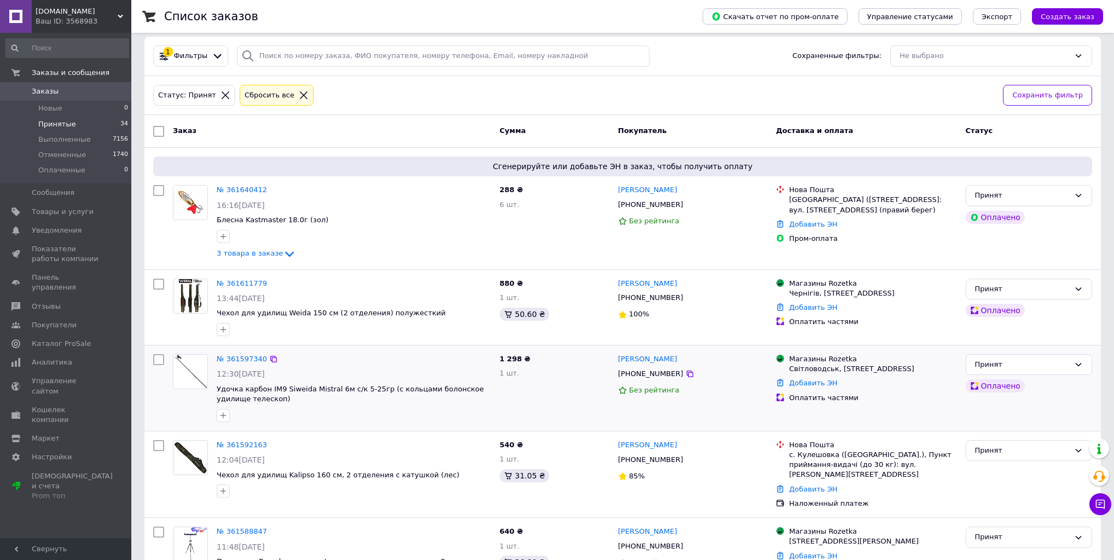
scroll to position [0, 0]
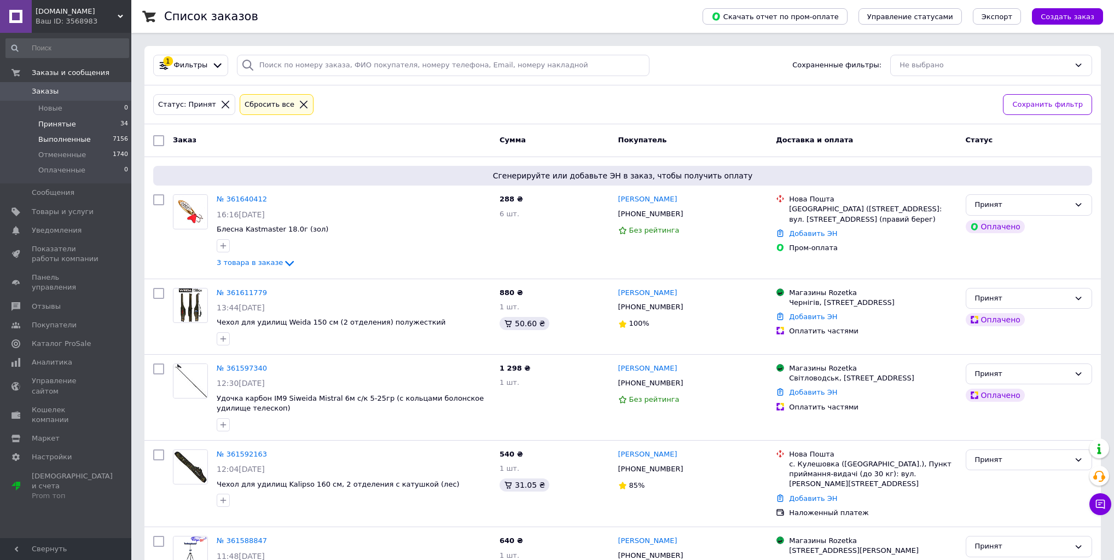
click at [61, 140] on span "Выполненные" at bounding box center [64, 140] width 53 height 10
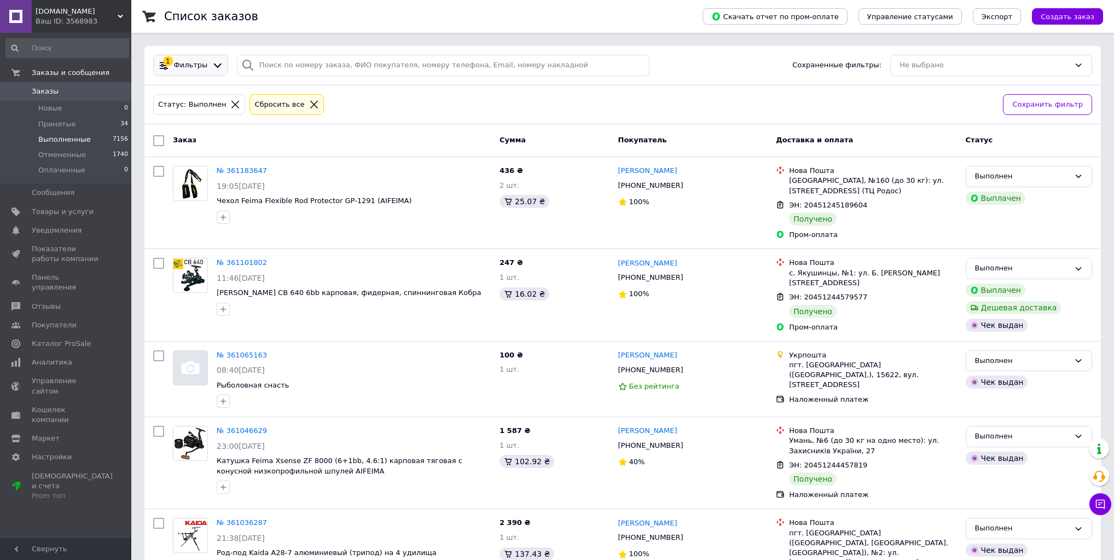
click at [193, 68] on span "Фильтры" at bounding box center [191, 65] width 34 height 10
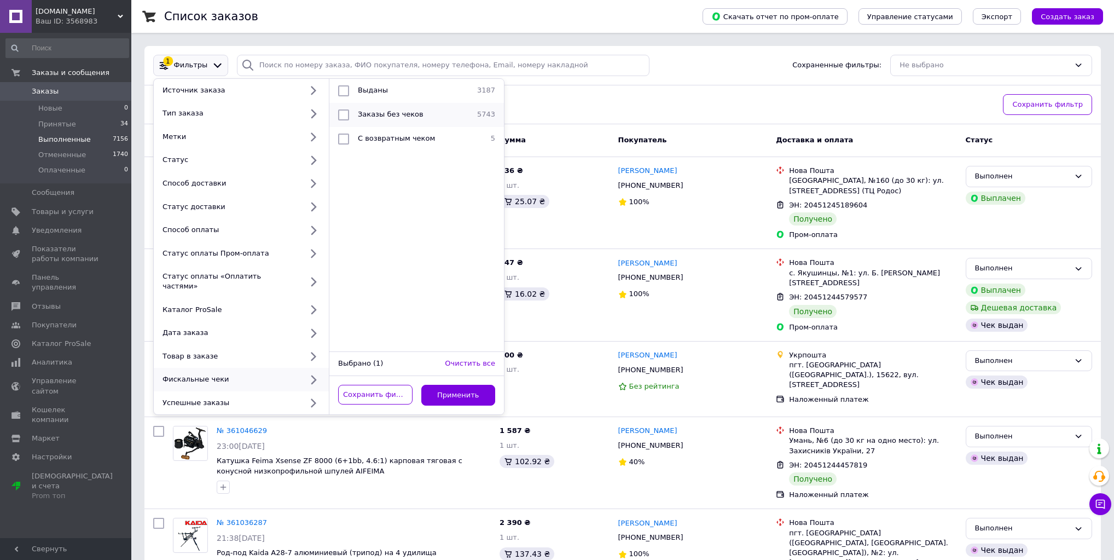
click at [402, 110] on span "Заказы без чеков" at bounding box center [391, 114] width 66 height 8
checkbox input "true"
click at [453, 385] on button "Применить" at bounding box center [458, 395] width 74 height 21
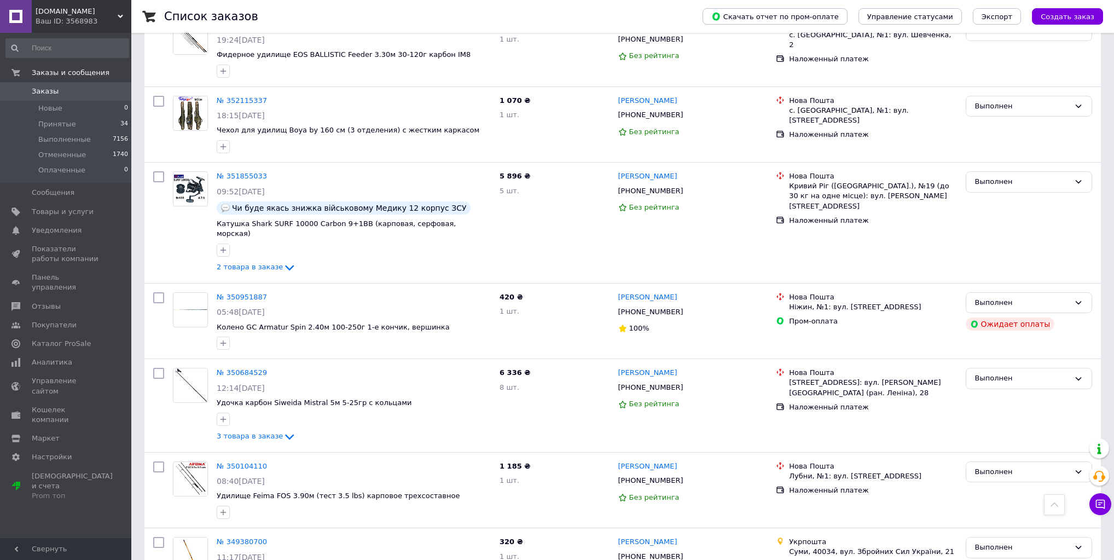
scroll to position [1007, 0]
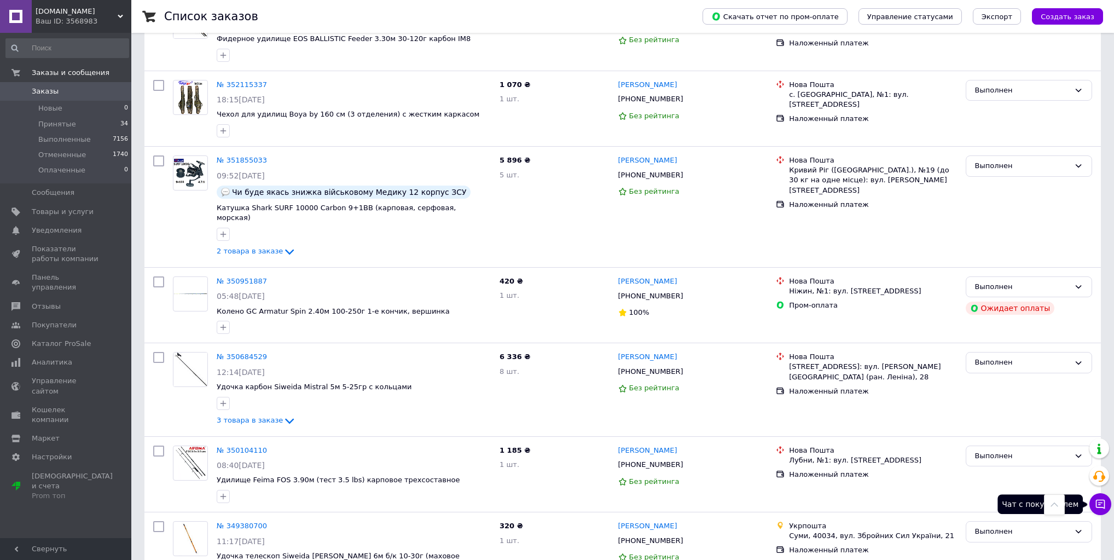
click at [1107, 506] on button "Чат с покупателем" at bounding box center [1101, 504] width 22 height 22
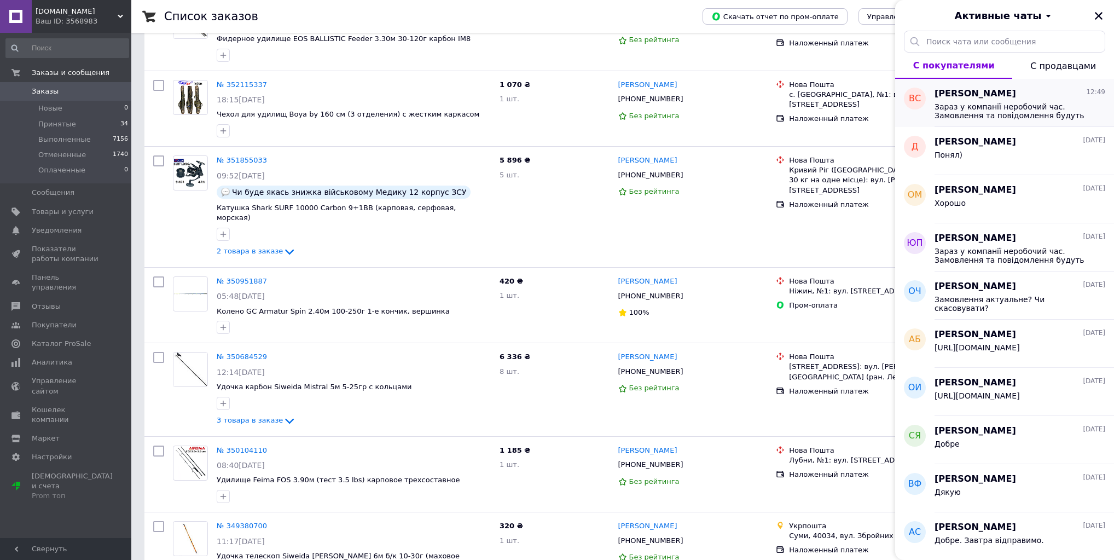
click at [1031, 99] on div "Виталий Суровцев 12:49" at bounding box center [1020, 94] width 171 height 13
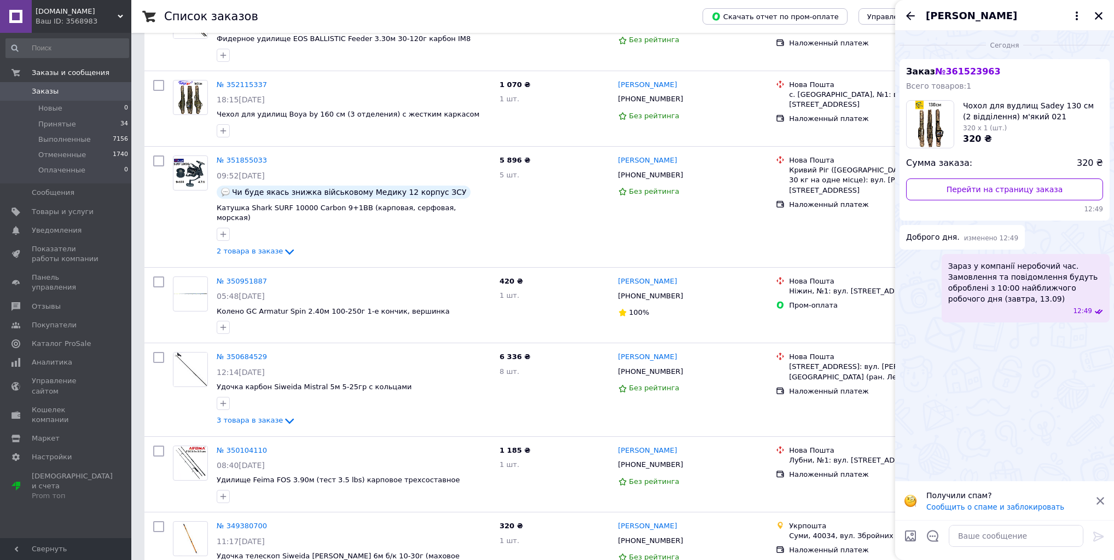
click at [47, 94] on span "Заказы" at bounding box center [45, 91] width 27 height 10
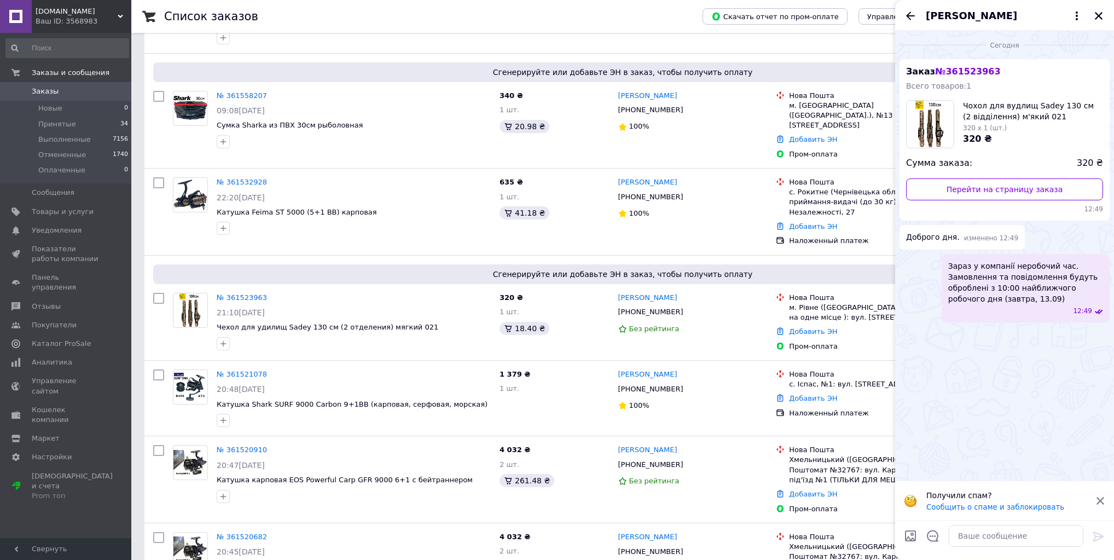
scroll to position [657, 0]
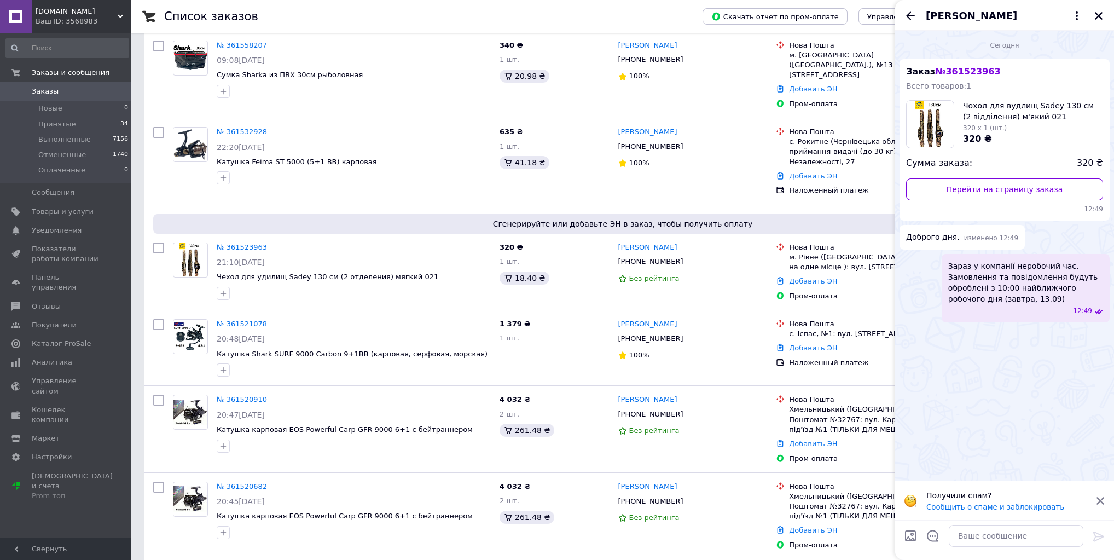
click at [109, 13] on span "[DOMAIN_NAME]" at bounding box center [77, 12] width 82 height 10
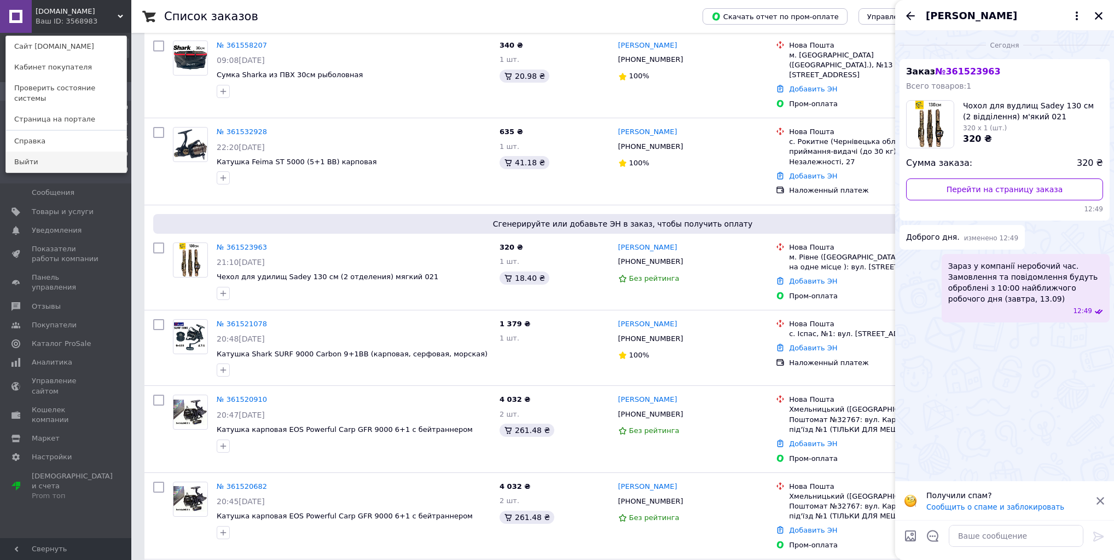
click at [67, 155] on link "Выйти" at bounding box center [66, 162] width 120 height 21
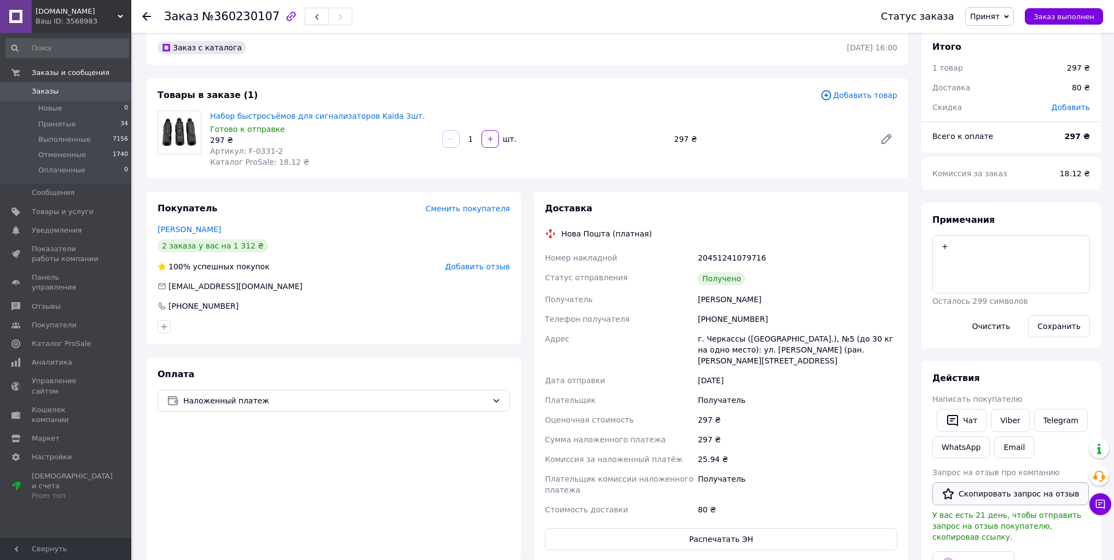
scroll to position [44, 0]
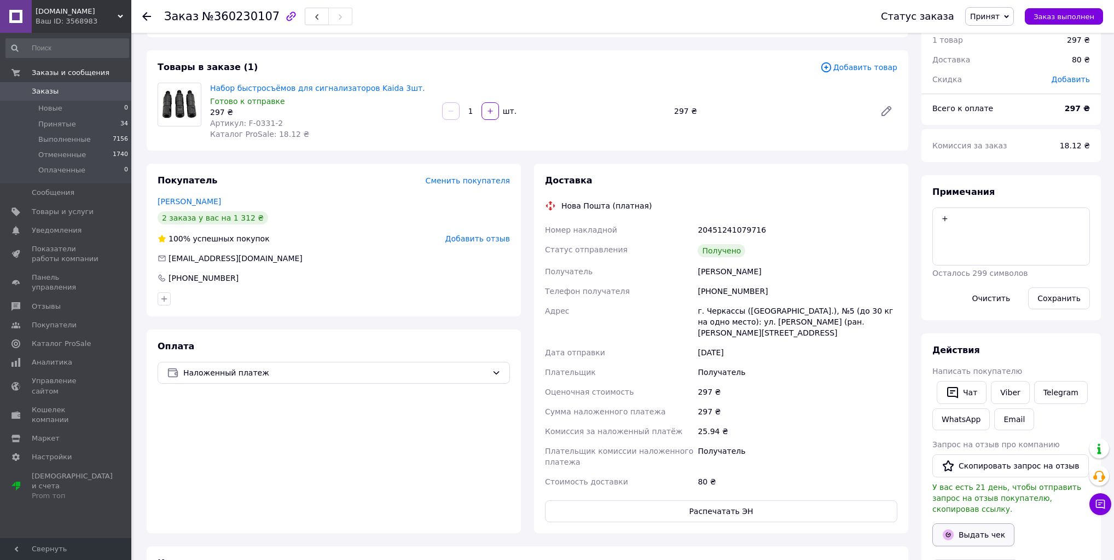
click at [989, 523] on button "Выдать чек" at bounding box center [974, 534] width 82 height 23
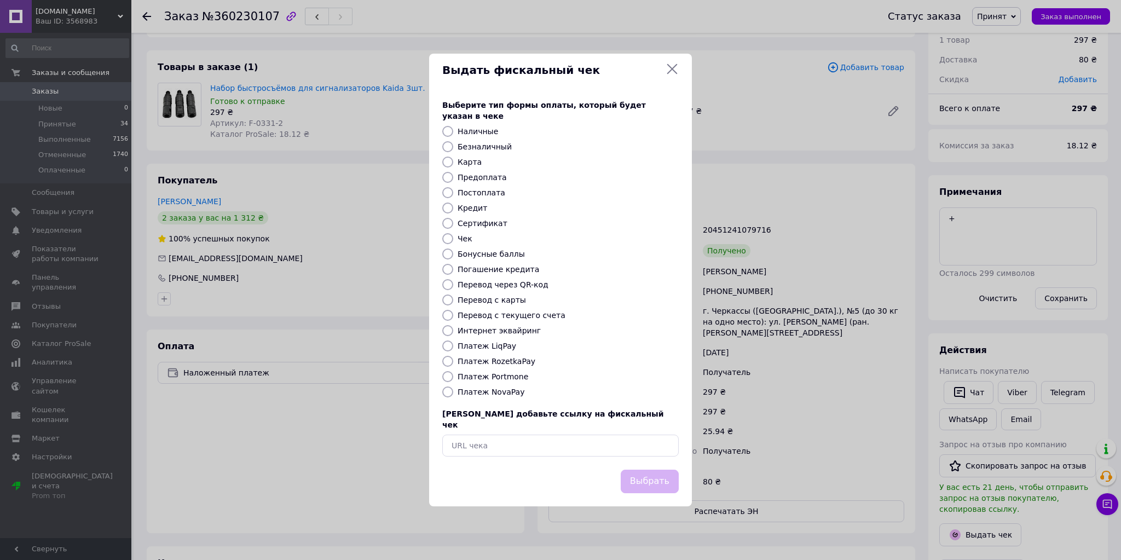
click at [502, 396] on label "Платеж NovaPay" at bounding box center [491, 392] width 67 height 9
click at [453, 396] on input "Платеж NovaPay" at bounding box center [447, 391] width 11 height 11
radio input "true"
click at [644, 470] on button "Выбрать" at bounding box center [650, 482] width 58 height 24
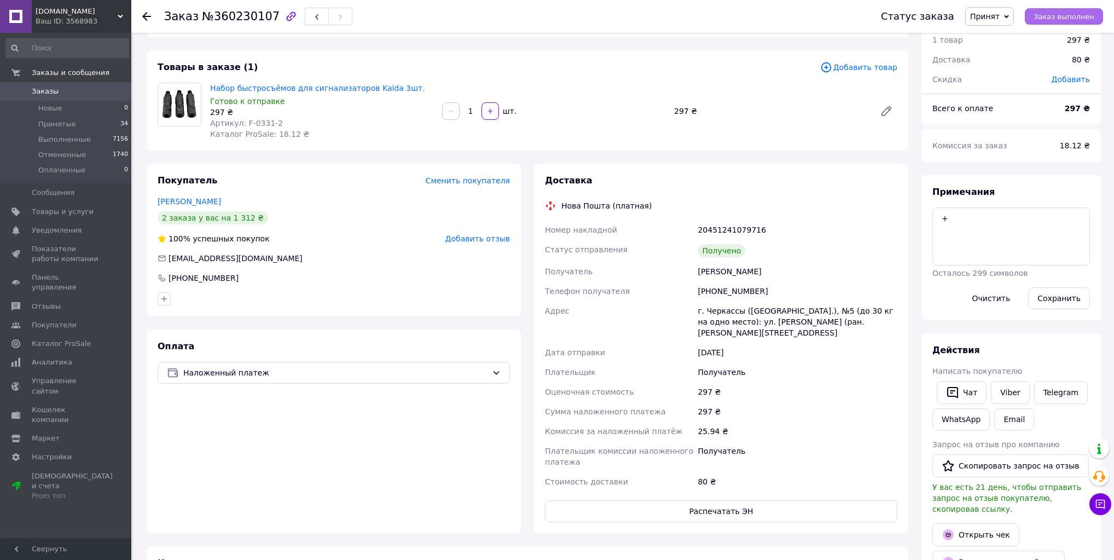
click at [1071, 13] on span "Заказ выполнен" at bounding box center [1064, 17] width 61 height 8
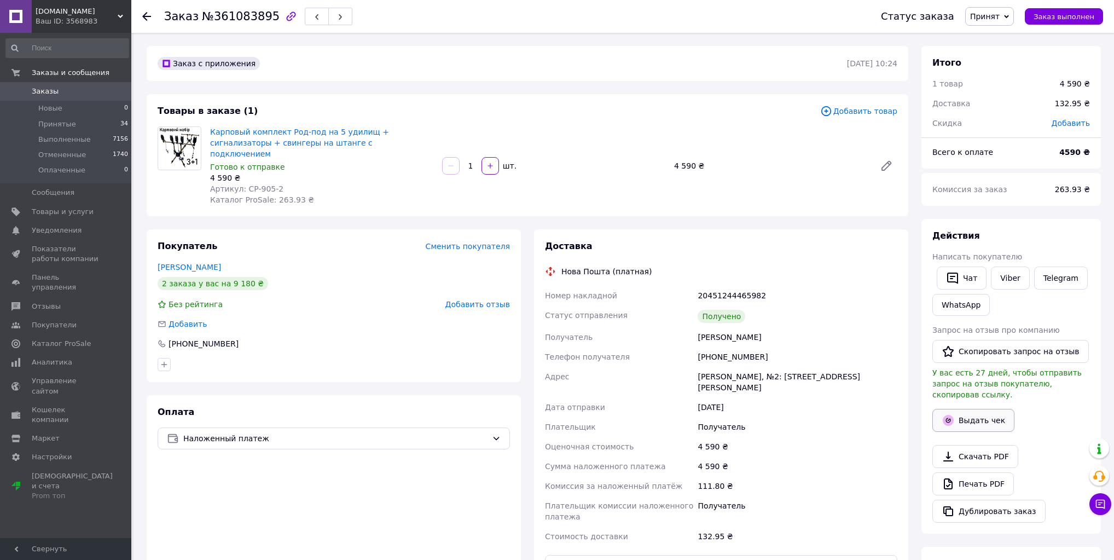
click at [970, 409] on button "Выдать чек" at bounding box center [974, 420] width 82 height 23
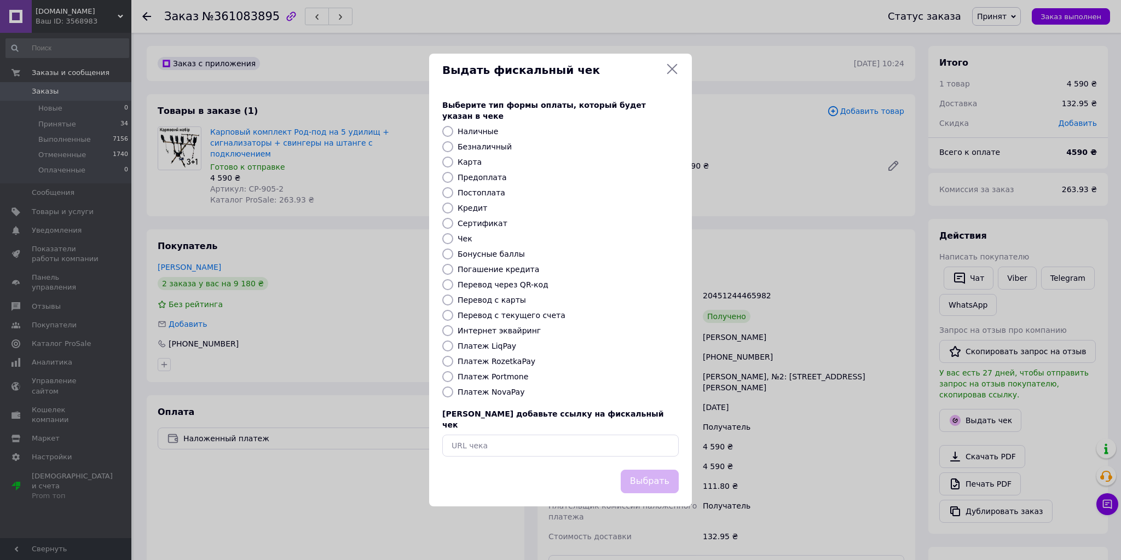
click at [490, 390] on label "Платеж NovaPay" at bounding box center [491, 392] width 67 height 9
click at [453, 390] on input "Платеж NovaPay" at bounding box center [447, 391] width 11 height 11
radio input "true"
click at [657, 475] on button "Выбрать" at bounding box center [650, 482] width 58 height 24
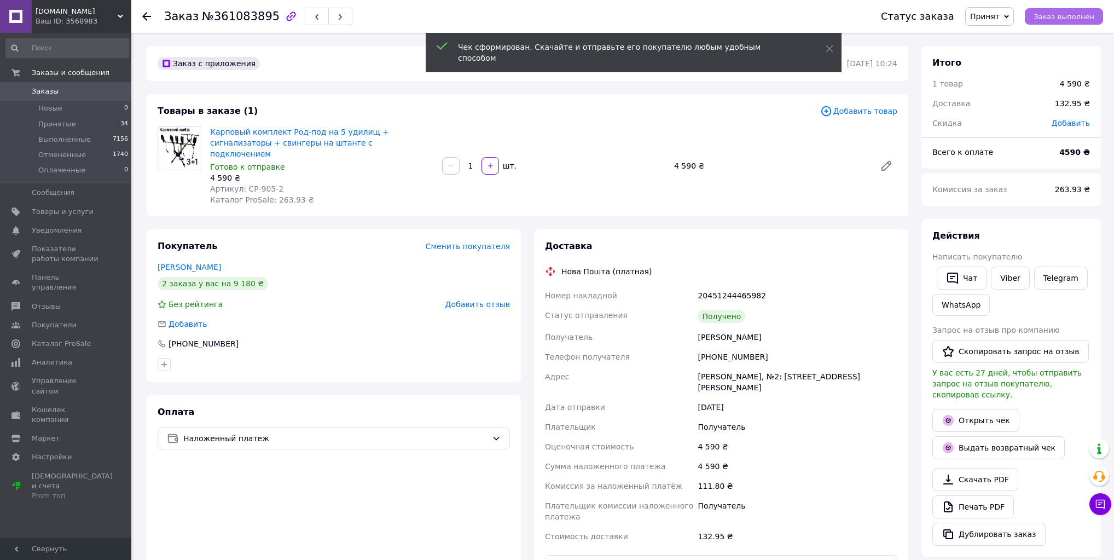
click at [1084, 13] on span "Заказ выполнен" at bounding box center [1064, 17] width 61 height 8
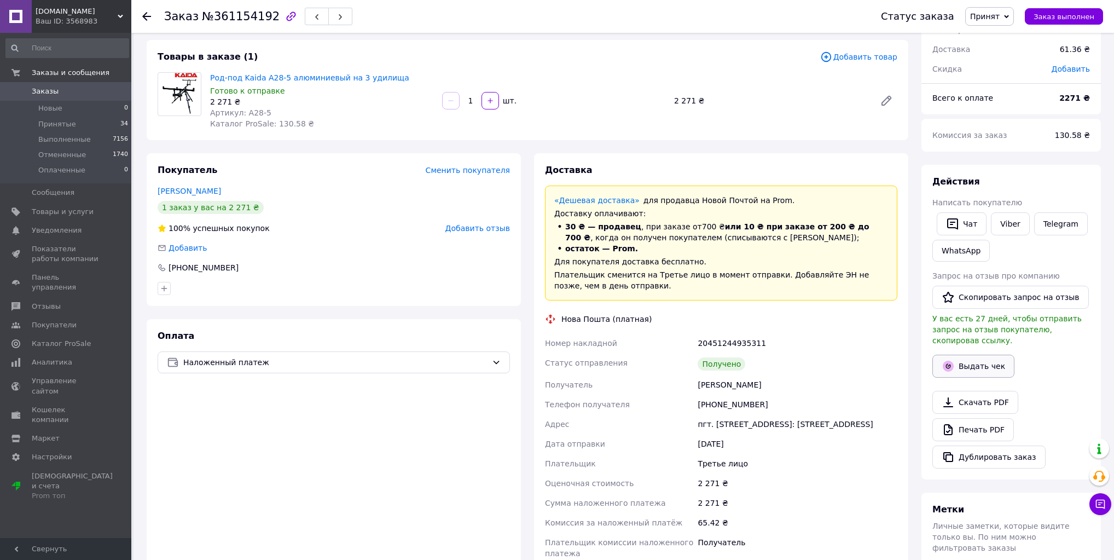
scroll to position [88, 0]
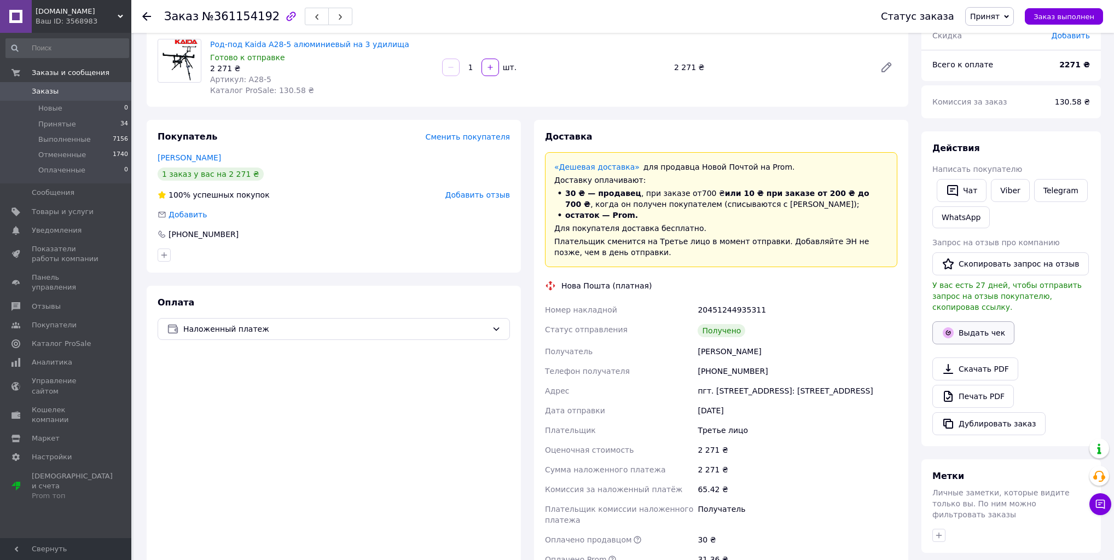
click at [978, 322] on button "Выдать чек" at bounding box center [974, 332] width 82 height 23
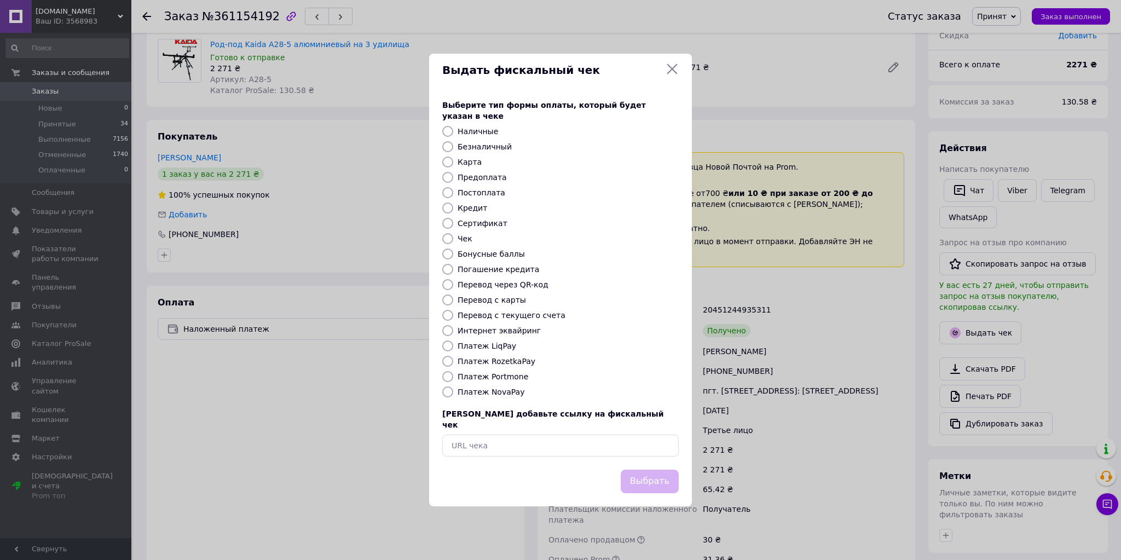
click at [492, 395] on label "Платеж NovaPay" at bounding box center [491, 392] width 67 height 9
click at [453, 395] on input "Платеж NovaPay" at bounding box center [447, 391] width 11 height 11
radio input "true"
click at [643, 470] on button "Выбрать" at bounding box center [650, 482] width 58 height 24
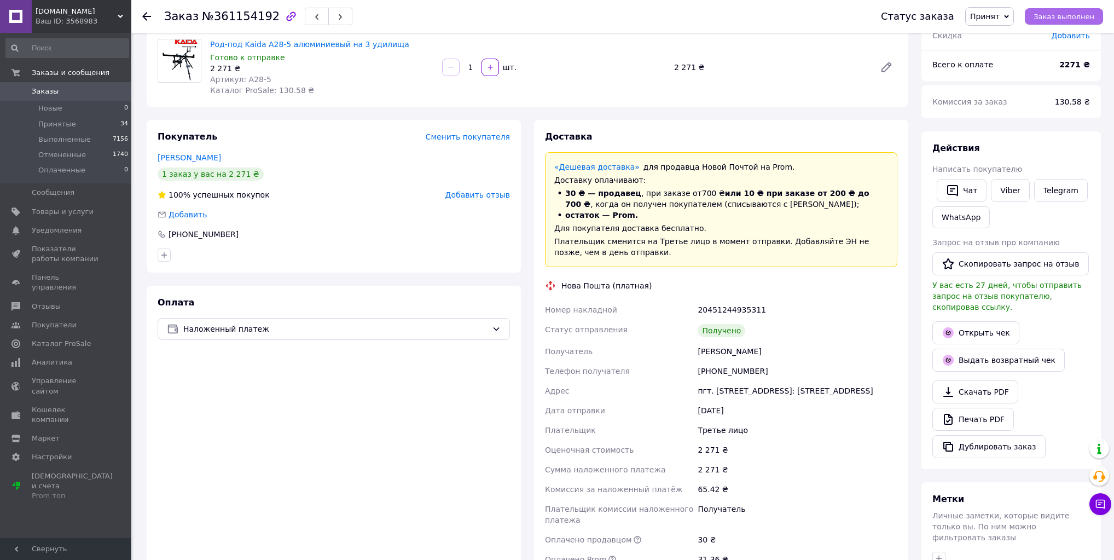
click at [1075, 18] on span "Заказ выполнен" at bounding box center [1064, 17] width 61 height 8
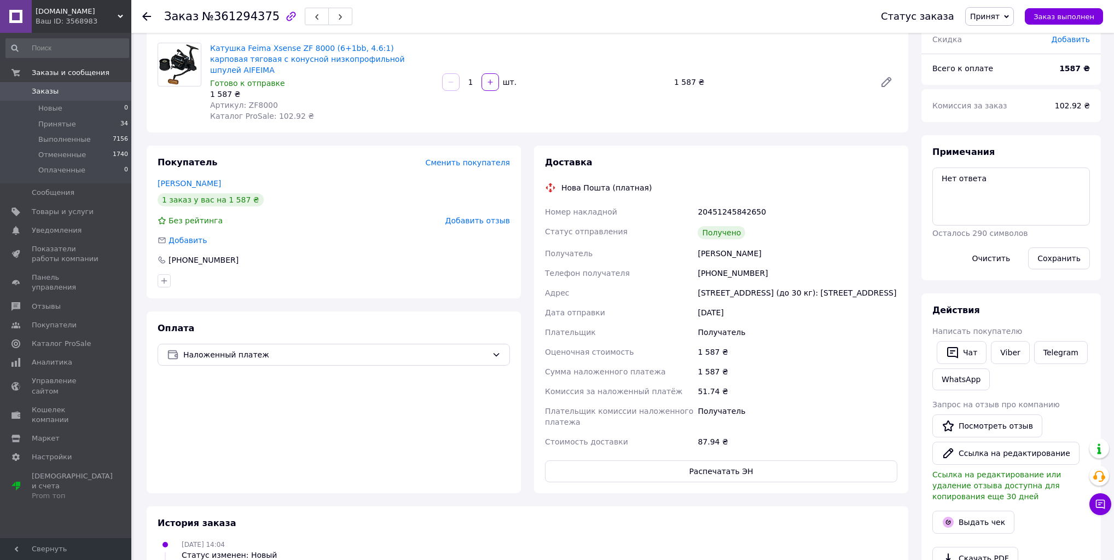
scroll to position [88, 0]
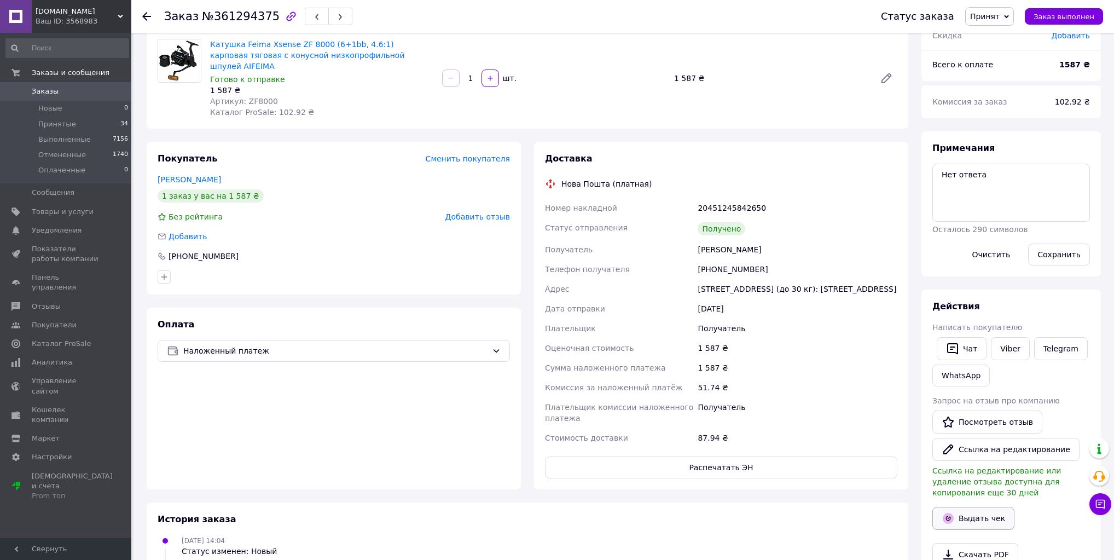
click at [976, 518] on button "Выдать чек" at bounding box center [974, 518] width 82 height 23
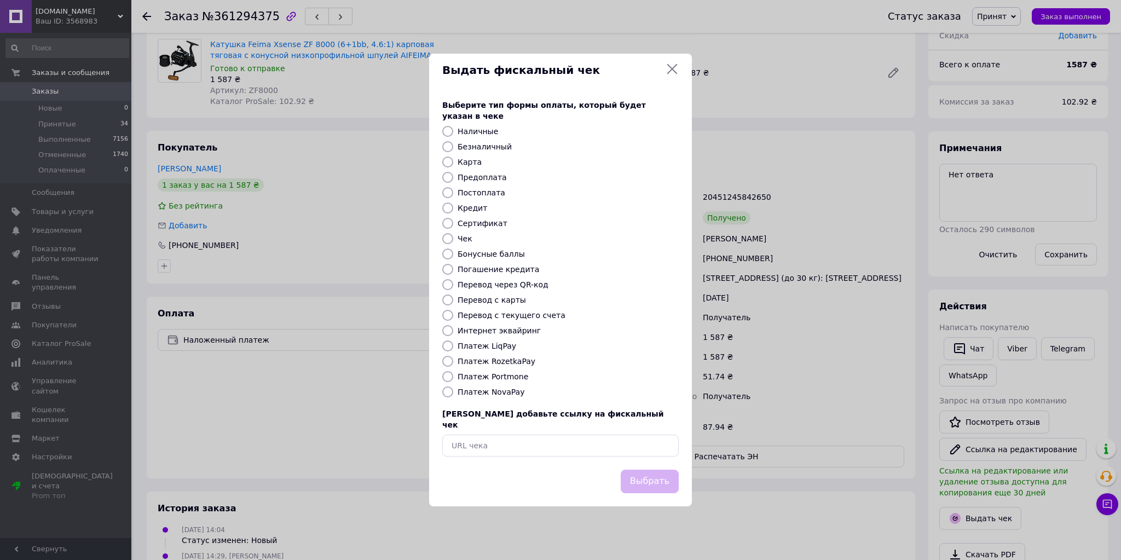
click at [490, 391] on label "Платеж NovaPay" at bounding box center [491, 392] width 67 height 9
click at [453, 391] on input "Платеж NovaPay" at bounding box center [447, 391] width 11 height 11
radio input "true"
drag, startPoint x: 674, startPoint y: 467, endPoint x: 773, endPoint y: 212, distance: 272.9
click at [674, 470] on button "Выбрать" at bounding box center [650, 482] width 58 height 24
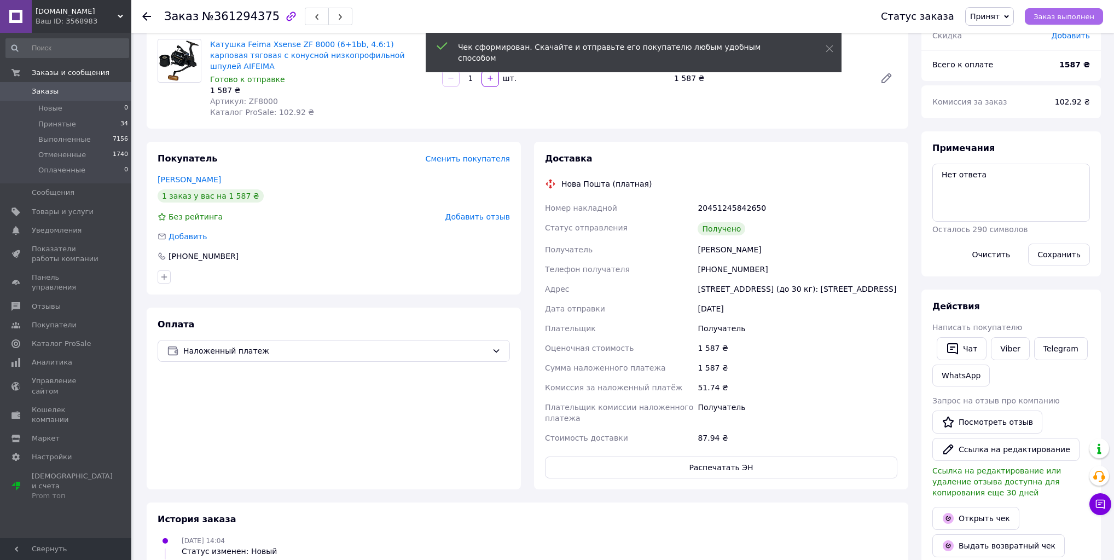
click at [1070, 9] on button "Заказ выполнен" at bounding box center [1064, 16] width 78 height 16
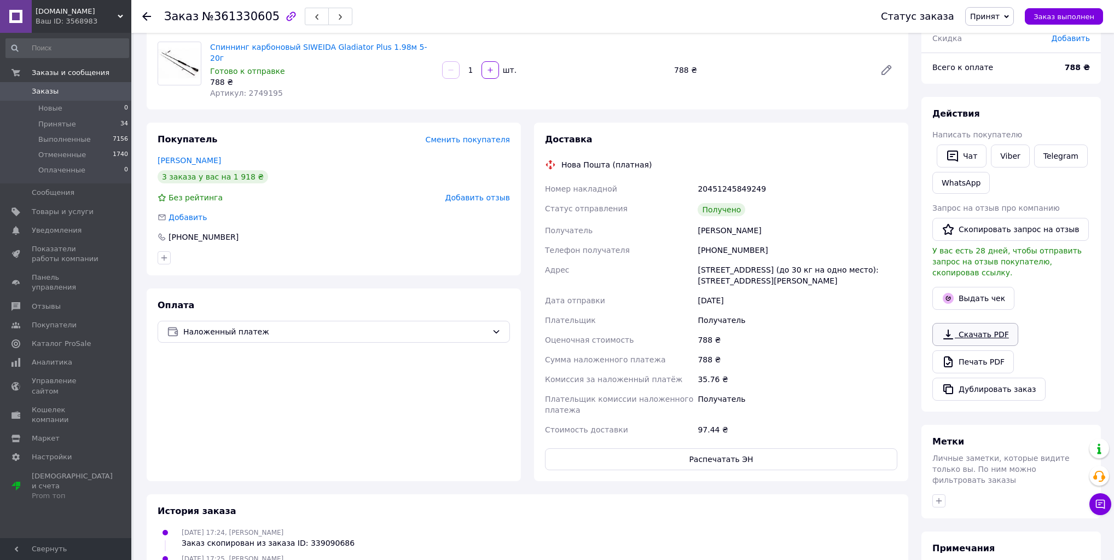
scroll to position [88, 0]
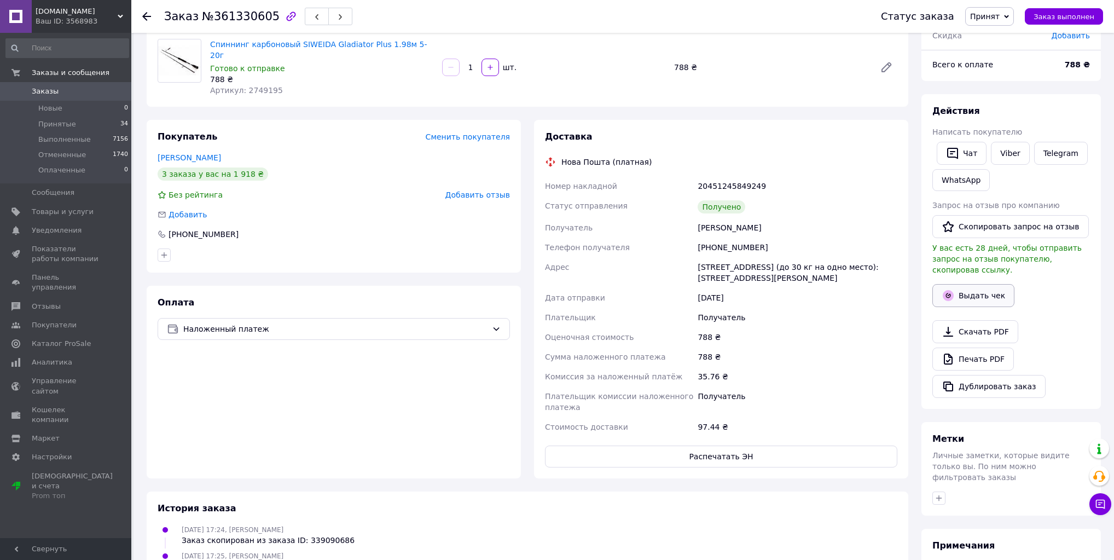
click at [989, 284] on button "Выдать чек" at bounding box center [974, 295] width 82 height 23
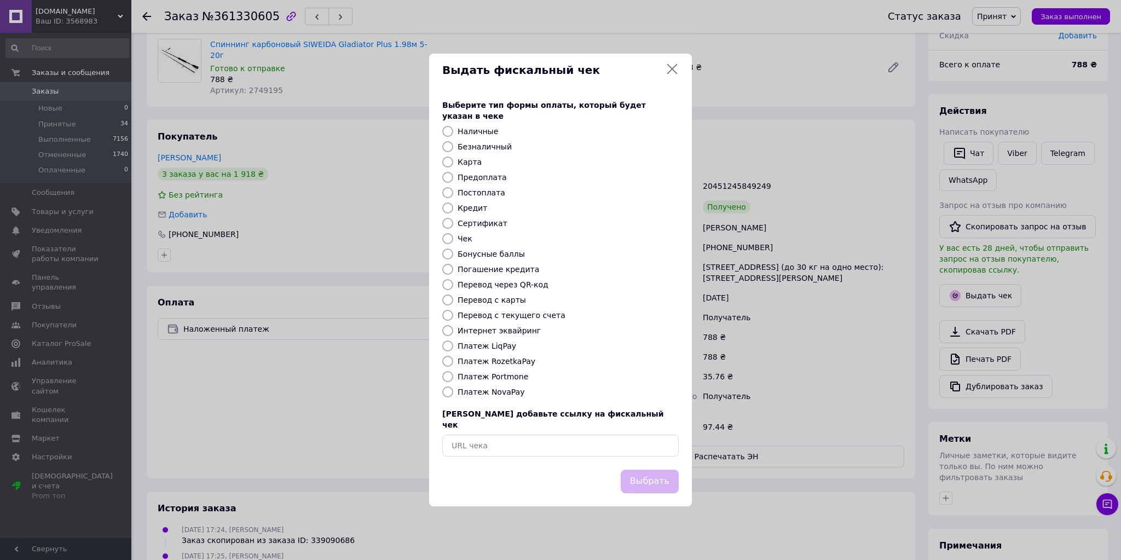
click at [514, 394] on label "Платеж NovaPay" at bounding box center [491, 392] width 67 height 9
click at [453, 394] on input "Платеж NovaPay" at bounding box center [447, 391] width 11 height 11
radio input "true"
click at [627, 472] on button "Выбрать" at bounding box center [650, 482] width 58 height 24
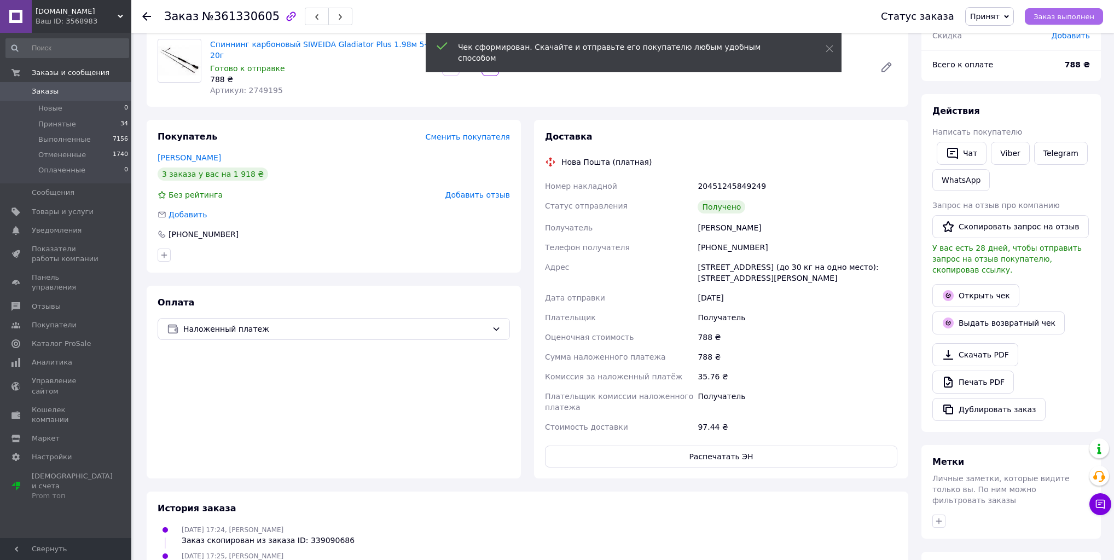
click at [1076, 13] on span "Заказ выполнен" at bounding box center [1064, 17] width 61 height 8
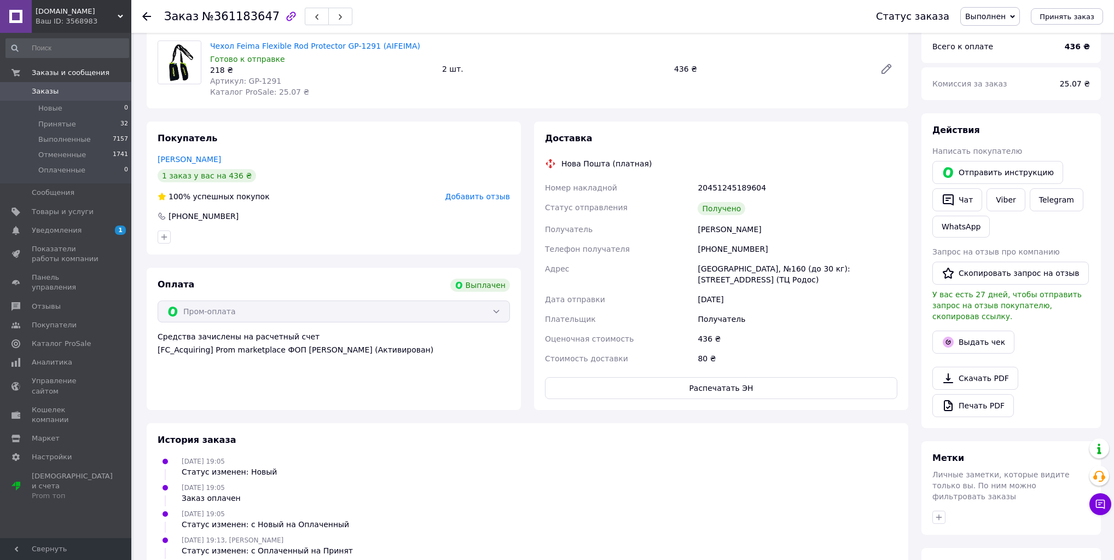
scroll to position [88, 0]
click at [981, 334] on button "Выдать чек" at bounding box center [974, 340] width 82 height 23
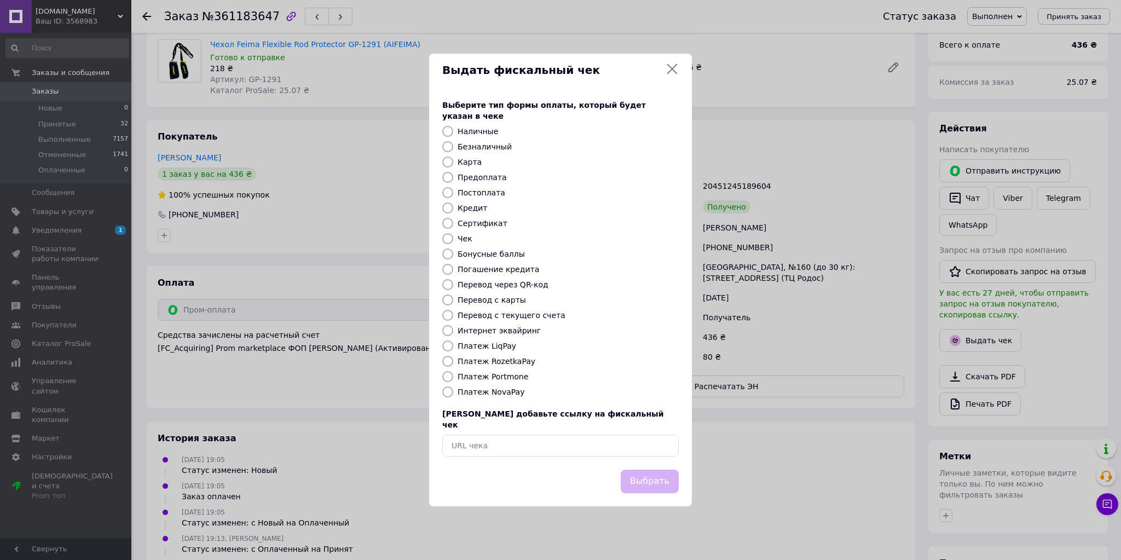
click at [517, 333] on label "Интернет эквайринг" at bounding box center [499, 330] width 83 height 9
click at [453, 333] on input "Интернет эквайринг" at bounding box center [447, 330] width 11 height 11
radio input "true"
click at [640, 473] on button "Выбрать" at bounding box center [650, 482] width 58 height 24
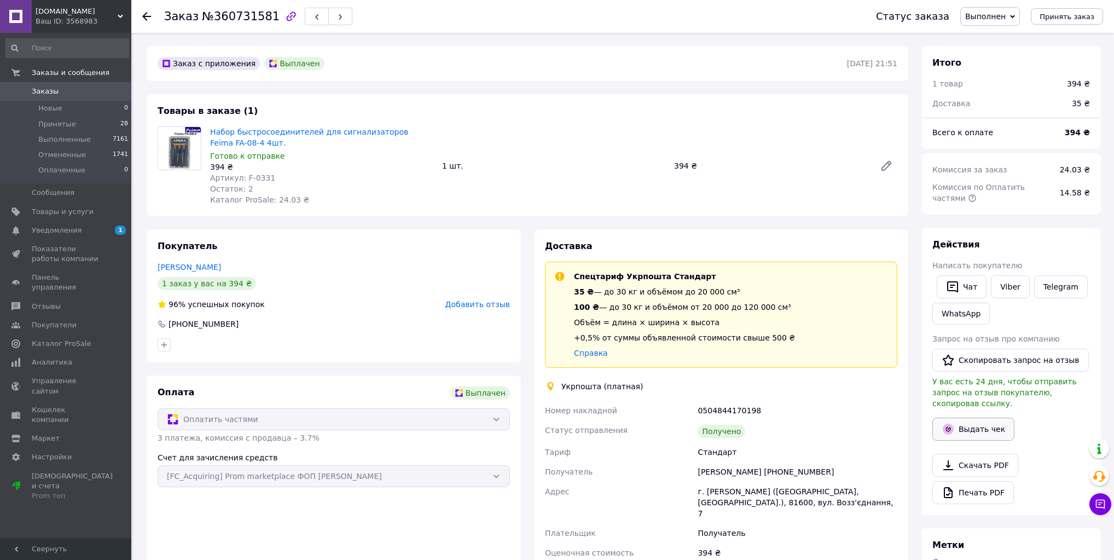
click at [985, 418] on button "Выдать чек" at bounding box center [974, 429] width 82 height 23
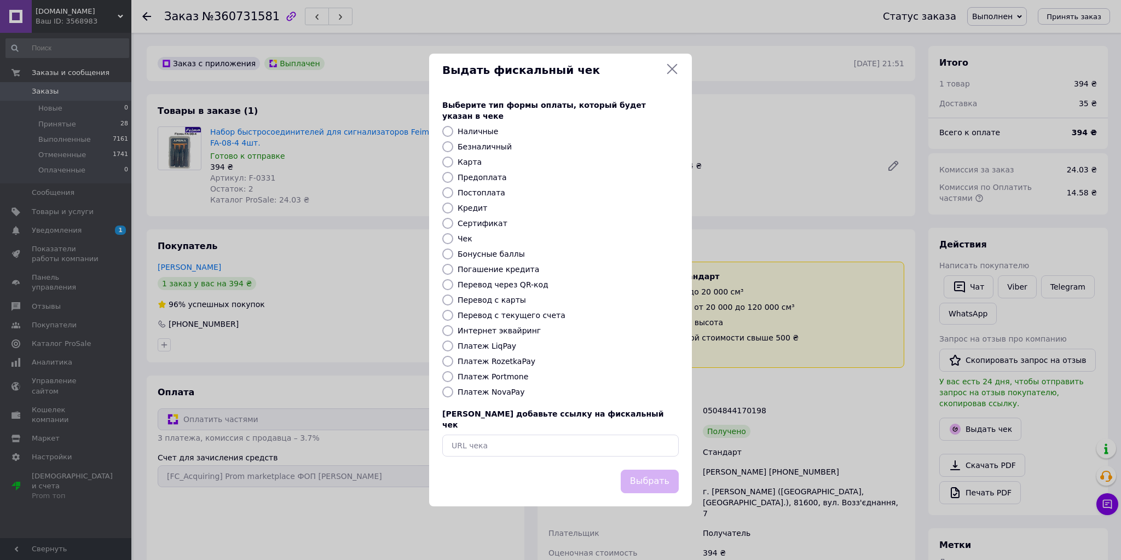
click at [525, 331] on label "Интернет эквайринг" at bounding box center [499, 330] width 83 height 9
click at [453, 331] on input "Интернет эквайринг" at bounding box center [447, 330] width 11 height 11
radio input "true"
click at [662, 470] on button "Выбрать" at bounding box center [650, 482] width 58 height 24
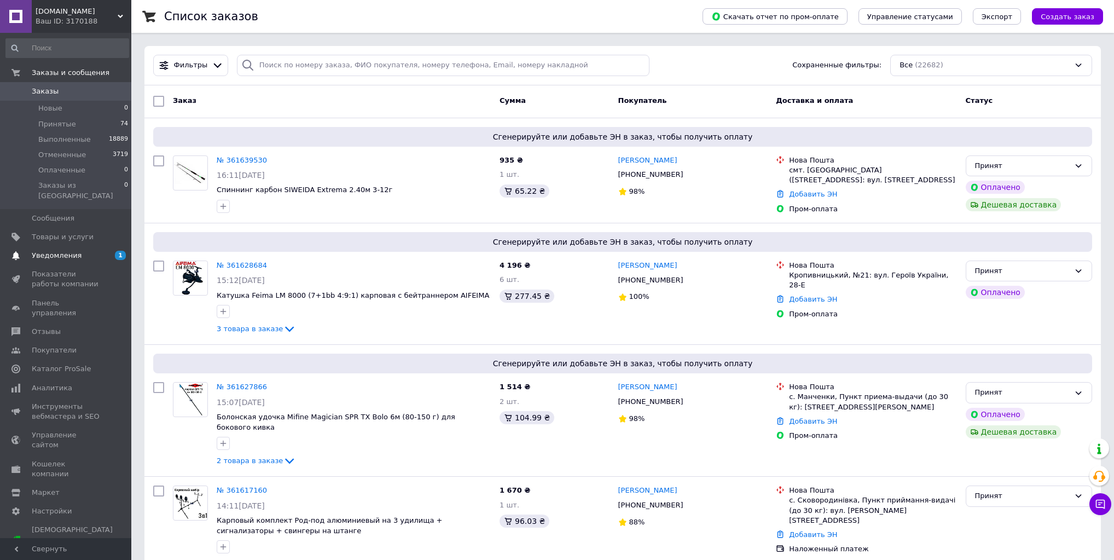
click at [61, 251] on span "Уведомления" at bounding box center [57, 256] width 50 height 10
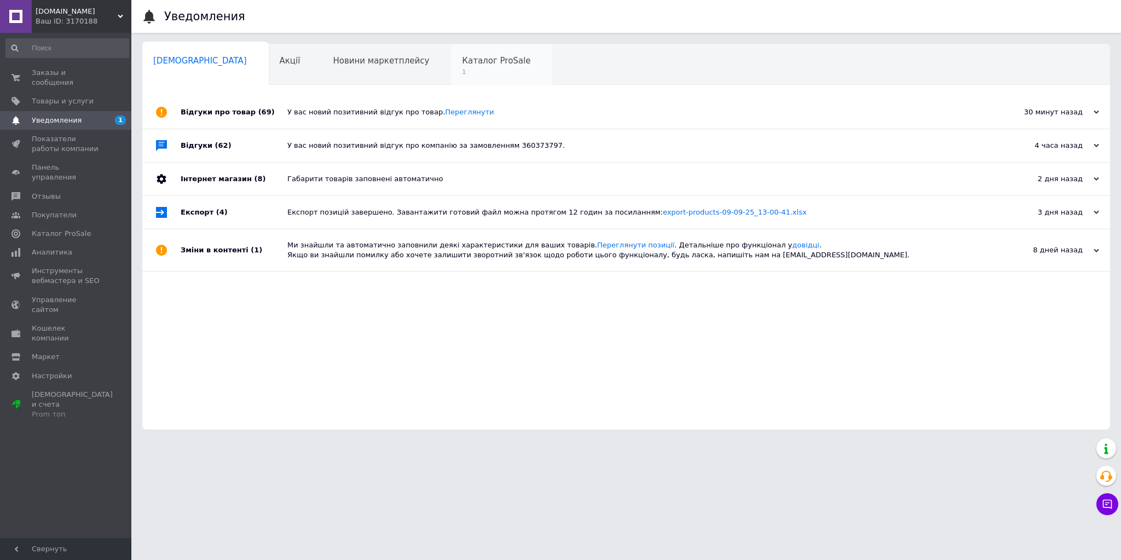
click at [462, 62] on span "Каталог ProSale" at bounding box center [496, 61] width 68 height 10
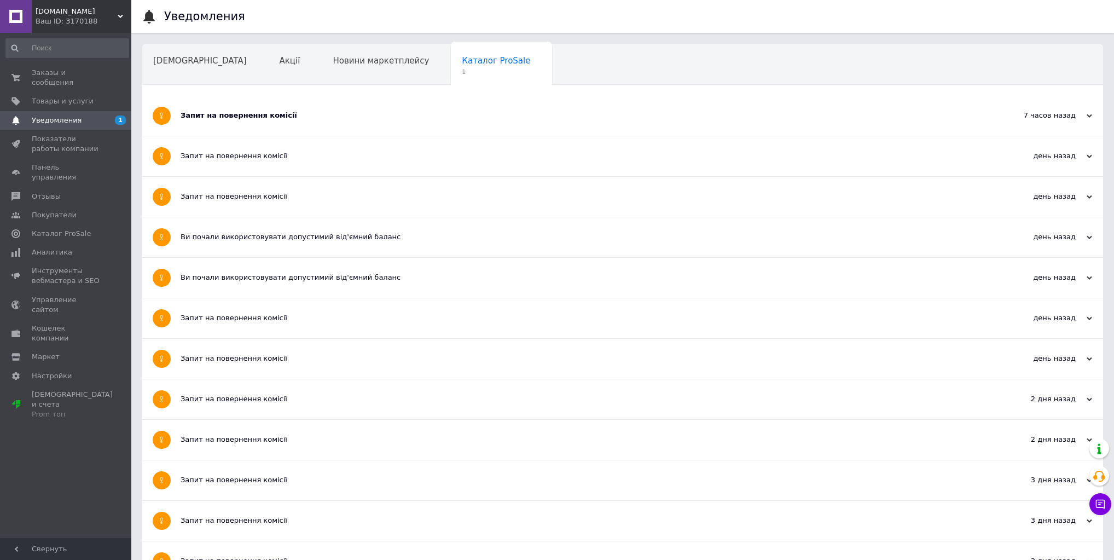
click at [352, 114] on div "Запит на повернення комісії" at bounding box center [582, 116] width 802 height 10
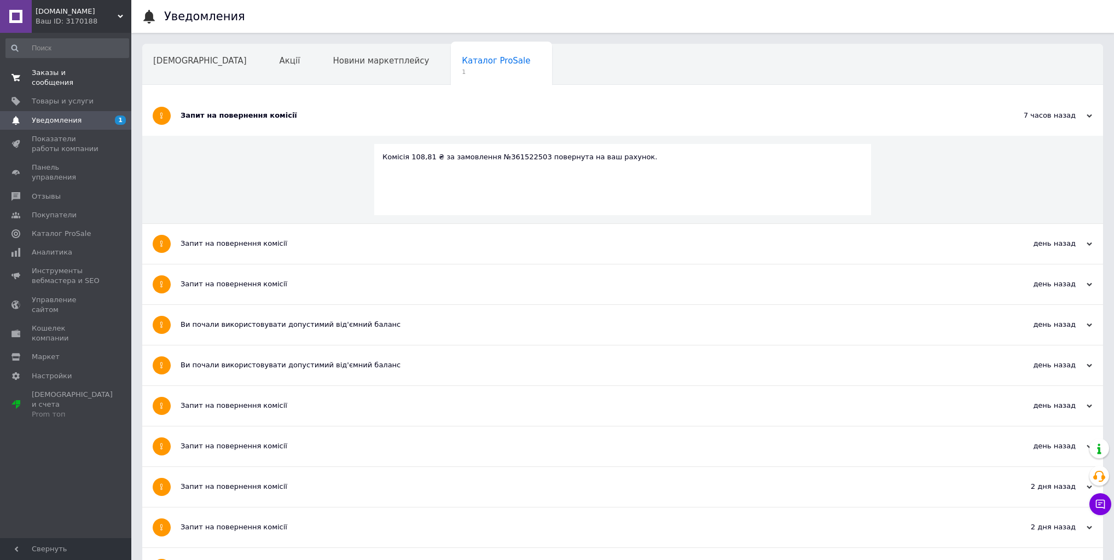
click at [74, 71] on span "Заказы и сообщения" at bounding box center [67, 78] width 70 height 20
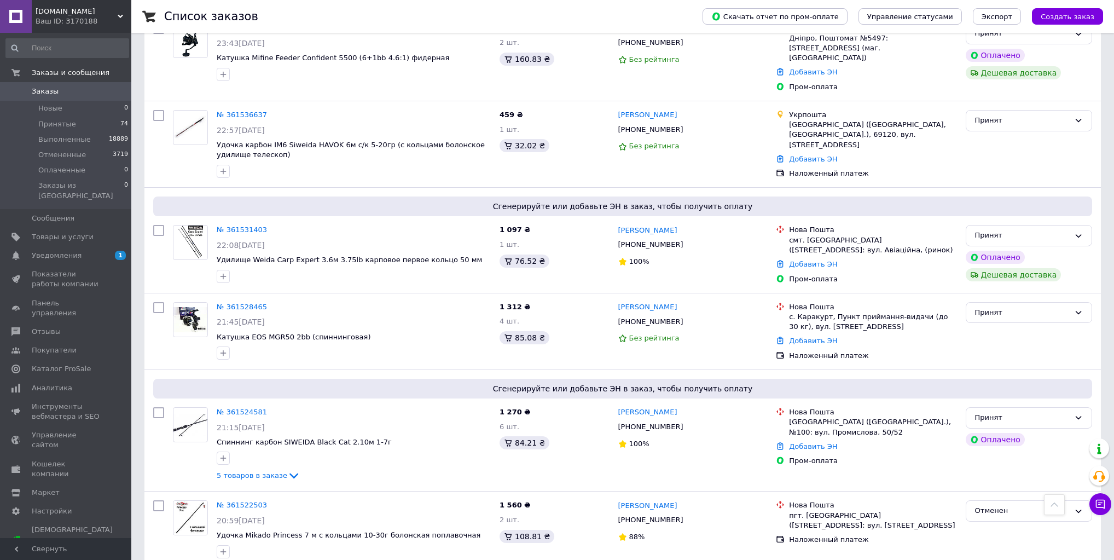
scroll to position [1051, 0]
